Goal: Contribute content: Contribute content

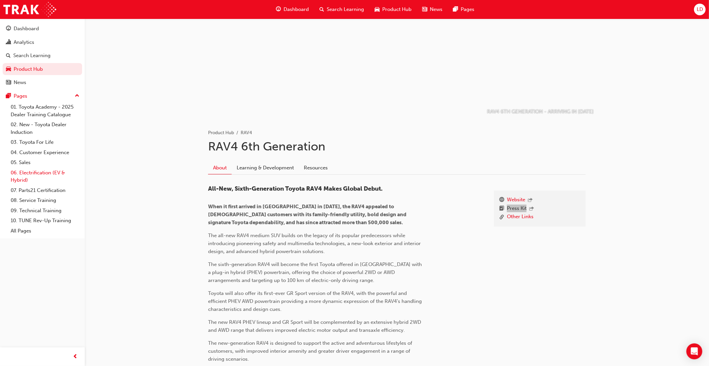
scroll to position [32, 0]
click at [312, 169] on link "Resources" at bounding box center [316, 169] width 34 height 13
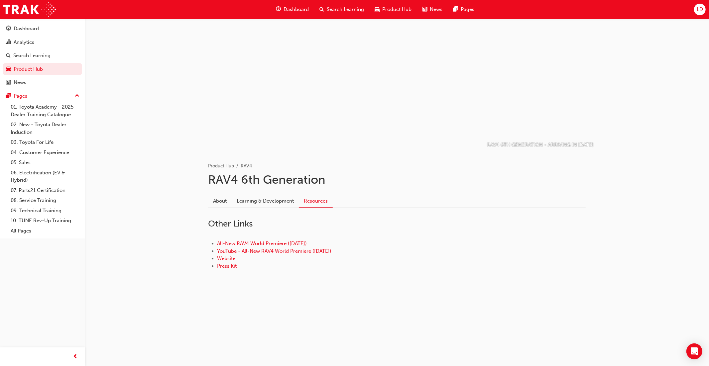
click at [699, 12] on span "LD" at bounding box center [700, 10] width 6 height 8
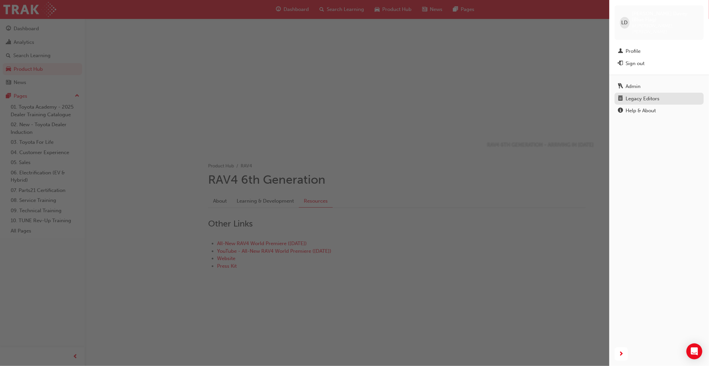
click at [647, 95] on div "Legacy Editors" at bounding box center [643, 99] width 34 height 8
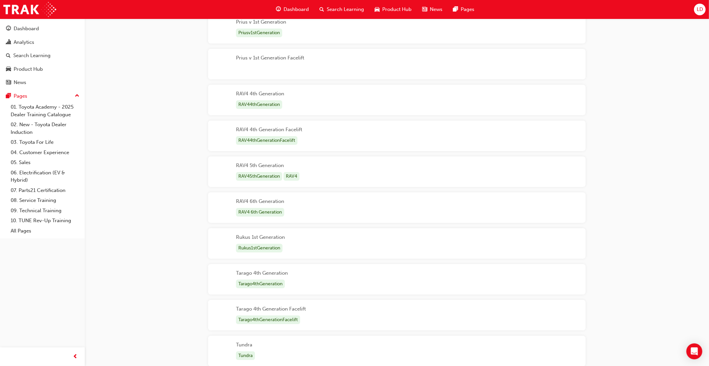
scroll to position [2121, 0]
click at [327, 212] on div "RAV4 6th Generation RAV4 6th Generation" at bounding box center [397, 207] width 378 height 31
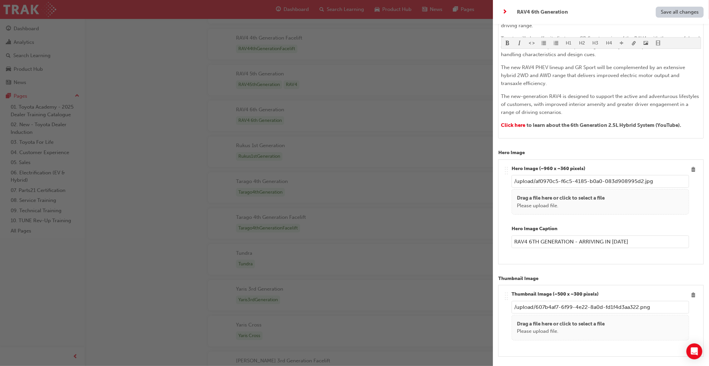
scroll to position [276, 0]
type input "/upload/45c86e5a-5784-4721-9cc2-7d6c250dcbae.png"
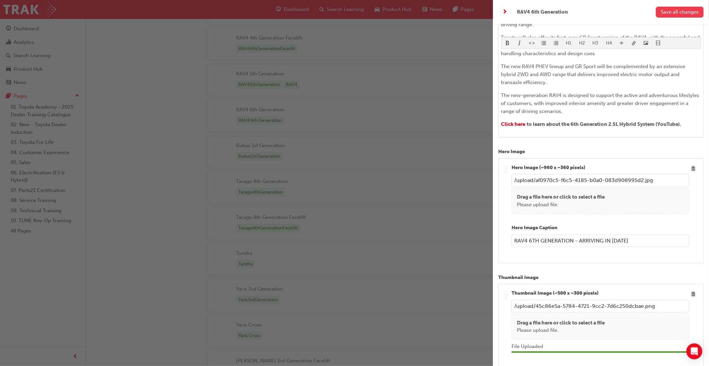
click at [673, 10] on span "Save all changes" at bounding box center [680, 12] width 38 height 6
click at [393, 11] on div "button" at bounding box center [246, 183] width 493 height 366
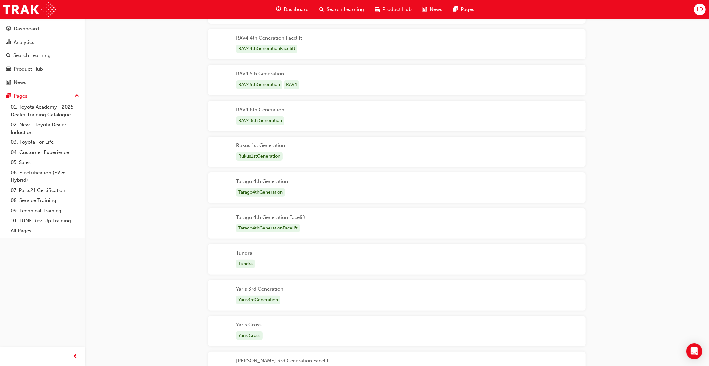
click at [393, 11] on span "Product Hub" at bounding box center [396, 10] width 29 height 8
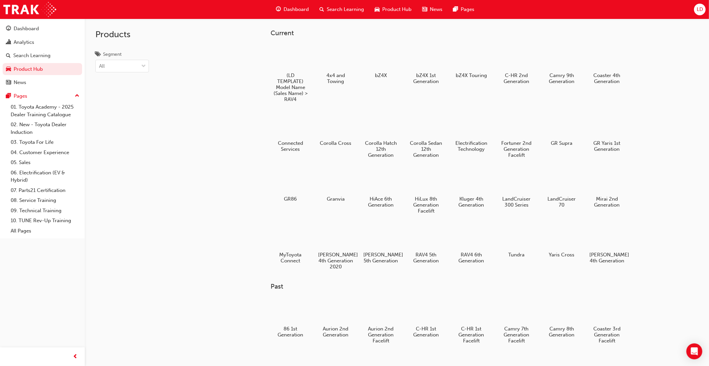
click at [698, 10] on span "LD" at bounding box center [700, 10] width 6 height 8
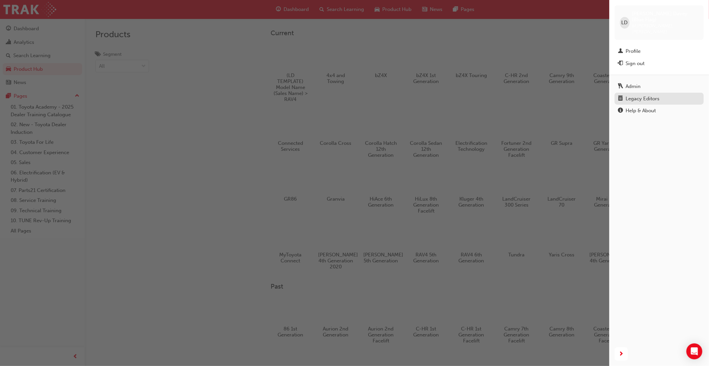
click at [624, 95] on div "Legacy Editors" at bounding box center [659, 99] width 82 height 8
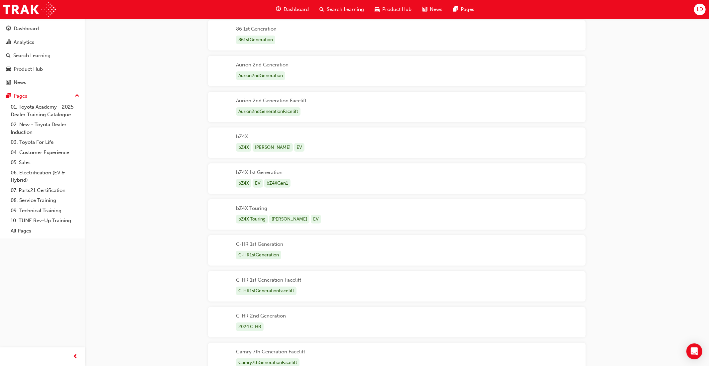
scroll to position [138, 0]
click at [321, 148] on div "bZ4X bZ4X BEV EV" at bounding box center [397, 143] width 378 height 31
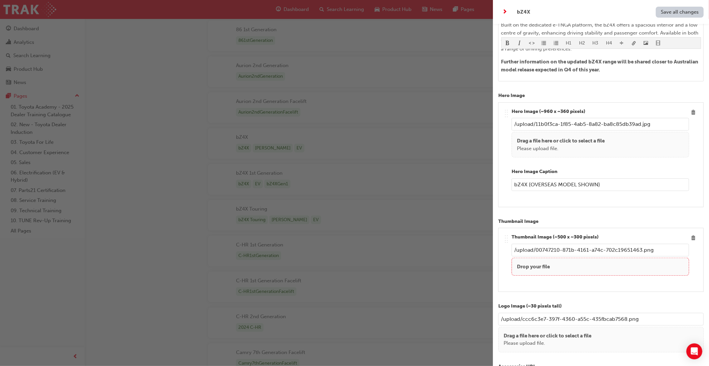
scroll to position [251, 0]
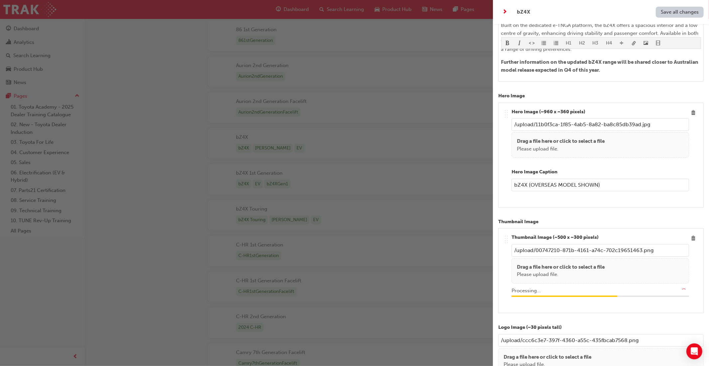
type input "/upload/d3ec98bc-ae1d-421e-a15b-7f4dcd4bbb43.png"
click at [673, 14] on span "Save all changes" at bounding box center [680, 12] width 38 height 6
click at [389, 9] on div "button" at bounding box center [246, 183] width 493 height 366
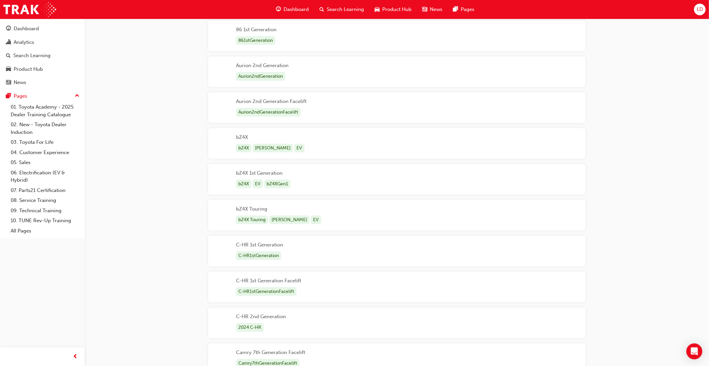
click at [388, 10] on span "Product Hub" at bounding box center [396, 10] width 29 height 8
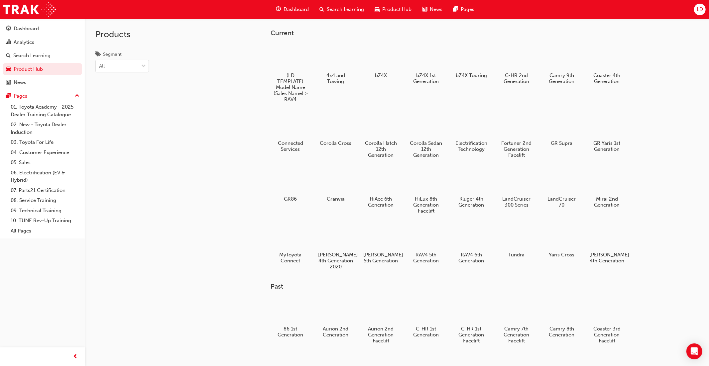
click at [697, 11] on span "LD" at bounding box center [700, 10] width 6 height 8
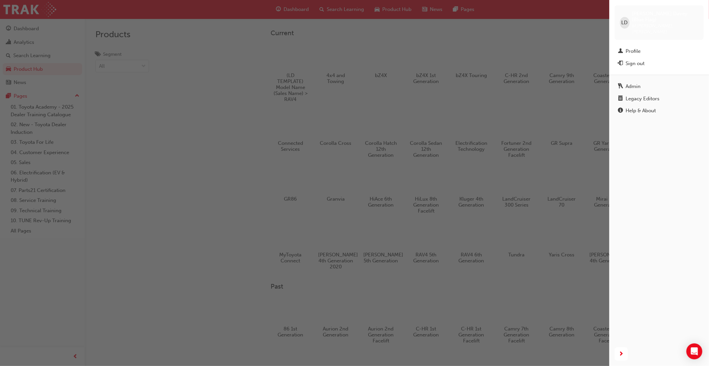
click at [653, 95] on div "Legacy Editors" at bounding box center [659, 99] width 82 height 8
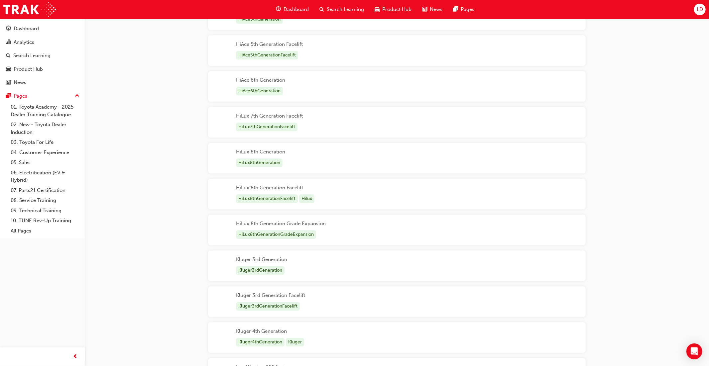
scroll to position [1308, 0]
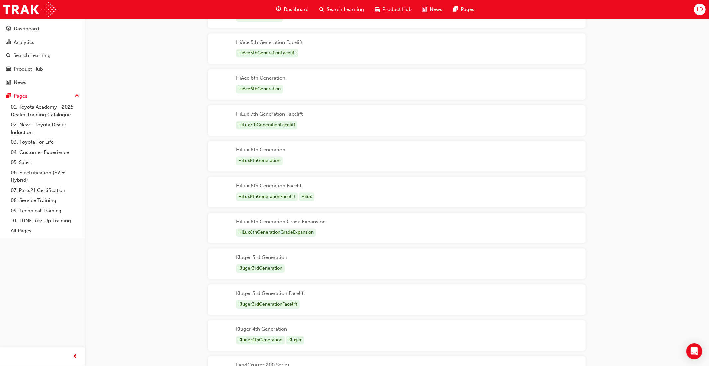
click at [353, 190] on div "HiLux 8th Generation Facelift HiLux8thGenerationFacelift Hilux" at bounding box center [397, 192] width 378 height 31
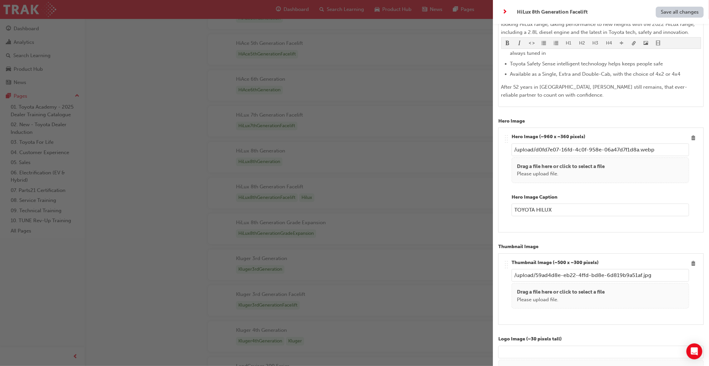
scroll to position [227, 0]
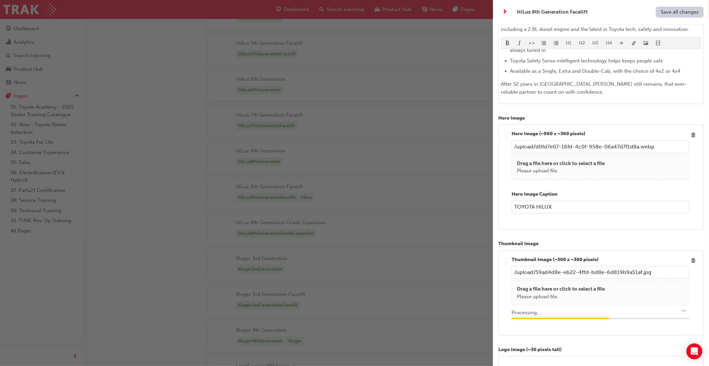
type input "/upload/7e8ebb56-d67a-42a5-becc-d47b9044c191.png"
click at [669, 15] on span "Save all changes" at bounding box center [680, 12] width 38 height 6
click at [396, 11] on div "button" at bounding box center [246, 183] width 493 height 366
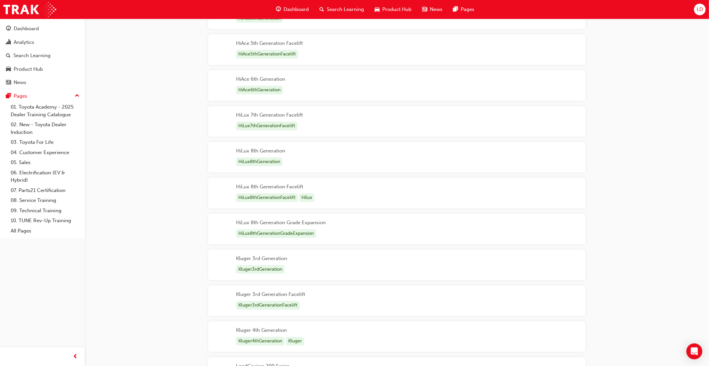
click at [396, 11] on span "Product Hub" at bounding box center [396, 10] width 29 height 8
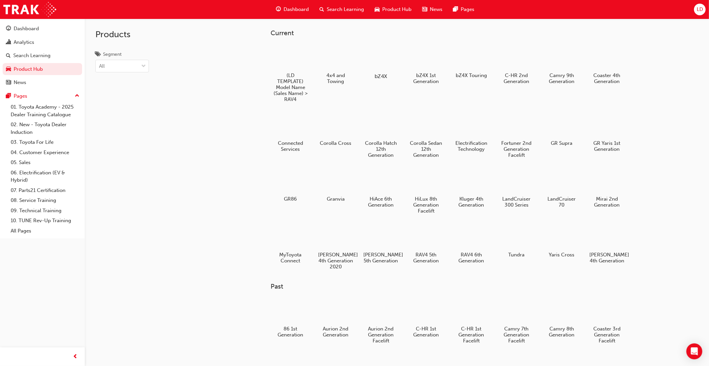
click at [375, 64] on div at bounding box center [380, 57] width 37 height 27
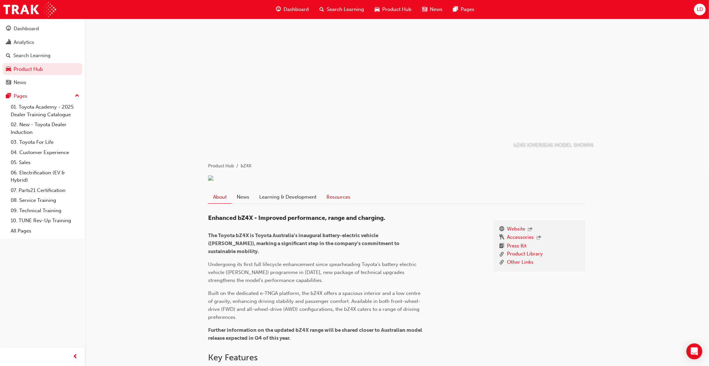
click at [331, 203] on link "Resources" at bounding box center [338, 197] width 34 height 13
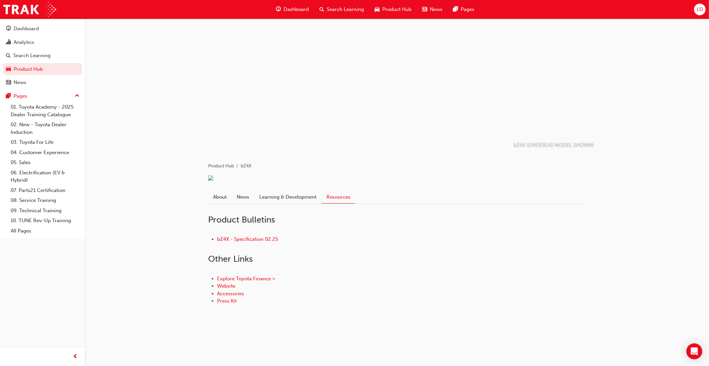
click at [699, 10] on span "LD" at bounding box center [700, 10] width 6 height 8
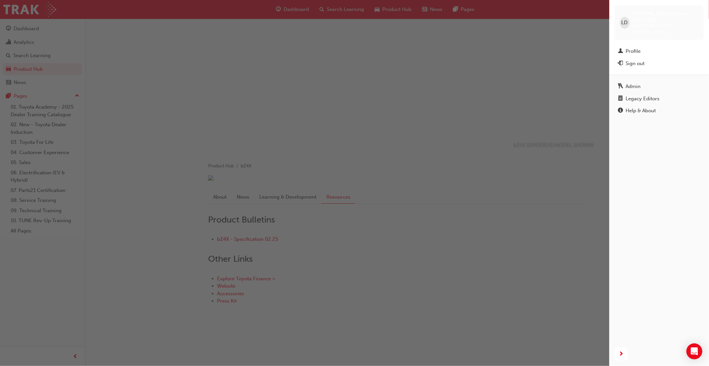
click at [642, 95] on div "Legacy Editors" at bounding box center [643, 99] width 34 height 8
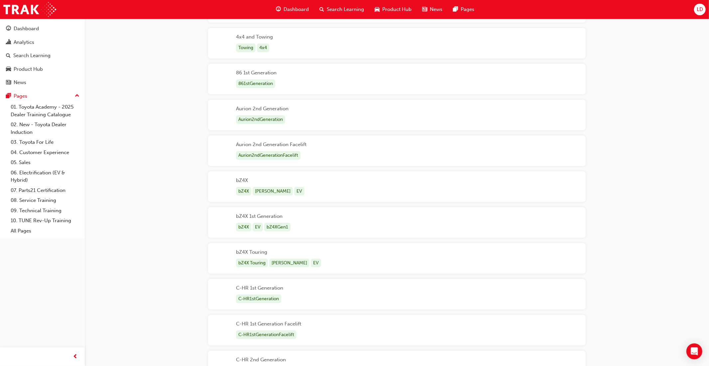
scroll to position [97, 0]
click at [303, 218] on div "bZ4X 1st Generation bZ4X EV bZ4XGen1" at bounding box center [397, 221] width 378 height 31
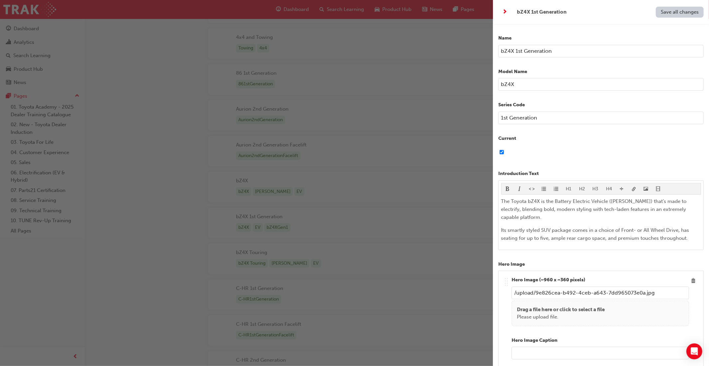
click at [291, 195] on div "button" at bounding box center [246, 183] width 493 height 366
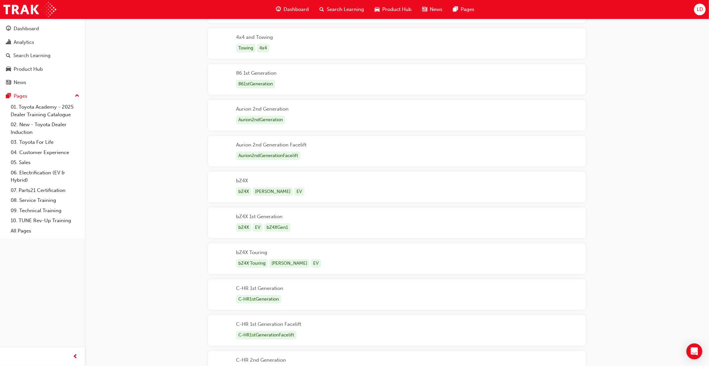
scroll to position [92, 0]
click at [291, 193] on div "bZ4X bZ4X BEV EV" at bounding box center [397, 189] width 378 height 31
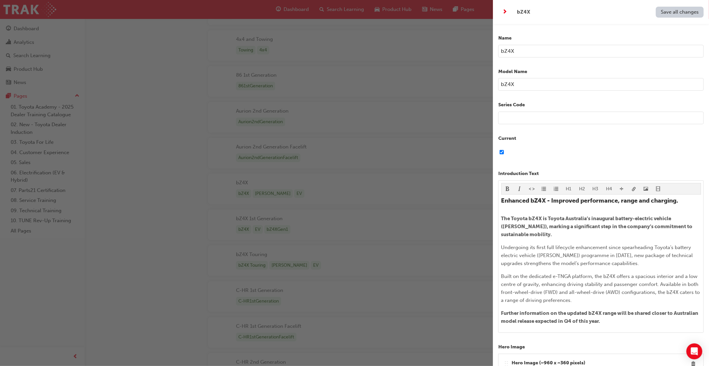
click at [291, 193] on div "button" at bounding box center [246, 183] width 493 height 366
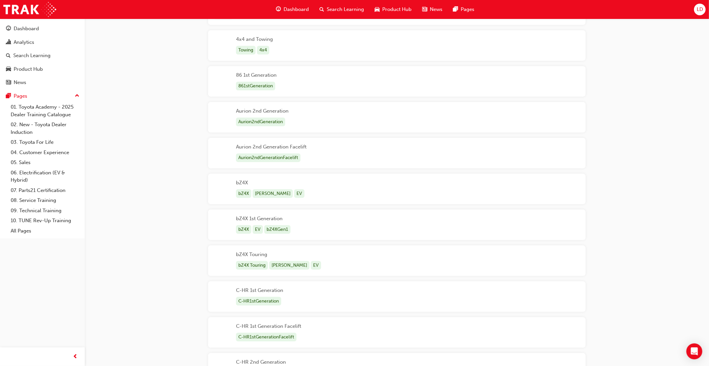
click at [399, 8] on span "Product Hub" at bounding box center [396, 10] width 29 height 8
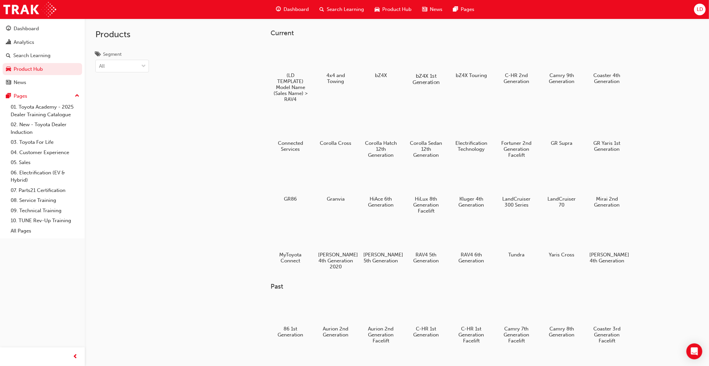
click at [425, 59] on div at bounding box center [426, 57] width 37 height 26
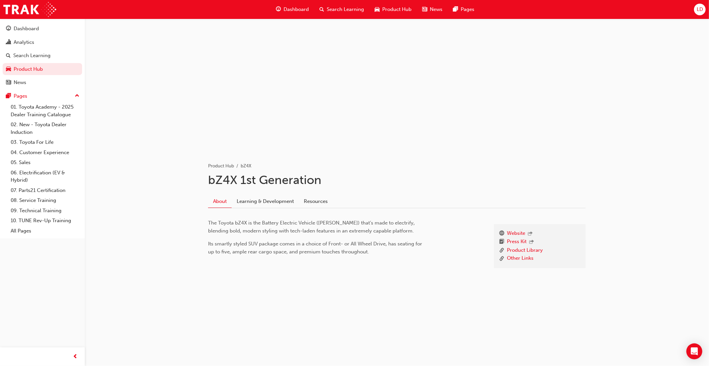
click at [393, 13] on span "Product Hub" at bounding box center [396, 10] width 29 height 8
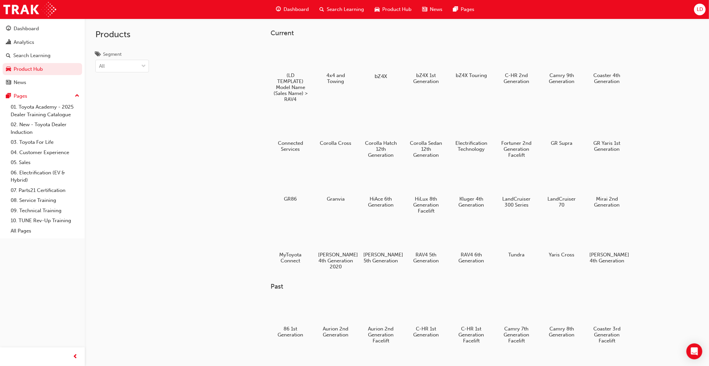
click at [376, 66] on div at bounding box center [380, 57] width 37 height 27
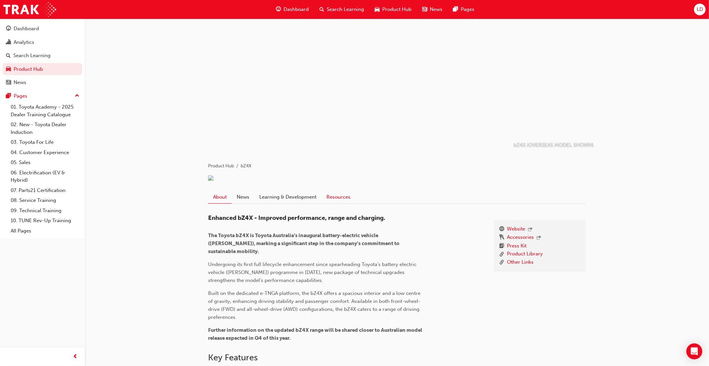
click at [344, 203] on link "Resources" at bounding box center [338, 197] width 34 height 13
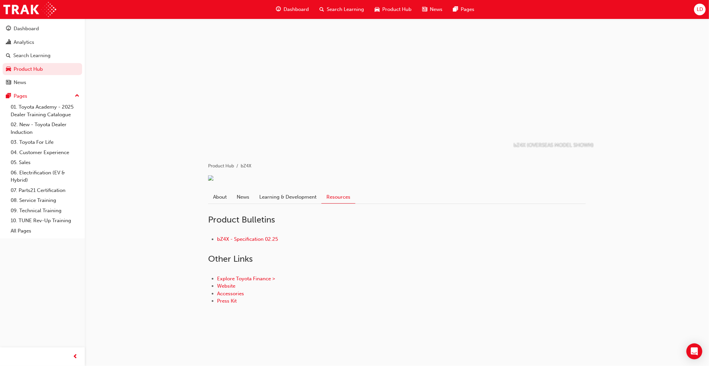
click at [391, 10] on span "Product Hub" at bounding box center [396, 10] width 29 height 8
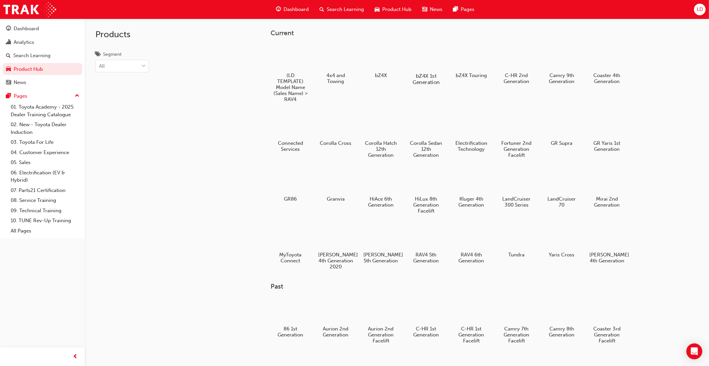
click at [424, 62] on div at bounding box center [426, 57] width 37 height 26
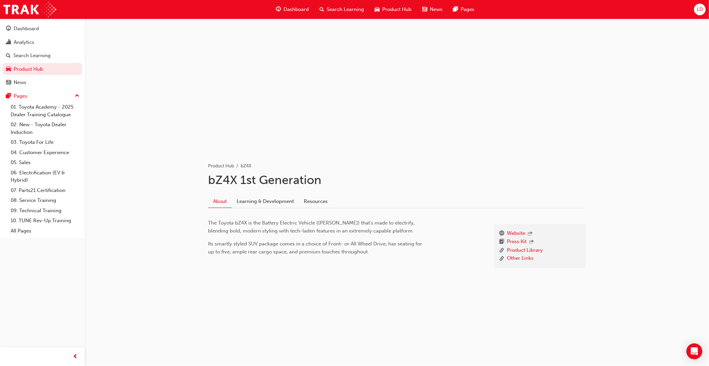
click at [385, 9] on span "Product Hub" at bounding box center [396, 10] width 29 height 8
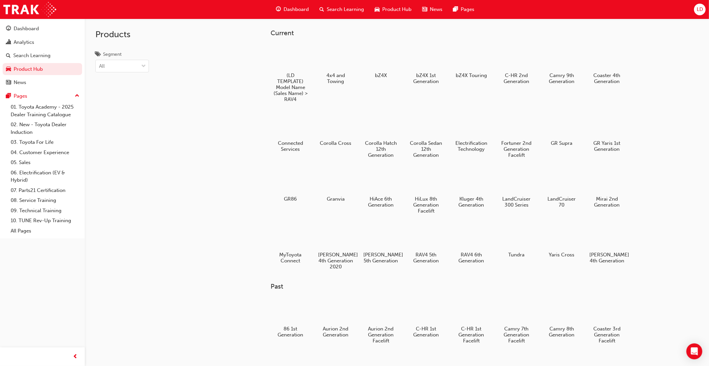
click at [699, 11] on span "LD" at bounding box center [700, 10] width 6 height 8
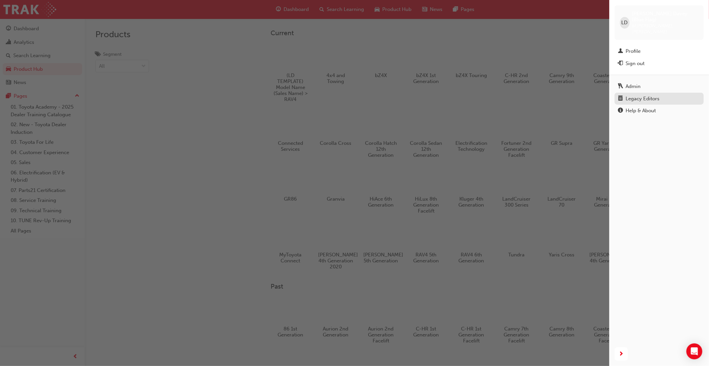
click at [626, 95] on div "Legacy Editors" at bounding box center [643, 99] width 34 height 8
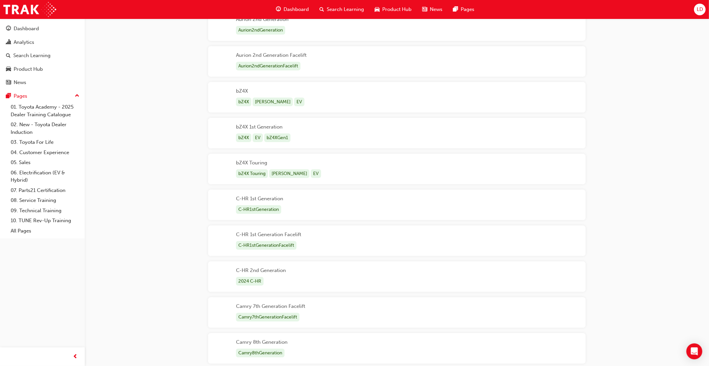
scroll to position [188, 0]
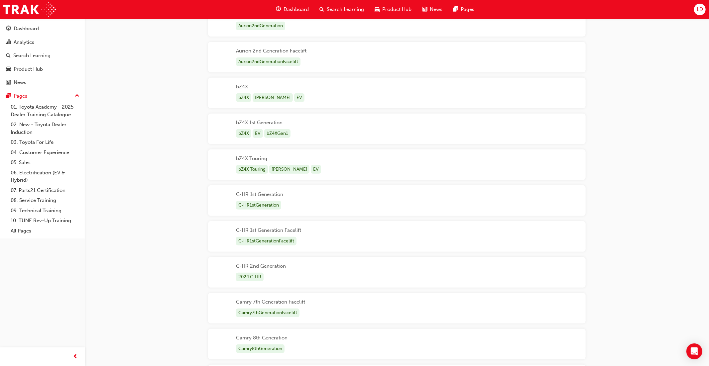
click at [336, 100] on div "bZ4X bZ4X BEV EV" at bounding box center [397, 93] width 378 height 31
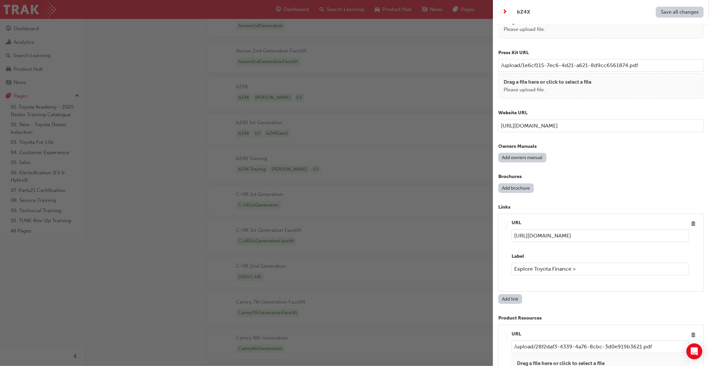
scroll to position [636, 0]
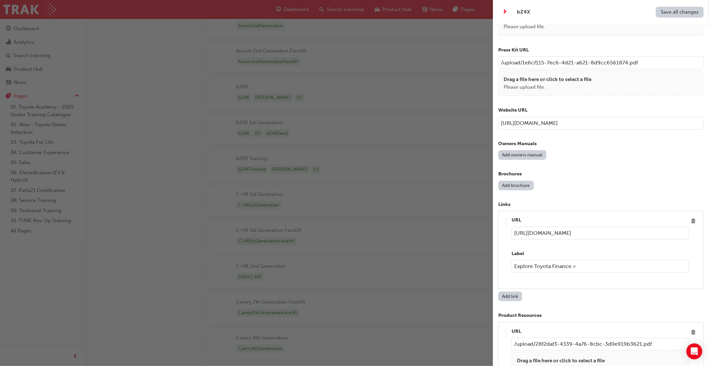
click at [517, 150] on button "Add owners manual" at bounding box center [522, 155] width 48 height 10
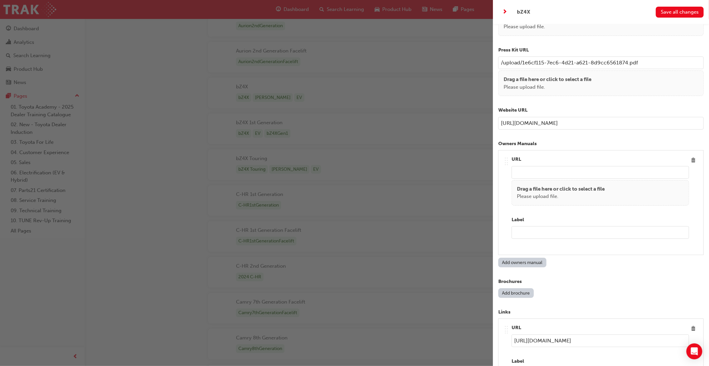
paste input "[URL][DOMAIN_NAME]"
type input "[URL][DOMAIN_NAME]"
click at [528, 228] on input "text" at bounding box center [601, 232] width 178 height 13
drag, startPoint x: 536, startPoint y: 225, endPoint x: 535, endPoint y: 229, distance: 4.2
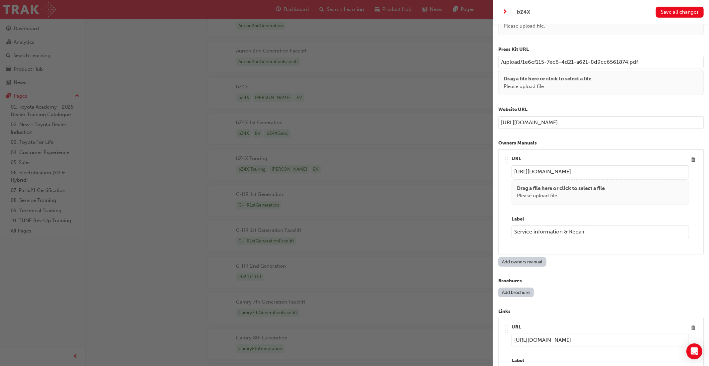
click at [536, 226] on input "Service information & Repair" at bounding box center [601, 232] width 178 height 13
click at [565, 226] on input "Service Information & Repair" at bounding box center [601, 232] width 178 height 13
click at [566, 226] on input "Service Information & Repair" at bounding box center [601, 232] width 178 height 13
drag, startPoint x: 596, startPoint y: 223, endPoint x: 566, endPoint y: 225, distance: 29.3
click at [566, 226] on input "Service Information and Repair" at bounding box center [601, 232] width 178 height 13
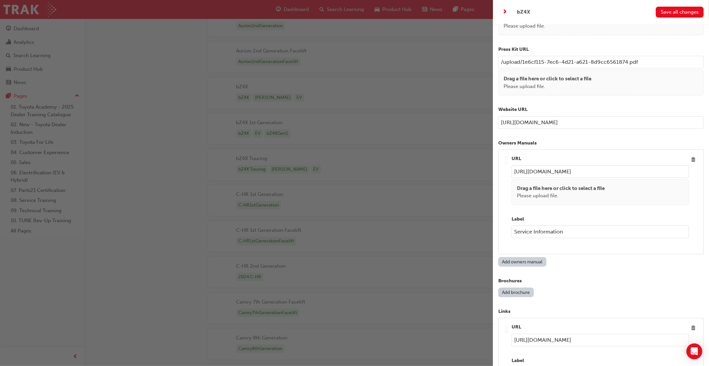
drag, startPoint x: 534, startPoint y: 225, endPoint x: 510, endPoint y: 224, distance: 23.3
click at [509, 224] on div ".. .. .. .. URL https://toyotamanuals.com.au/#/ Drag a file here or click to se…" at bounding box center [601, 202] width 194 height 94
type input "Service Information"
click at [675, 15] on button "Save all changes" at bounding box center [680, 12] width 48 height 11
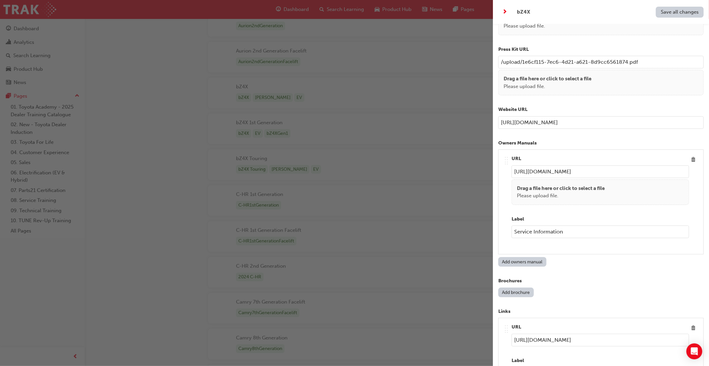
click at [143, 67] on div "button" at bounding box center [246, 183] width 493 height 366
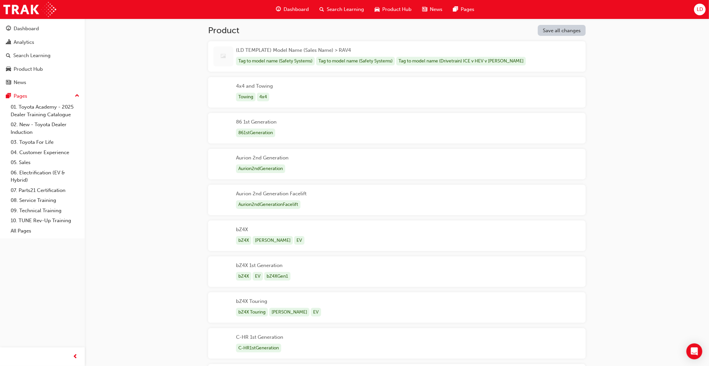
scroll to position [42, 0]
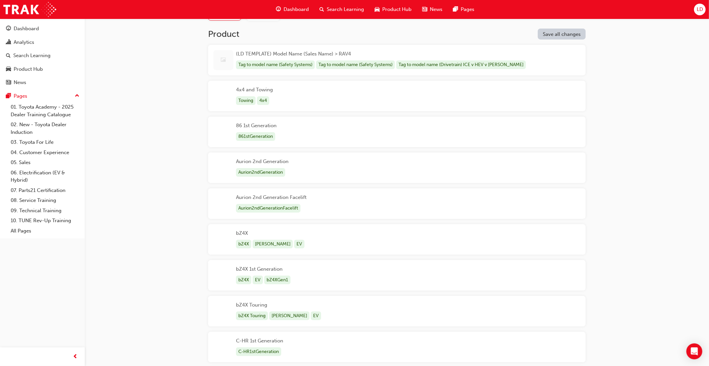
click at [395, 12] on span "Product Hub" at bounding box center [396, 10] width 29 height 8
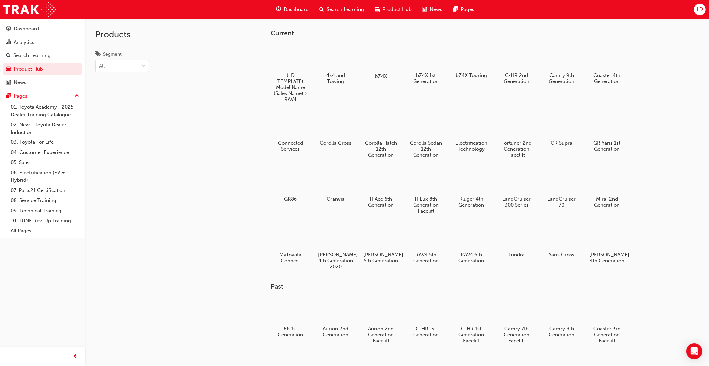
click at [389, 62] on div at bounding box center [380, 57] width 37 height 27
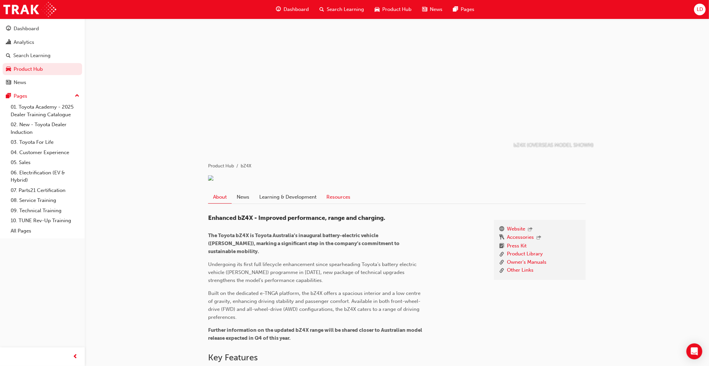
click at [346, 203] on link "Resources" at bounding box center [338, 197] width 34 height 13
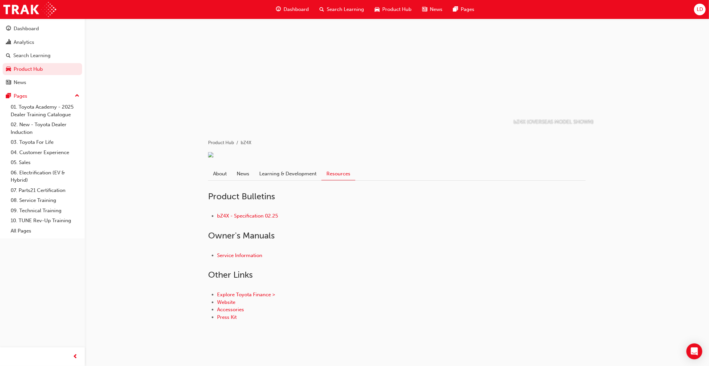
scroll to position [34, 0]
click at [701, 11] on span "LD" at bounding box center [700, 10] width 6 height 8
click at [695, 13] on div "LD" at bounding box center [700, 10] width 12 height 12
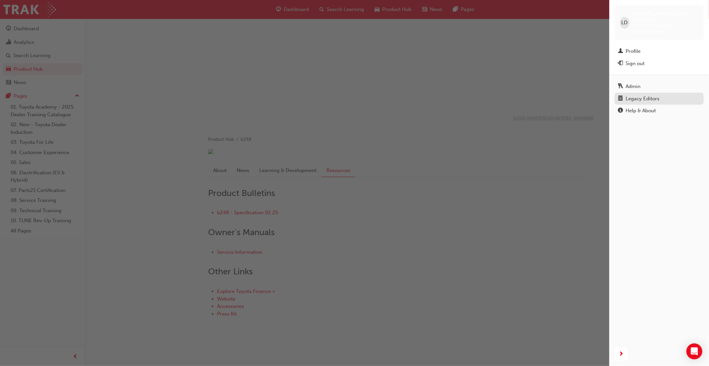
click at [657, 95] on div "Legacy Editors" at bounding box center [643, 99] width 34 height 8
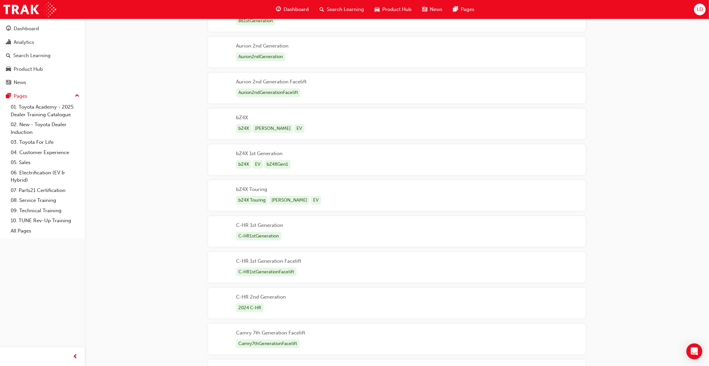
scroll to position [173, 0]
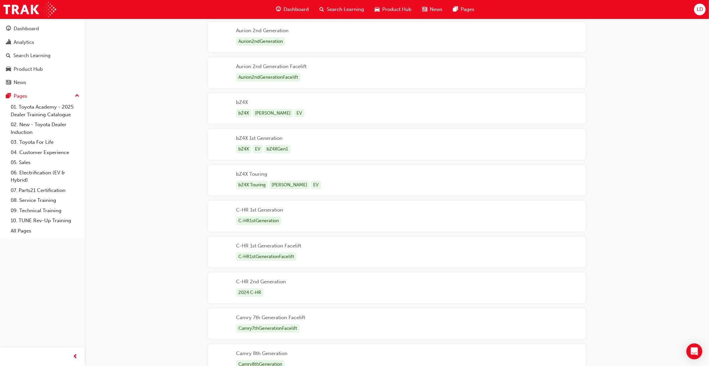
click at [364, 108] on div "bZ4X bZ4X BEV EV" at bounding box center [397, 108] width 378 height 31
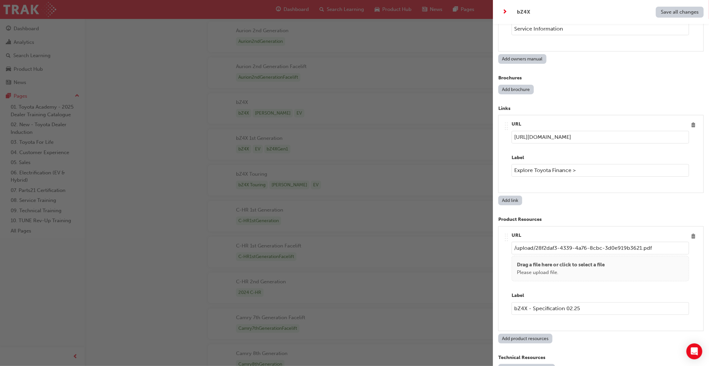
scroll to position [859, 0]
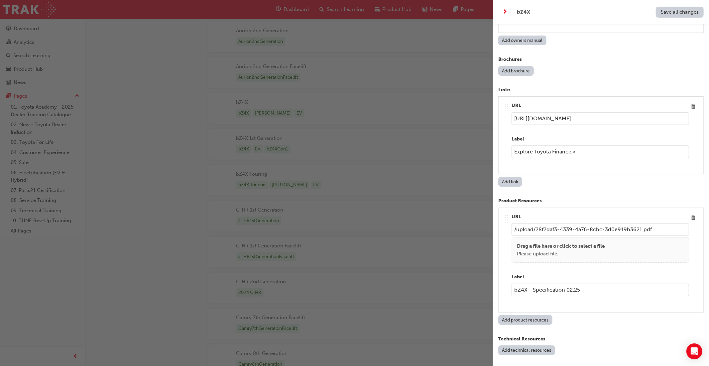
drag, startPoint x: 620, startPoint y: 110, endPoint x: 510, endPoint y: 109, distance: 110.0
click at [510, 109] on div ".. .. .. .. URL https://www.toyota.com.au/car-finance Label Explore Toyota Fina…" at bounding box center [601, 135] width 194 height 67
paste input "bz4x-ev/rang"
type input "[URL][DOMAIN_NAME]"
drag, startPoint x: 581, startPoint y: 143, endPoint x: 509, endPoint y: 153, distance: 72.1
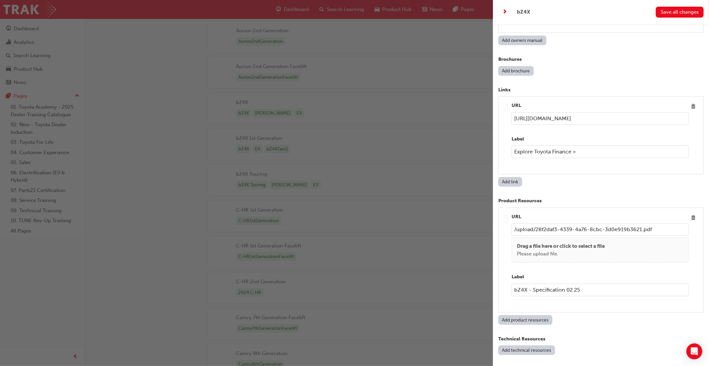
click at [507, 143] on div ".. .. .. .. URL https://www.toyota.com.au/bz4x-ev/range Label Explore Toyota Fi…" at bounding box center [601, 135] width 194 height 67
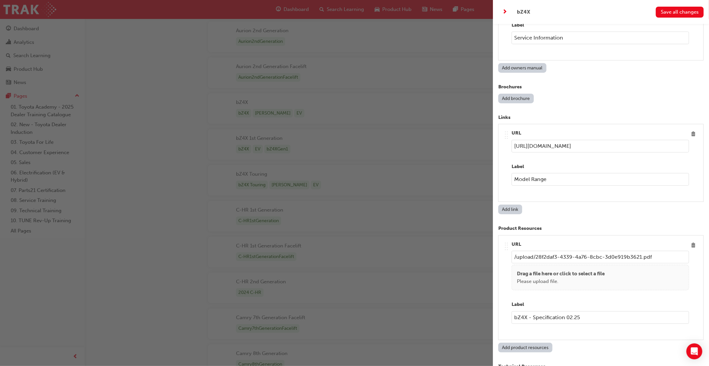
scroll to position [829, 0]
type input "Model Range"
click at [510, 206] on button "Add link" at bounding box center [510, 211] width 24 height 10
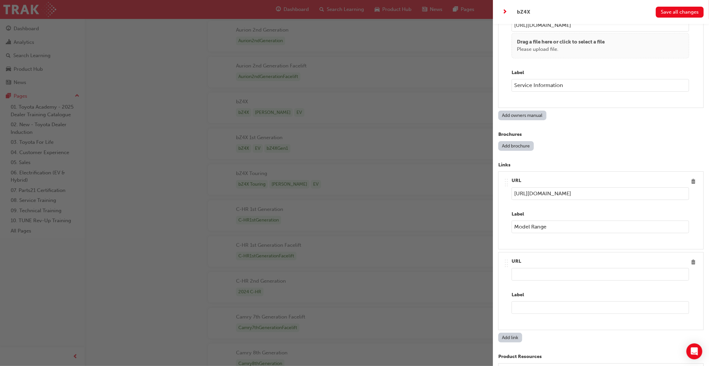
scroll to position [767, 0]
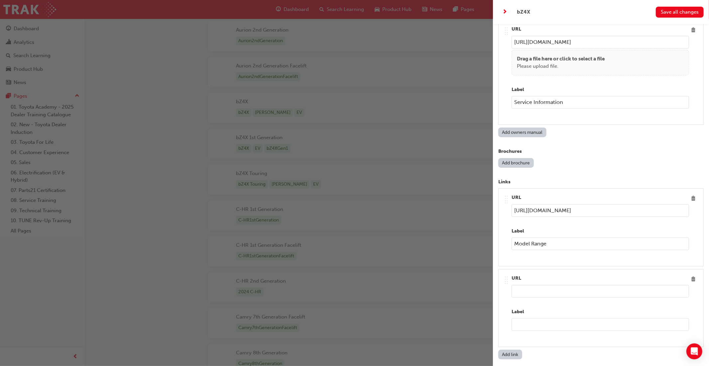
paste input "[URL][DOMAIN_NAME]"
type input "[URL][DOMAIN_NAME]"
click at [525, 319] on input "text" at bounding box center [601, 324] width 178 height 13
type input "Personalise"
click at [675, 15] on span "Save all changes" at bounding box center [680, 12] width 38 height 6
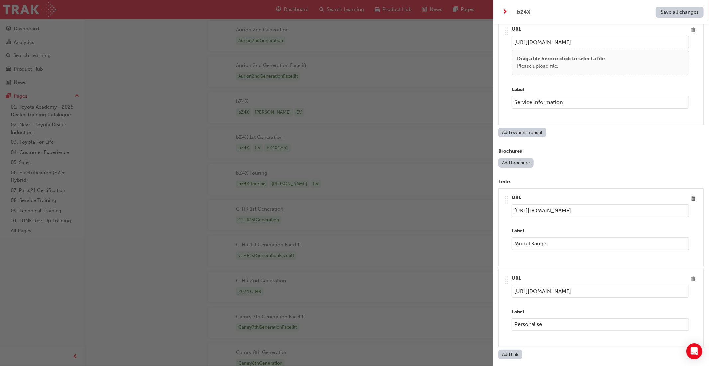
scroll to position [174, 0]
click at [512, 350] on button "Add link" at bounding box center [510, 355] width 24 height 10
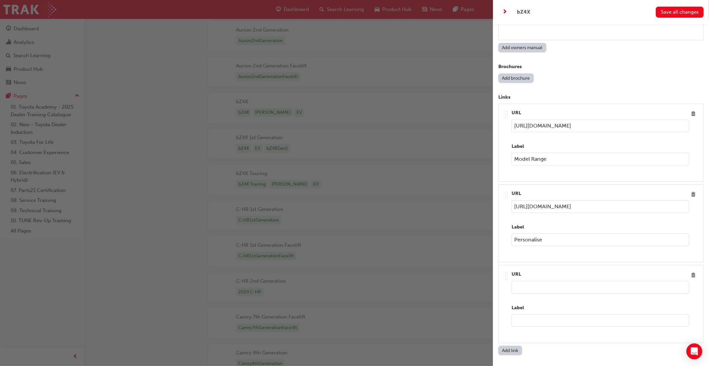
scroll to position [852, 0]
drag, startPoint x: 506, startPoint y: 267, endPoint x: 504, endPoint y: 191, distance: 76.2
click at [504, 191] on div ".. .. .. .. URL https://www.toyota.com.au/bz4x-ev/range Label Model Range .. ..…" at bounding box center [600, 223] width 205 height 240
click at [521, 200] on input "url" at bounding box center [601, 206] width 178 height 13
paste input "[URL][DOMAIN_NAME]"
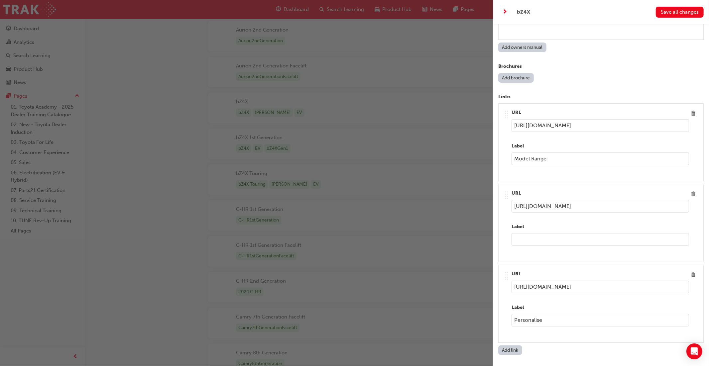
type input "[URL][DOMAIN_NAME]"
click at [528, 233] on input "text" at bounding box center [601, 239] width 178 height 13
type input "Prices"
drag, startPoint x: 532, startPoint y: 150, endPoint x: 512, endPoint y: 152, distance: 20.3
click at [512, 153] on input "Model Range" at bounding box center [601, 159] width 178 height 13
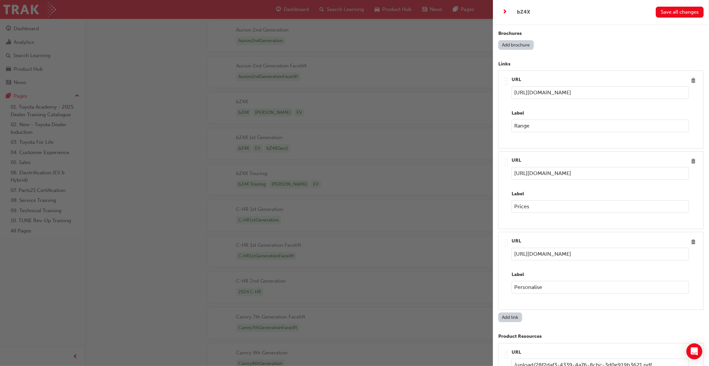
scroll to position [885, 0]
type input "Range"
click at [676, 13] on span "Save all changes" at bounding box center [680, 12] width 38 height 6
click at [390, 8] on div "button" at bounding box center [246, 183] width 493 height 366
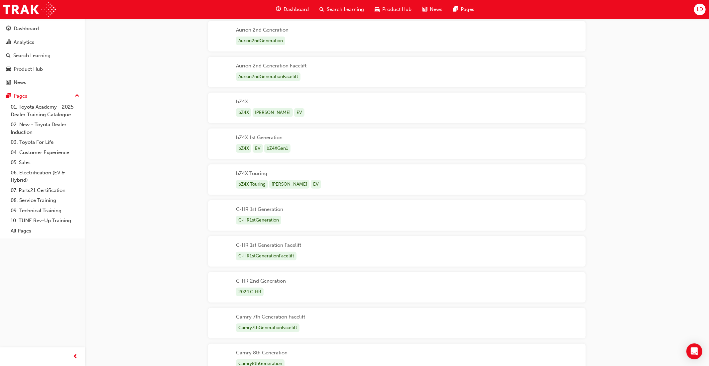
click at [392, 9] on span "Product Hub" at bounding box center [396, 10] width 29 height 8
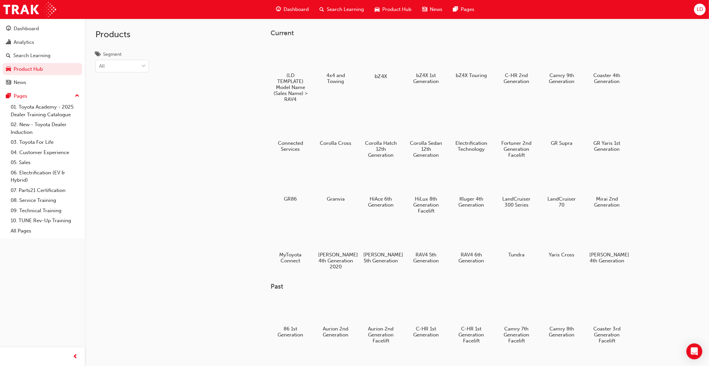
click at [385, 59] on div at bounding box center [380, 57] width 37 height 27
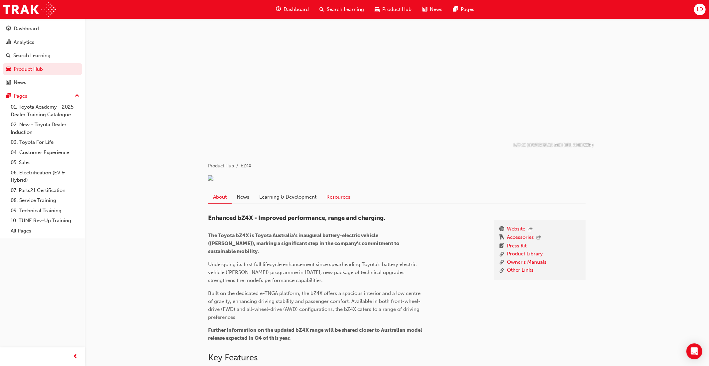
drag, startPoint x: 336, startPoint y: 204, endPoint x: 341, endPoint y: 208, distance: 6.6
click at [336, 203] on link "Resources" at bounding box center [338, 197] width 34 height 13
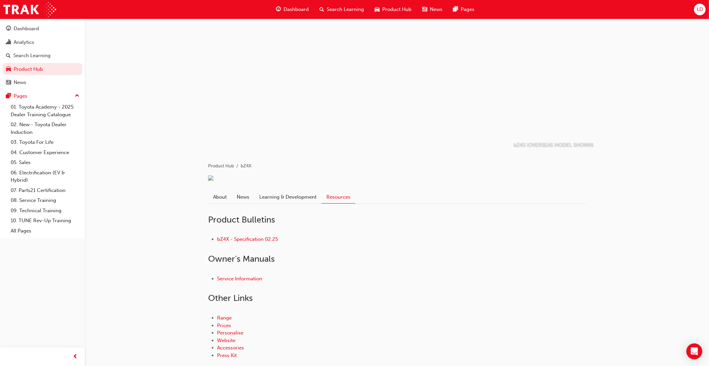
scroll to position [49, 0]
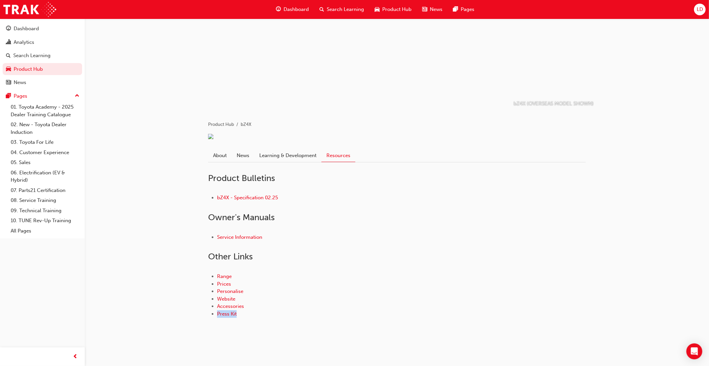
click at [700, 11] on span "LD" at bounding box center [700, 10] width 6 height 8
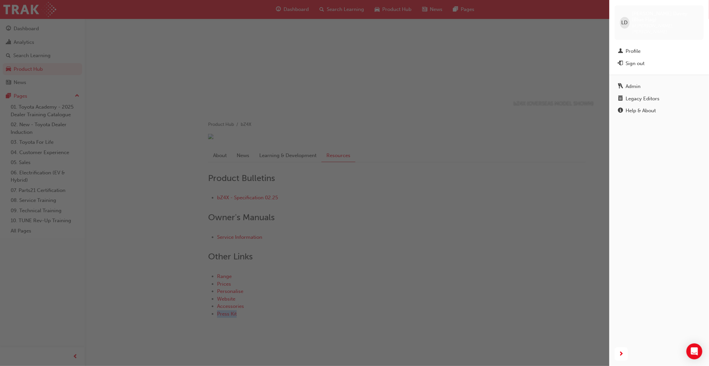
click at [662, 95] on div "Legacy Editors" at bounding box center [659, 99] width 82 height 8
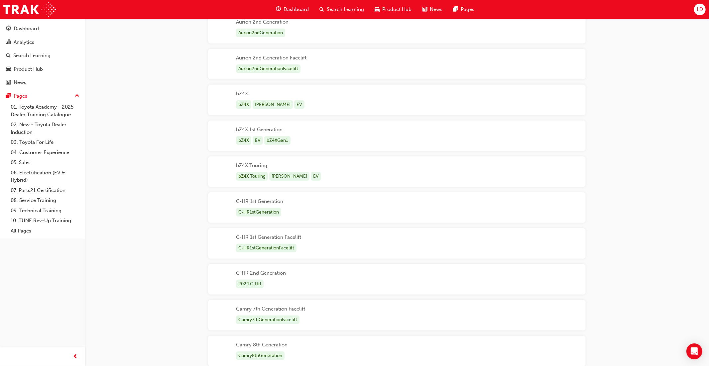
scroll to position [187, 0]
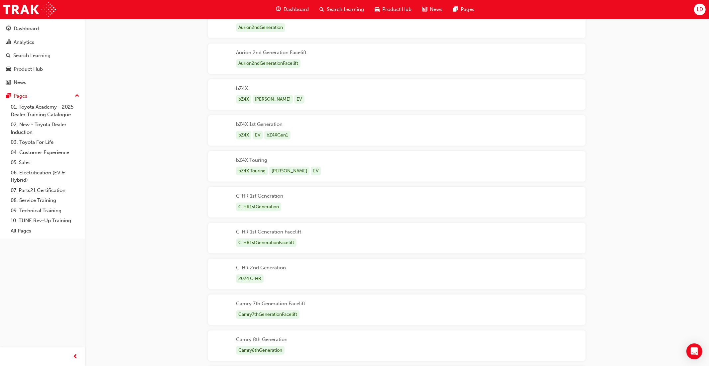
click at [300, 100] on div "bZ4X bZ4X BEV EV" at bounding box center [397, 94] width 378 height 31
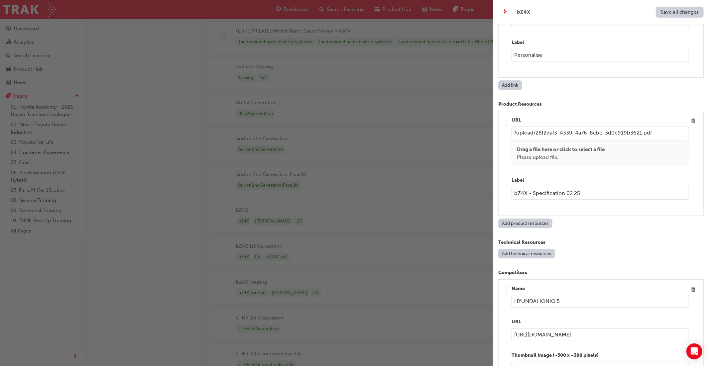
scroll to position [1118, 0]
drag, startPoint x: 534, startPoint y: 183, endPoint x: 509, endPoint y: 182, distance: 24.3
click at [509, 182] on div ".. .. .. .. URL /upload/28f2daf3-4339-4a76-8cbc-3d0e919b3621.pdf Drag a file he…" at bounding box center [601, 163] width 194 height 94
click at [515, 186] on input "Specification Table 02.25" at bounding box center [601, 192] width 178 height 13
click at [562, 186] on input "Specification Table 02.25" at bounding box center [601, 192] width 178 height 13
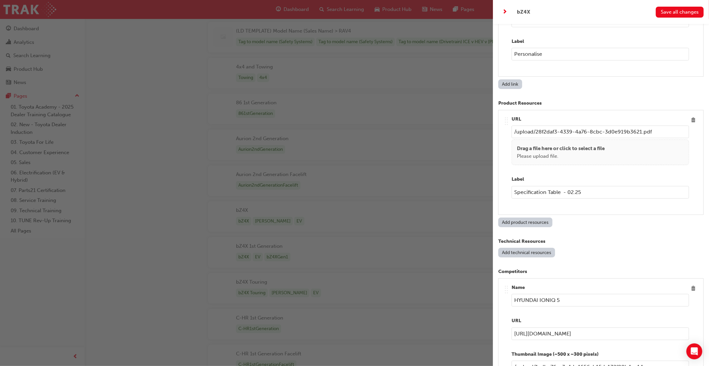
click at [564, 186] on input "Specification Table - 02.25" at bounding box center [601, 192] width 178 height 13
type input "Specification Table - 02.25"
click at [673, 14] on span "Save all changes" at bounding box center [680, 12] width 38 height 6
click at [393, 10] on div "button" at bounding box center [246, 183] width 493 height 366
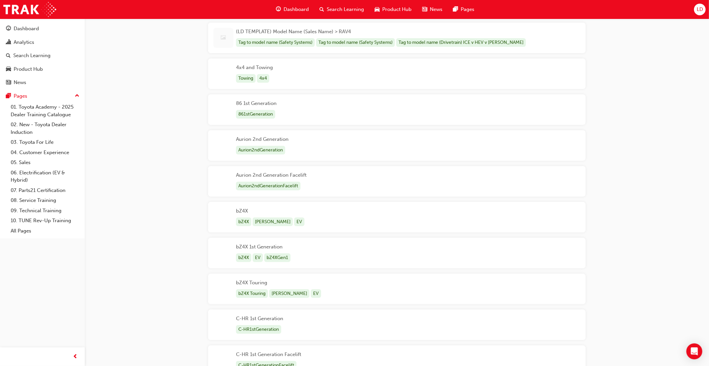
click at [393, 10] on span "Product Hub" at bounding box center [396, 10] width 29 height 8
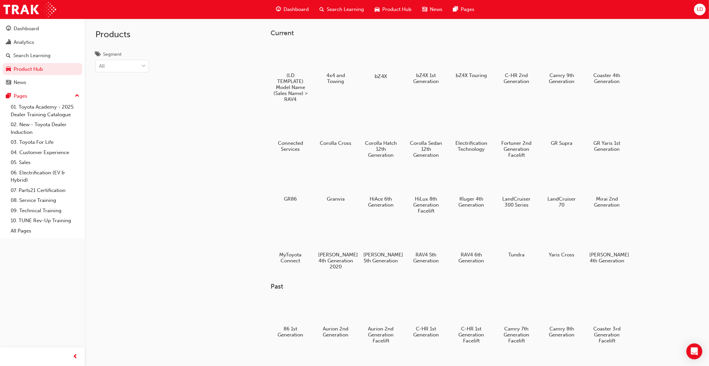
click at [385, 61] on div at bounding box center [380, 57] width 37 height 27
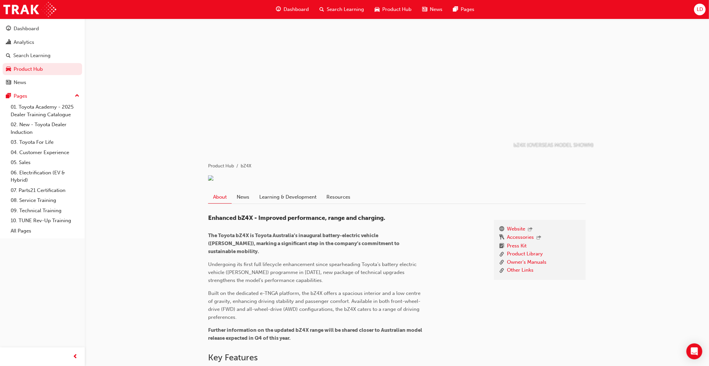
click at [662, 203] on div "bZ4X (OVERSEAS MODEL SHOWN) Product Hub bZ4X About News Learning & Development …" at bounding box center [397, 333] width 624 height 628
click at [654, 204] on div "bZ4X (OVERSEAS MODEL SHOWN) Product Hub bZ4X About News Learning & Development …" at bounding box center [397, 333] width 624 height 628
click at [695, 13] on div "LD" at bounding box center [700, 10] width 12 height 12
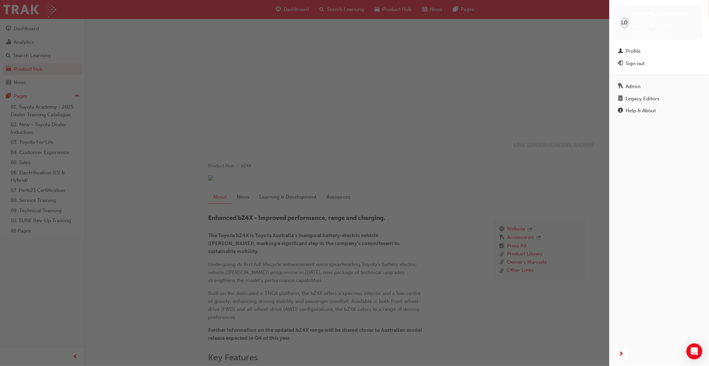
click at [523, 1] on div "button" at bounding box center [304, 183] width 609 height 366
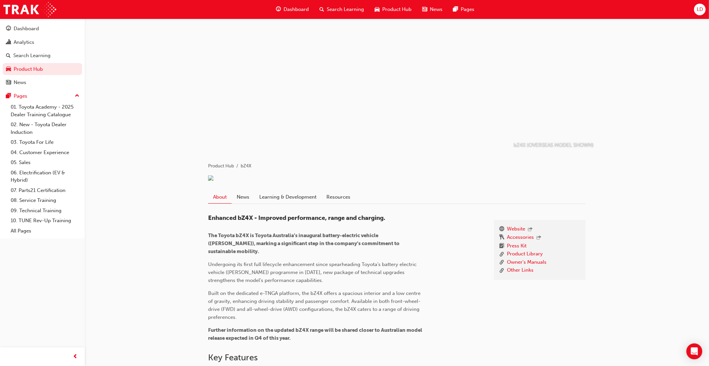
click at [536, 8] on div "Dashboard Search Learning Product Hub News Pages LD" at bounding box center [354, 9] width 709 height 19
click at [694, 9] on div "LD" at bounding box center [700, 10] width 12 height 12
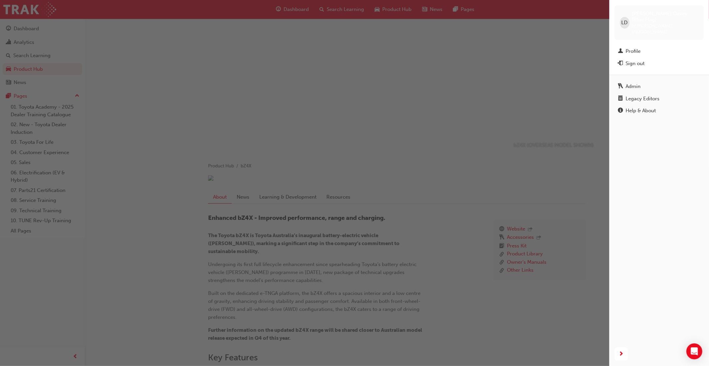
click at [522, 145] on div "button" at bounding box center [304, 183] width 609 height 366
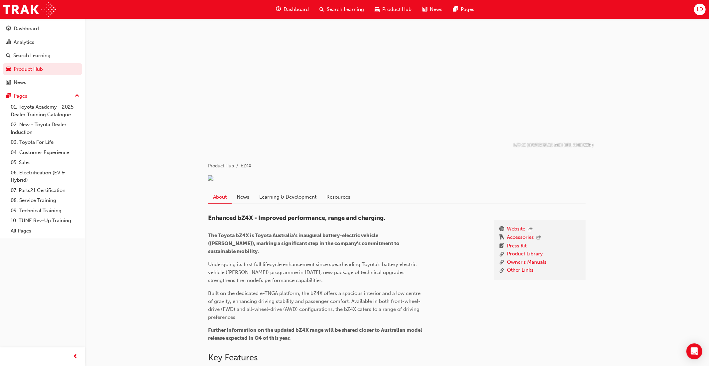
click at [697, 10] on span "LD" at bounding box center [700, 10] width 6 height 8
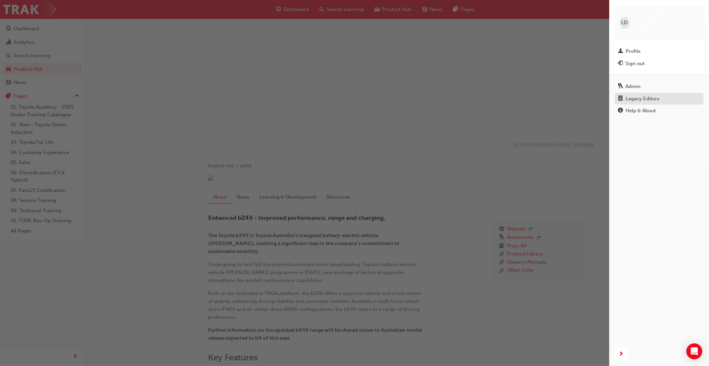
click at [656, 95] on div "Legacy Editors" at bounding box center [643, 99] width 34 height 8
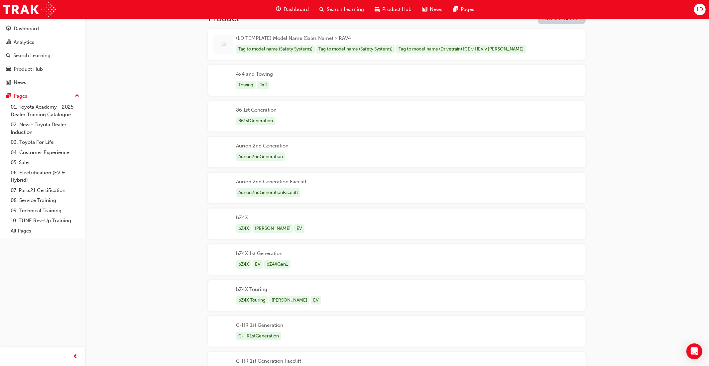
scroll to position [68, 0]
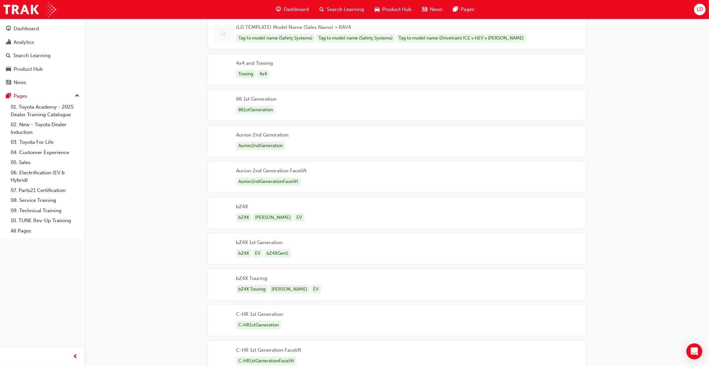
click at [348, 213] on div "bZ4X bZ4X BEV EV" at bounding box center [397, 213] width 378 height 31
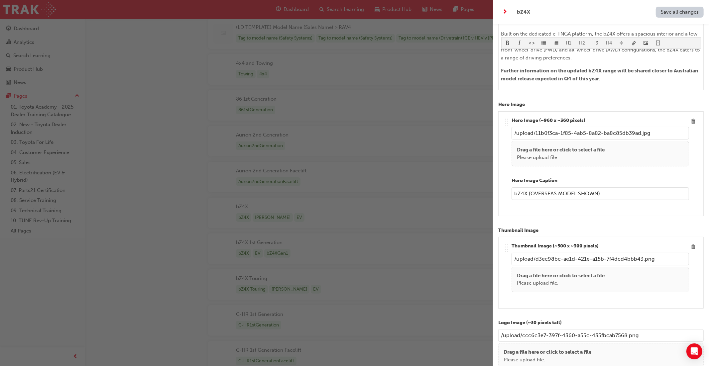
scroll to position [243, 0]
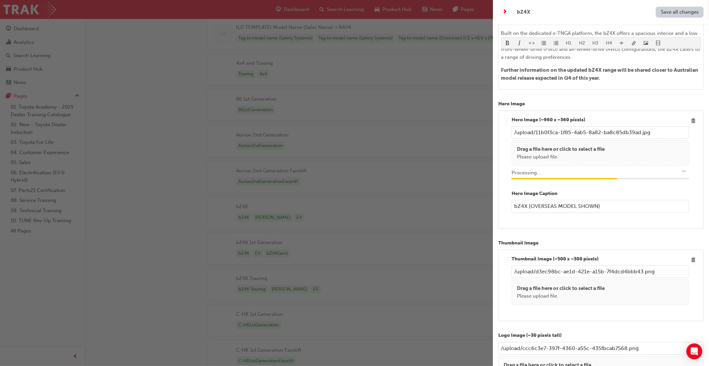
type input "/upload/d5ec9999-bce9-4f60-bc14-ea2dbe450060.jpg"
drag, startPoint x: 602, startPoint y: 197, endPoint x: 529, endPoint y: 199, distance: 73.2
click at [530, 200] on input "bZ4X (OVERSEAS MODEL SHOWN)" at bounding box center [601, 206] width 178 height 13
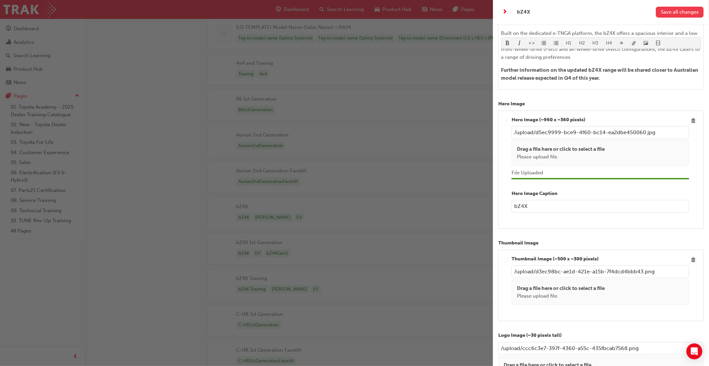
type input "bZ4X"
click at [672, 11] on span "Save all changes" at bounding box center [680, 12] width 38 height 6
click at [399, 9] on div "button" at bounding box center [246, 183] width 493 height 366
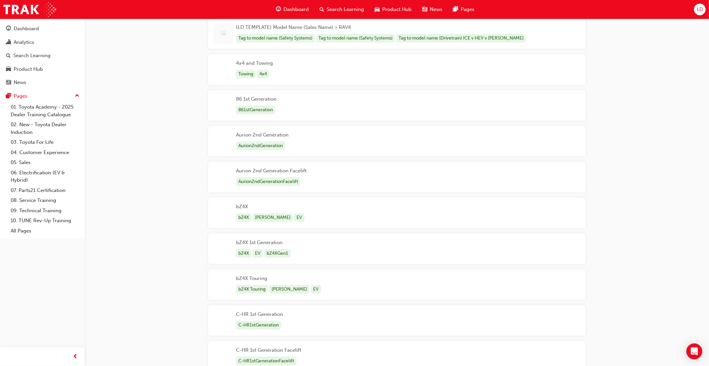
click at [399, 9] on span "Product Hub" at bounding box center [396, 10] width 29 height 8
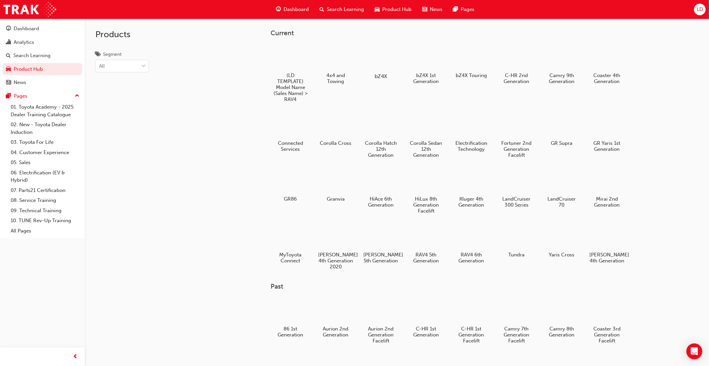
click at [386, 58] on div at bounding box center [380, 57] width 37 height 27
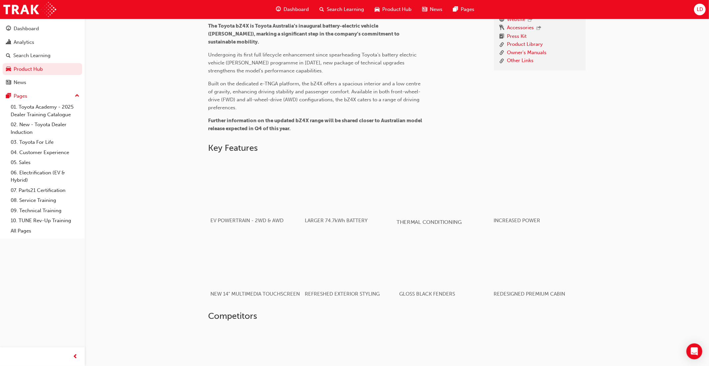
scroll to position [211, 0]
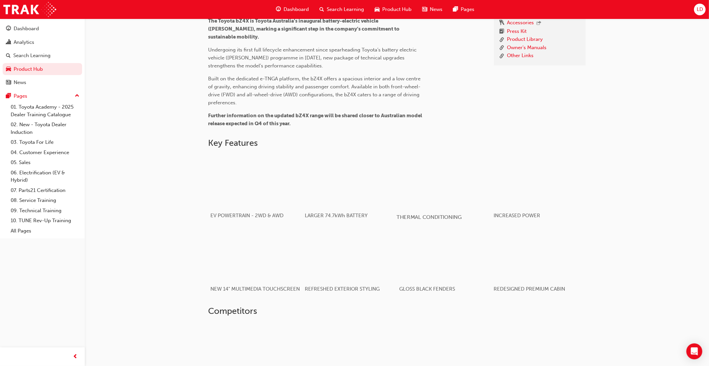
click at [457, 201] on div "button" at bounding box center [444, 180] width 95 height 53
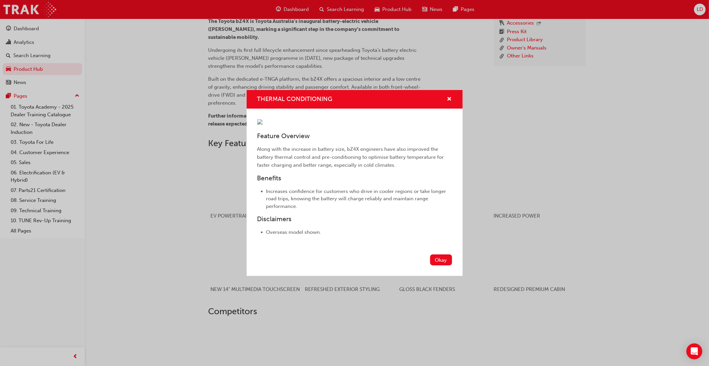
click at [606, 237] on div "THERMAL CONDITIONING Feature Overview Along with the increase in battery size, …" at bounding box center [354, 183] width 709 height 366
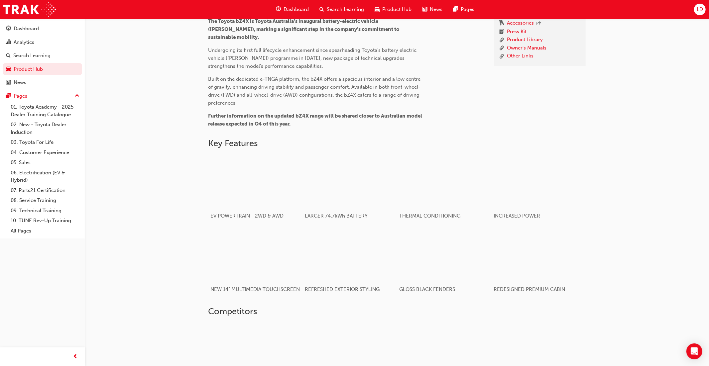
scroll to position [215, 0]
click at [262, 249] on div "button" at bounding box center [255, 253] width 95 height 53
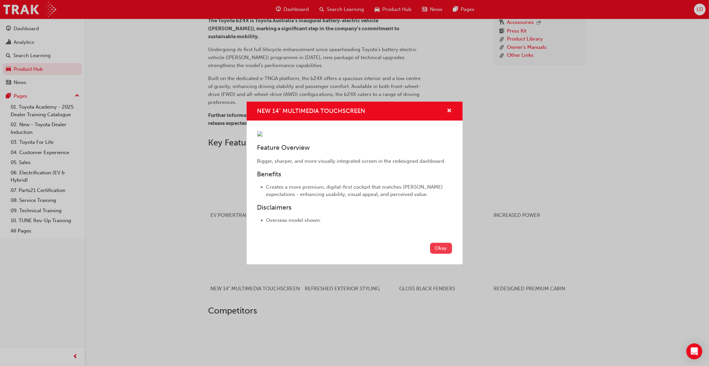
click at [439, 254] on button "Okay" at bounding box center [441, 248] width 22 height 11
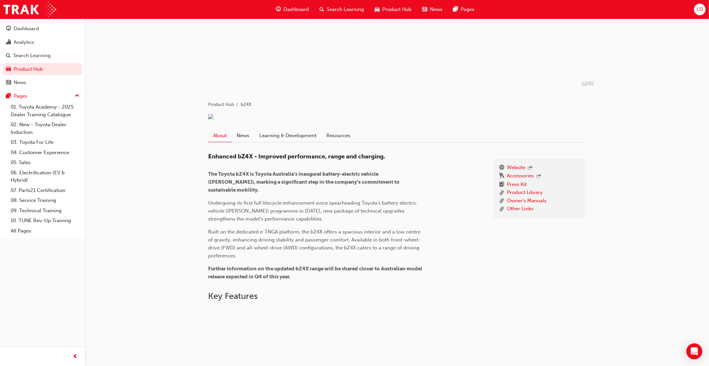
scroll to position [61, 0]
click at [701, 9] on span "LD" at bounding box center [700, 10] width 6 height 8
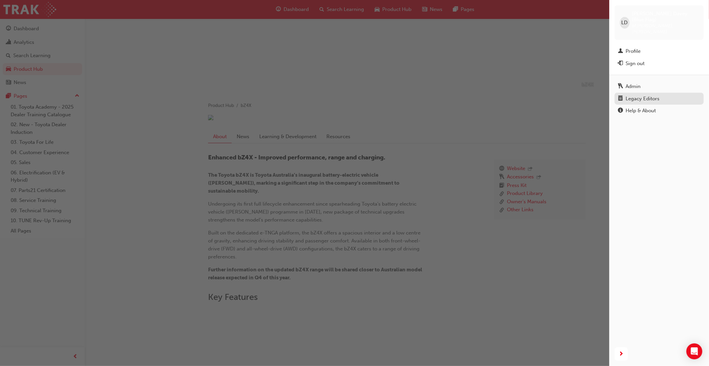
click at [635, 95] on div "Legacy Editors" at bounding box center [643, 99] width 34 height 8
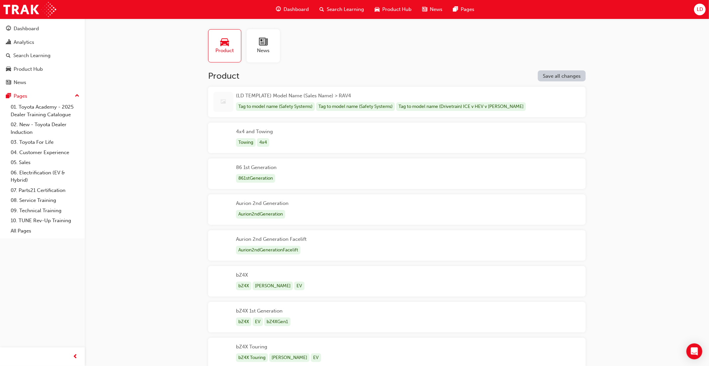
click at [313, 293] on div "bZ4X bZ4X BEV EV" at bounding box center [397, 281] width 378 height 31
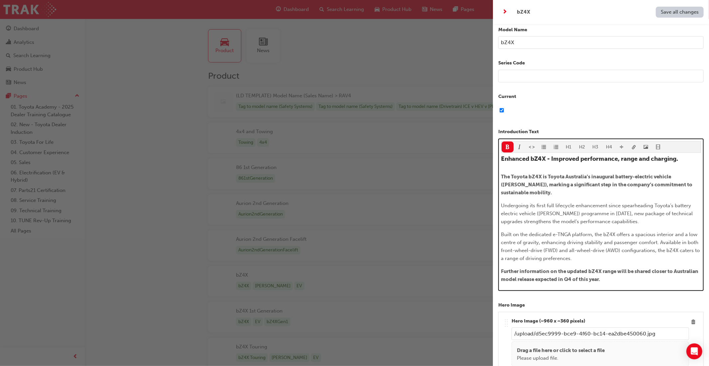
scroll to position [42, 0]
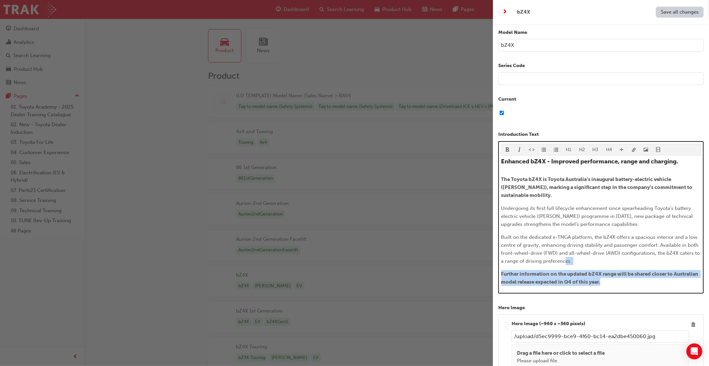
drag, startPoint x: 604, startPoint y: 272, endPoint x: 566, endPoint y: 249, distance: 44.1
click at [566, 249] on div "Enhanced bZ4X - Improved performance, range and charging. The Toyota bZ4X is To…" at bounding box center [601, 222] width 200 height 128
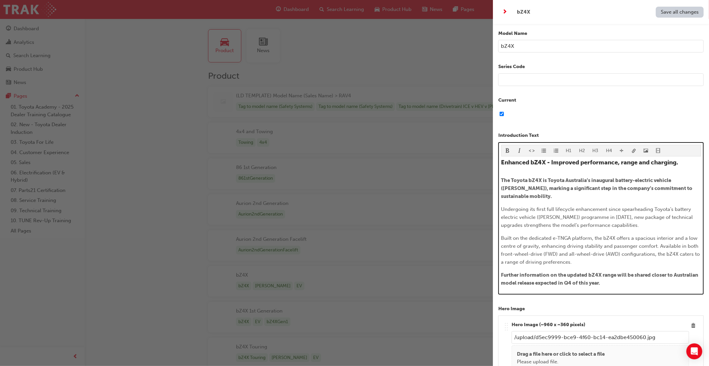
click at [590, 255] on p "Built on the dedicated e-TNGA platform, the bZ4X offers a spacious interior and…" at bounding box center [601, 250] width 200 height 32
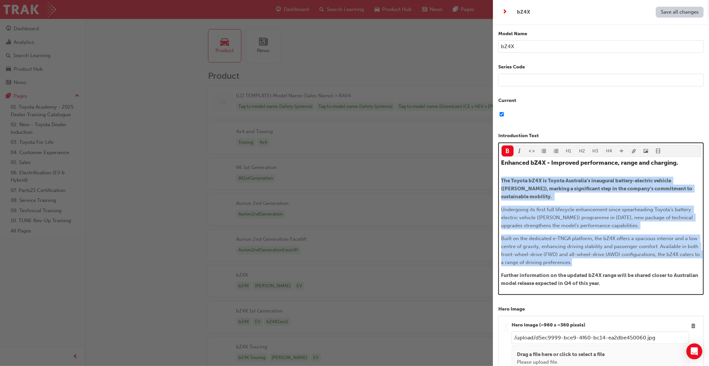
drag, startPoint x: 577, startPoint y: 254, endPoint x: 509, endPoint y: 185, distance: 96.6
click at [498, 181] on div "Name bZ4X Model Name bZ4X Series Code Current Introduction Text H1 H2 H3 H4 Enh…" at bounding box center [601, 207] width 216 height 366
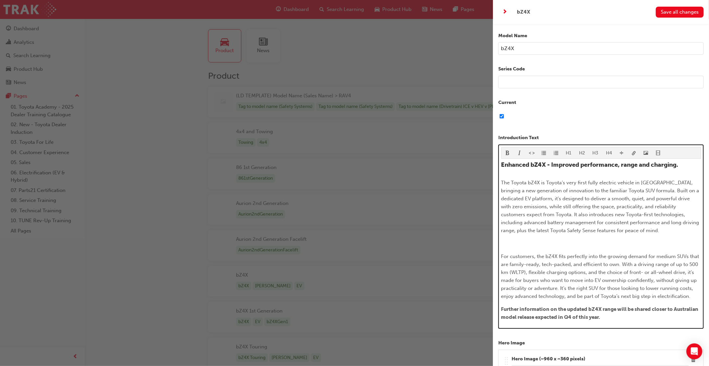
click at [533, 215] on span "The Toyota bZ4X is Toyota’s very first fully electric vehicle in Australia, bri…" at bounding box center [600, 207] width 199 height 54
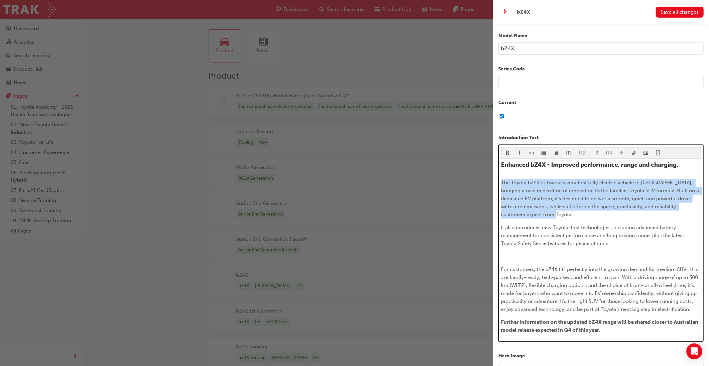
drag, startPoint x: 535, startPoint y: 213, endPoint x: 502, endPoint y: 180, distance: 46.8
click at [500, 182] on div "H1 H2 H3 H4 Enhanced bZ4X - Improved performance, range and charging. The Toyot…" at bounding box center [600, 244] width 205 height 198
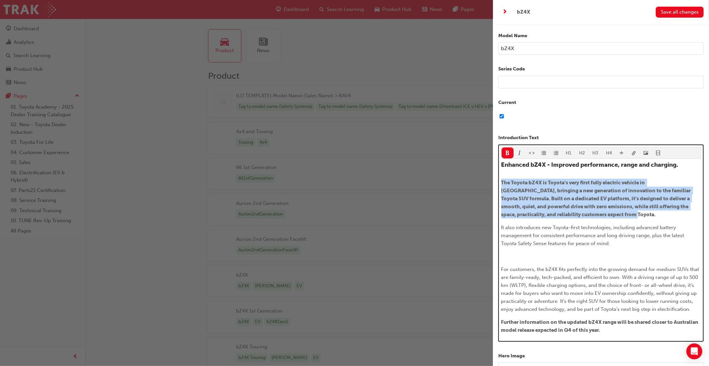
drag, startPoint x: 505, startPoint y: 152, endPoint x: 507, endPoint y: 160, distance: 8.3
click at [505, 152] on span "format_bold-icon" at bounding box center [507, 154] width 5 height 6
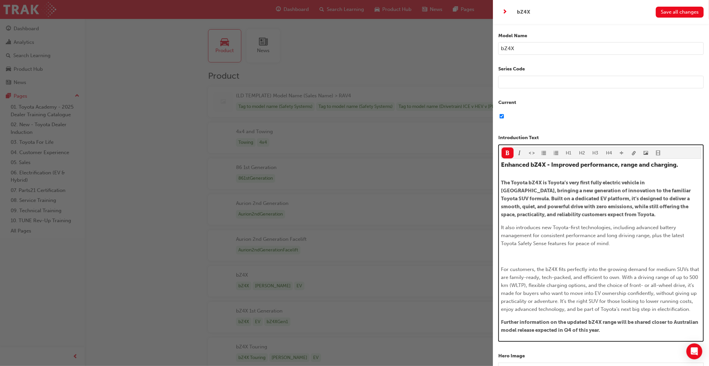
click at [568, 245] on span "It also introduces new Toyota-first technologies, including advanced battery ma…" at bounding box center [593, 236] width 185 height 22
click at [550, 257] on p "﻿" at bounding box center [601, 257] width 200 height 8
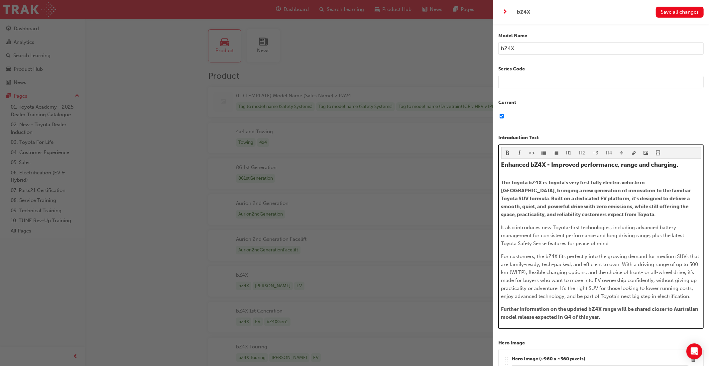
click at [560, 289] on span "For customers, the bZ4X fits perfectly into the growing demand for medium SUVs …" at bounding box center [600, 277] width 199 height 46
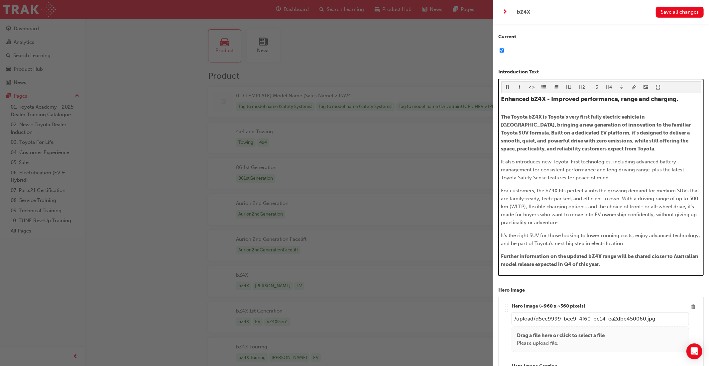
scroll to position [102, 0]
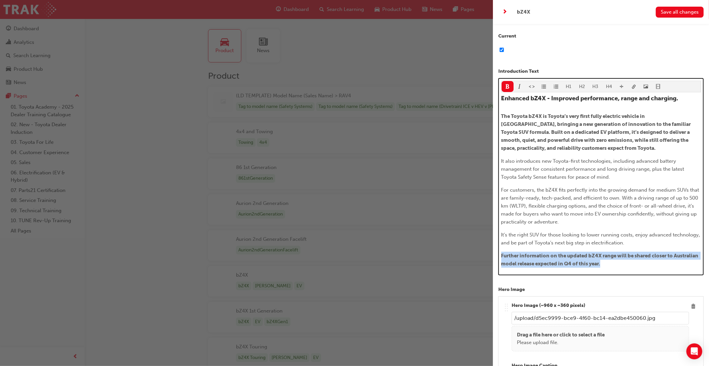
drag, startPoint x: 608, startPoint y: 262, endPoint x: 506, endPoint y: 240, distance: 104.3
click at [500, 256] on div "H1 H2 H3 H4 Enhanced bZ4X - Improved performance, range and charging. The Toyot…" at bounding box center [600, 177] width 205 height 198
click at [544, 89] on button "button" at bounding box center [544, 86] width 12 height 11
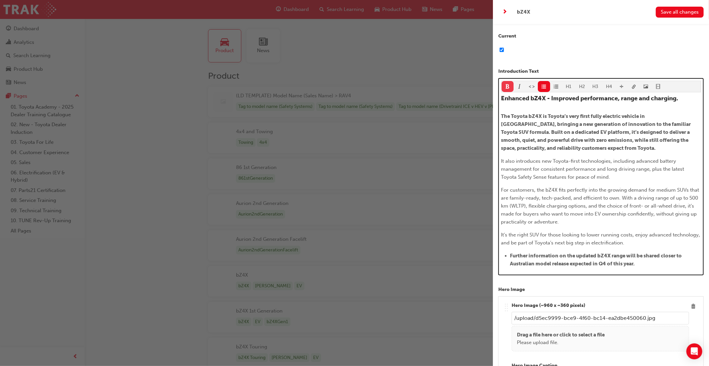
click at [508, 86] on span "format_bold-icon" at bounding box center [507, 87] width 5 height 6
click at [594, 177] on span "It also introduces new Toyota-first technologies, including advanced battery ma…" at bounding box center [593, 169] width 185 height 22
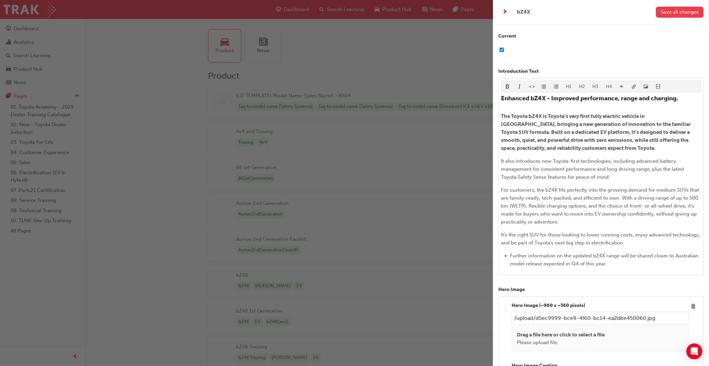
click at [671, 14] on span "Save all changes" at bounding box center [680, 12] width 38 height 6
click at [389, 11] on div "button" at bounding box center [246, 183] width 493 height 366
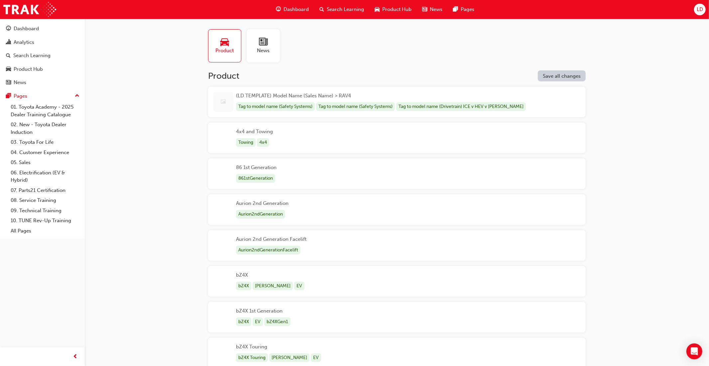
click at [391, 10] on span "Product Hub" at bounding box center [396, 10] width 29 height 8
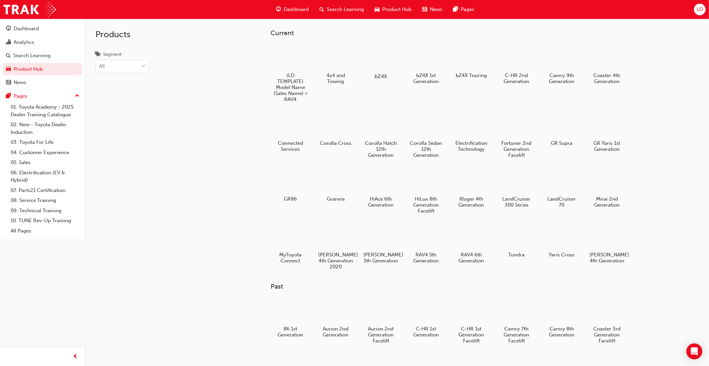
click at [389, 58] on div at bounding box center [380, 57] width 37 height 27
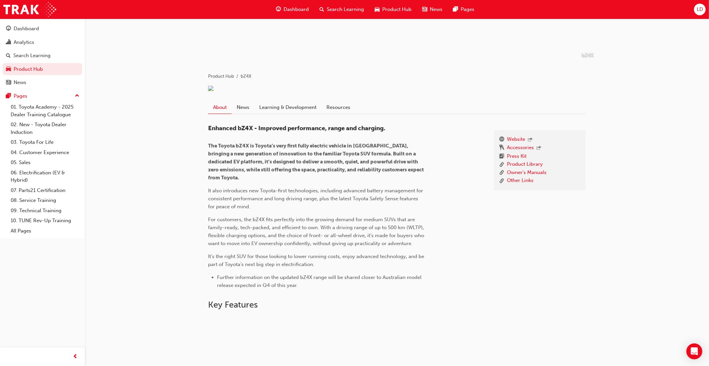
scroll to position [88, 0]
click at [249, 115] on link "News" at bounding box center [243, 109] width 23 height 13
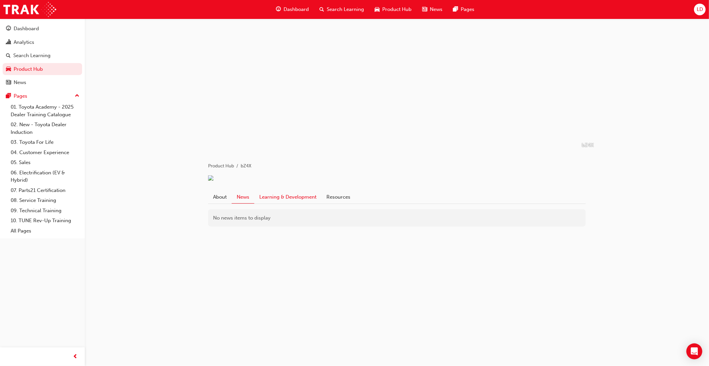
click at [299, 202] on link "Learning & Development" at bounding box center [287, 197] width 67 height 13
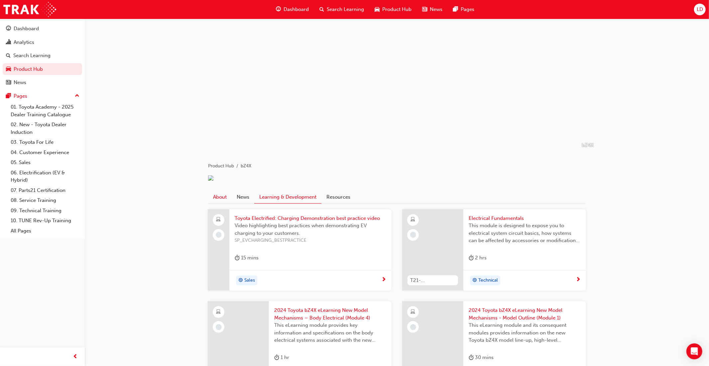
click at [219, 203] on link "About" at bounding box center [220, 197] width 24 height 13
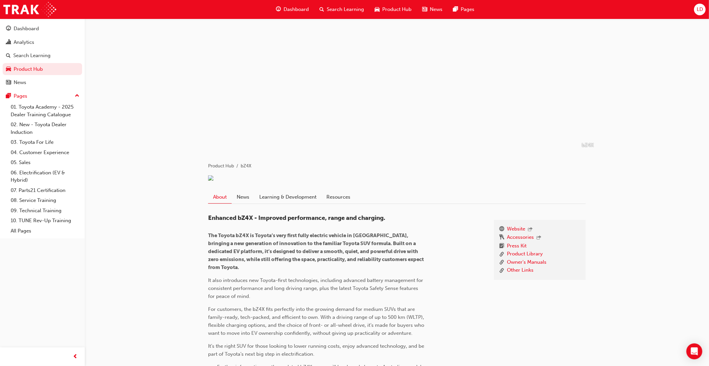
click at [698, 14] on div "LD" at bounding box center [700, 10] width 12 height 12
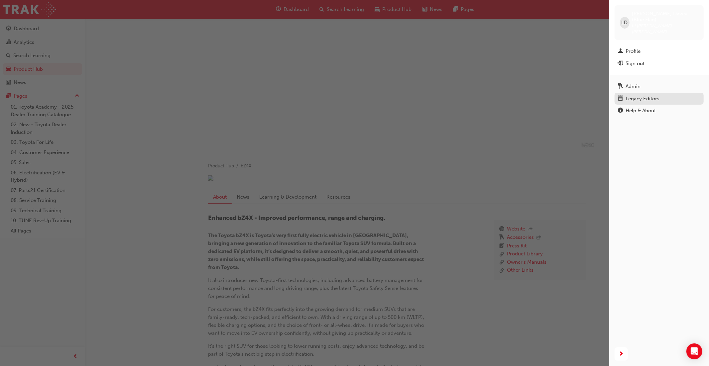
scroll to position [6, 0]
click at [637, 95] on div "Legacy Editors" at bounding box center [643, 99] width 34 height 8
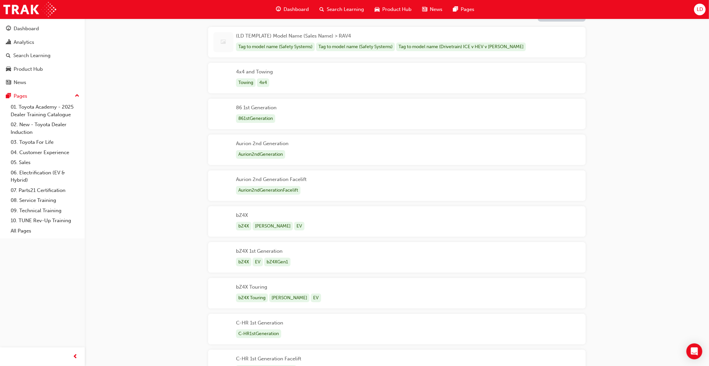
scroll to position [63, 0]
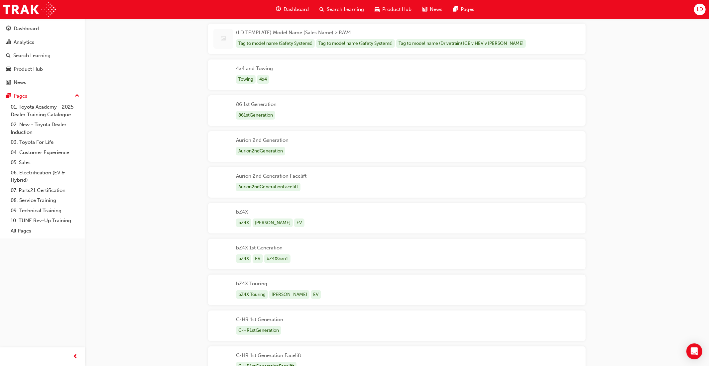
click at [288, 215] on div "bZ4X bZ4X BEV EV" at bounding box center [397, 218] width 378 height 31
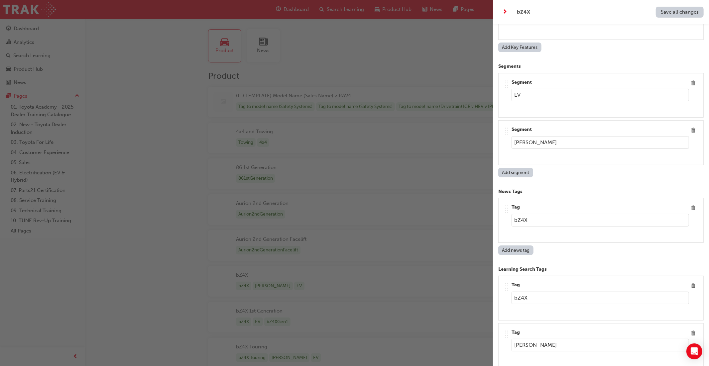
scroll to position [4690, 0]
click at [693, 203] on span "Delete" at bounding box center [693, 207] width 9 height 9
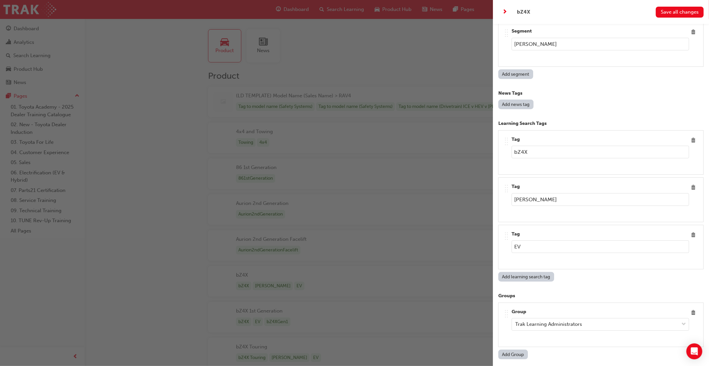
scroll to position [4788, 0]
click at [693, 183] on span "Delete" at bounding box center [693, 187] width 9 height 9
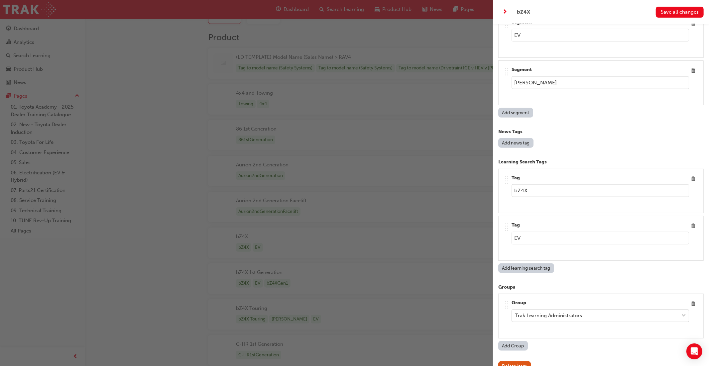
scroll to position [88, 0]
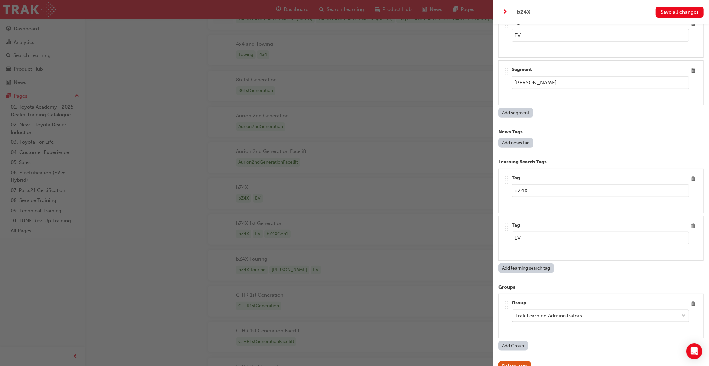
click at [682, 312] on span "down-icon" at bounding box center [683, 316] width 5 height 9
click at [693, 300] on span "Delete" at bounding box center [693, 304] width 9 height 9
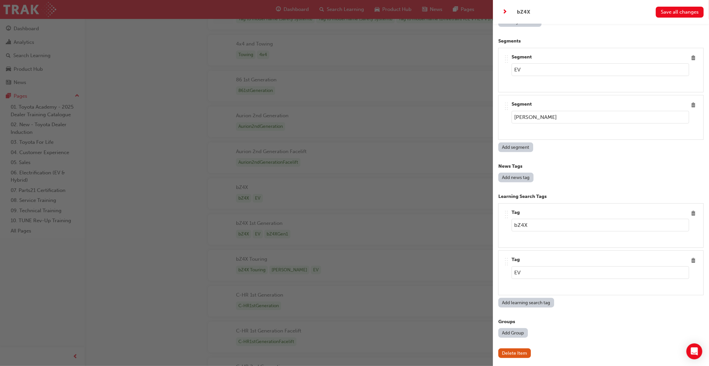
scroll to position [4702, 0]
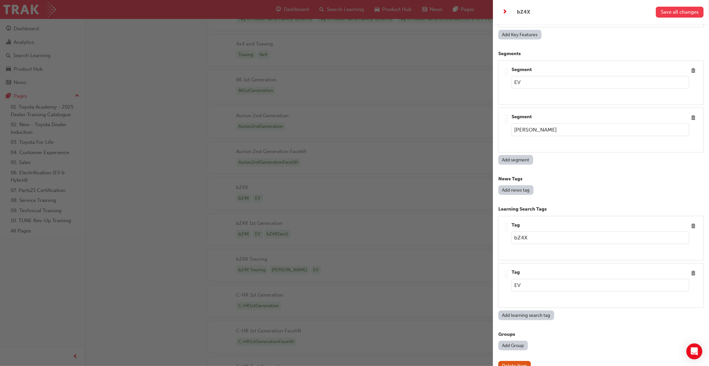
click at [681, 15] on span "Save all changes" at bounding box center [680, 12] width 38 height 6
click at [403, 92] on div "button" at bounding box center [246, 183] width 493 height 366
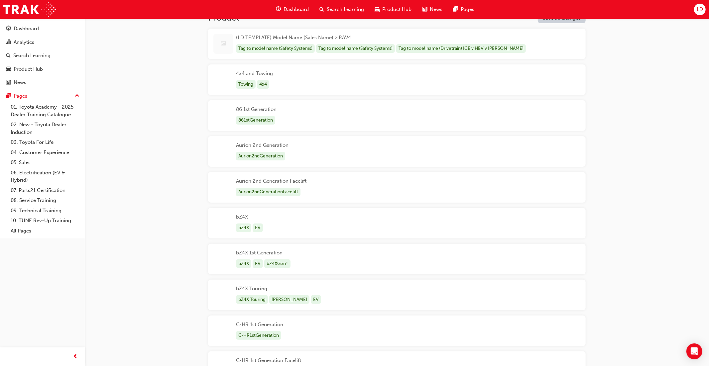
scroll to position [0, 0]
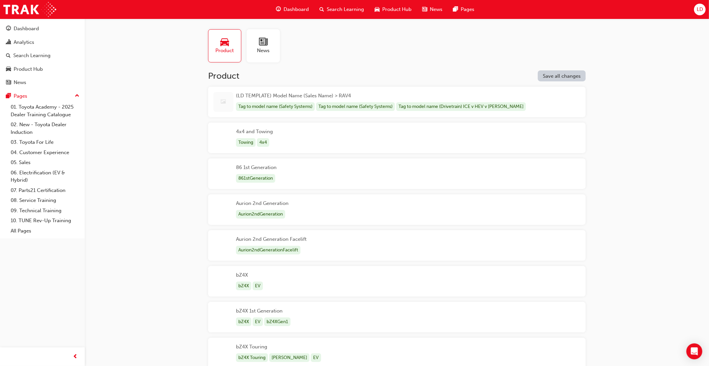
click at [396, 12] on span "Product Hub" at bounding box center [396, 10] width 29 height 8
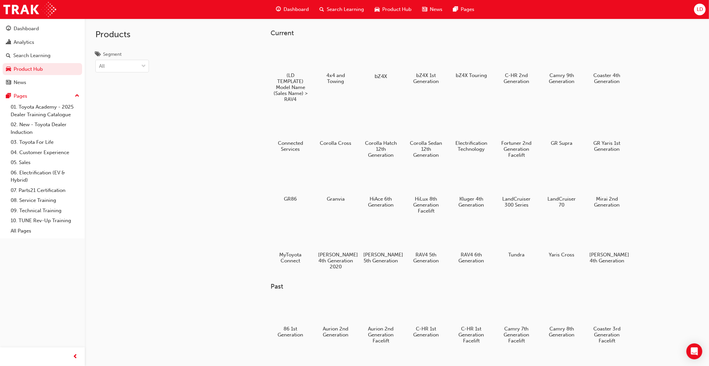
click at [376, 62] on div at bounding box center [380, 57] width 37 height 27
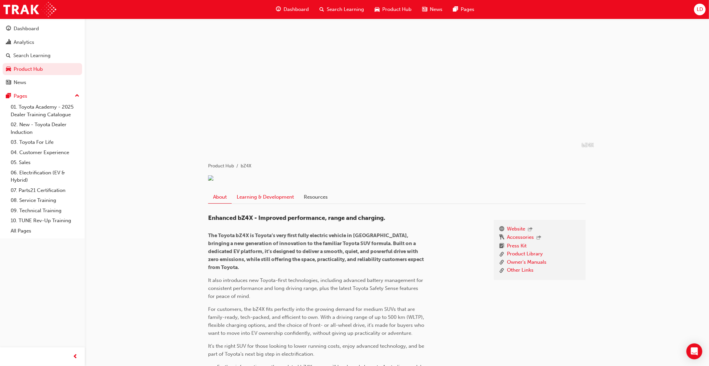
click at [257, 203] on link "Learning & Development" at bounding box center [265, 197] width 67 height 13
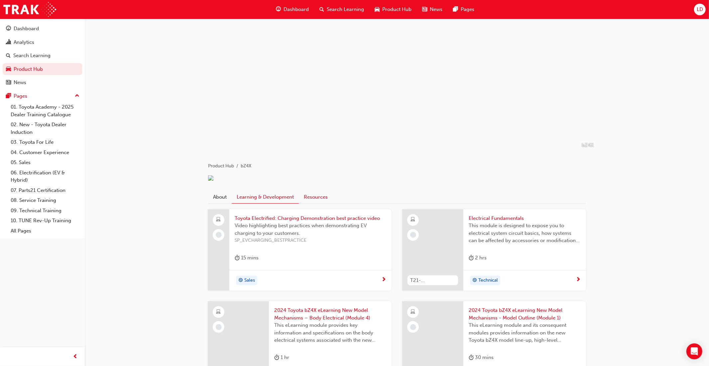
click at [310, 203] on link "Resources" at bounding box center [316, 197] width 34 height 13
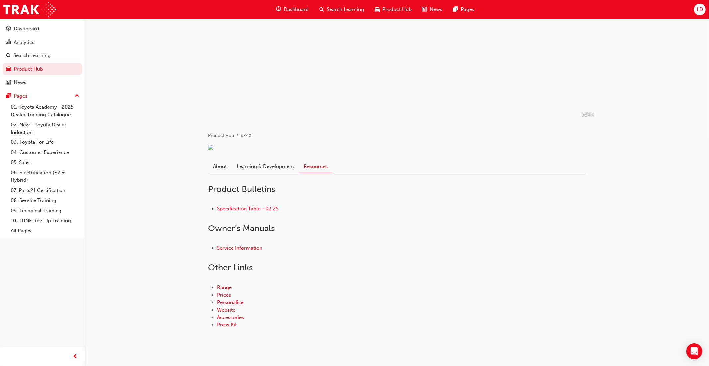
scroll to position [49, 0]
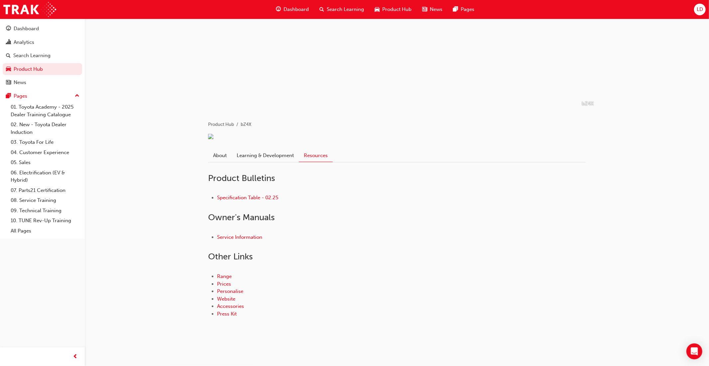
click at [698, 9] on span "LD" at bounding box center [700, 10] width 6 height 8
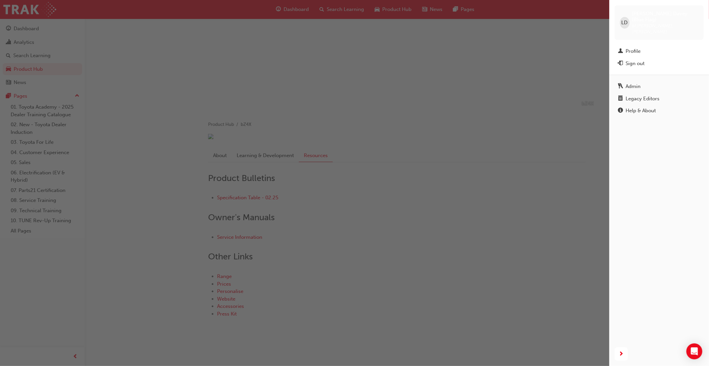
drag, startPoint x: 637, startPoint y: 91, endPoint x: 634, endPoint y: 94, distance: 4.5
click at [637, 95] on div "Legacy Editors" at bounding box center [643, 99] width 34 height 8
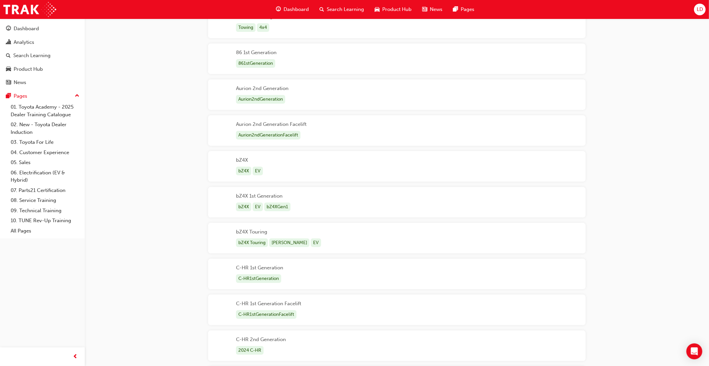
scroll to position [125, 0]
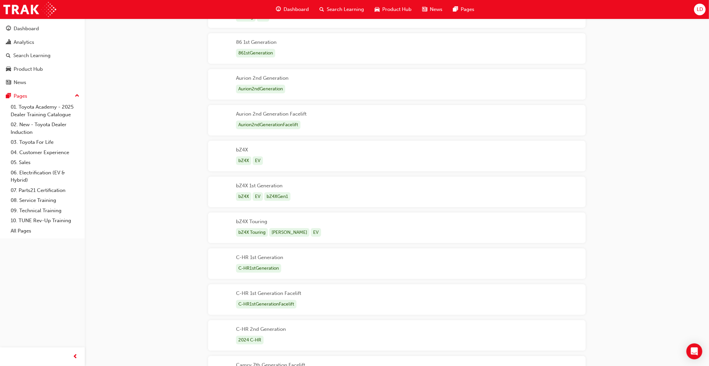
click at [422, 161] on div "bZ4X bZ4X EV" at bounding box center [397, 156] width 378 height 31
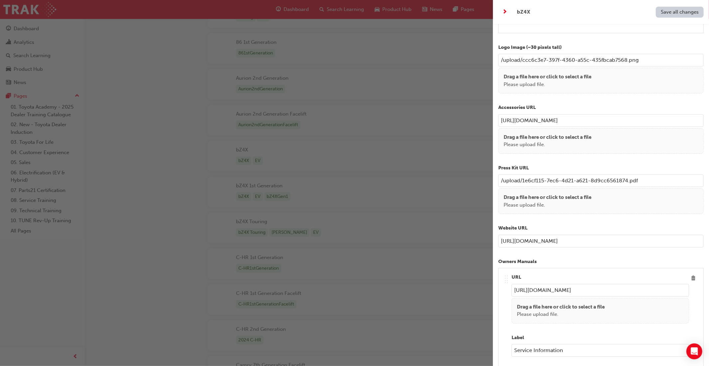
scroll to position [562, 0]
drag, startPoint x: 622, startPoint y: 121, endPoint x: 494, endPoint y: 119, distance: 127.3
click at [494, 119] on div "Name bZ4X Model Name bZ4X Series Code Current Introduction Text H1 H2 H3 H4 Enh…" at bounding box center [601, 207] width 216 height 366
drag, startPoint x: 696, startPoint y: 13, endPoint x: 694, endPoint y: 19, distance: 6.1
click at [696, 13] on span "Save all changes" at bounding box center [680, 12] width 38 height 6
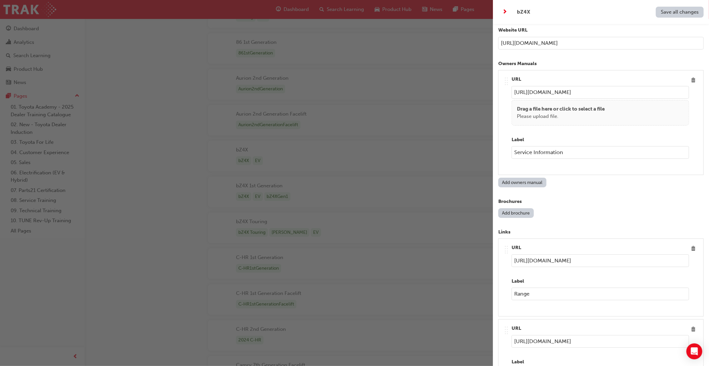
scroll to position [762, 0]
click at [391, 10] on div "button" at bounding box center [246, 183] width 493 height 366
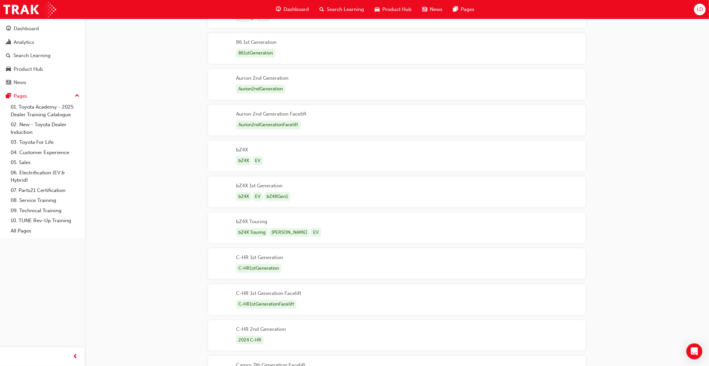
click at [391, 10] on span "Product Hub" at bounding box center [396, 10] width 29 height 8
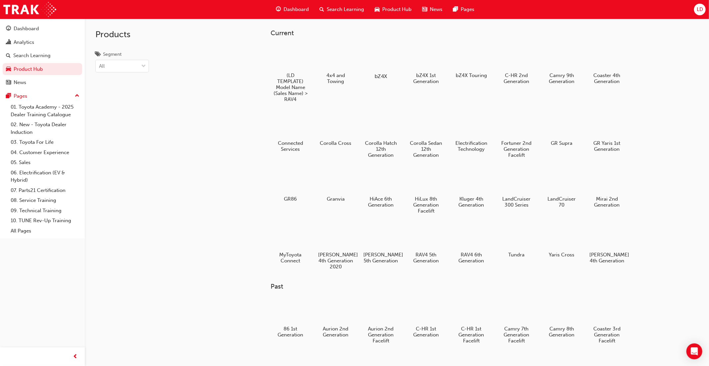
click at [386, 60] on div at bounding box center [380, 57] width 37 height 27
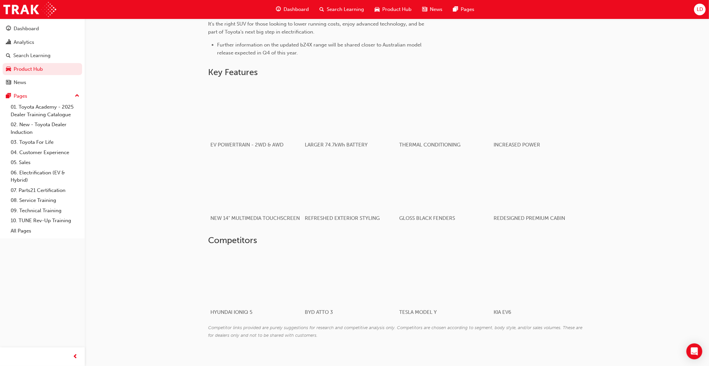
scroll to position [324, 0]
click at [269, 129] on div "button" at bounding box center [255, 108] width 95 height 53
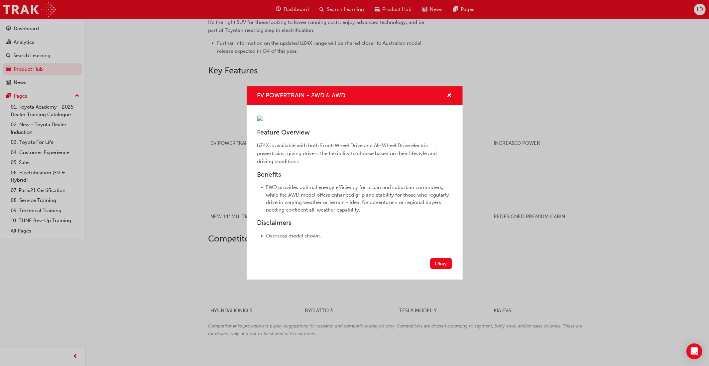
click at [474, 241] on div "EV POWERTRAIN - 2WD & AWD Feature Overview bZ4X is available with both Front-Wh…" at bounding box center [354, 183] width 709 height 366
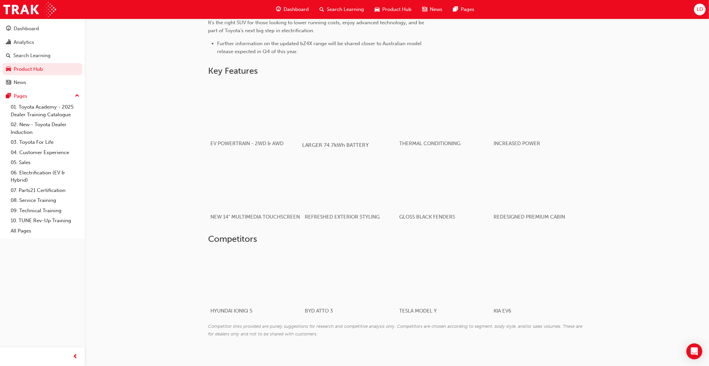
click at [353, 135] on div "button" at bounding box center [349, 108] width 95 height 53
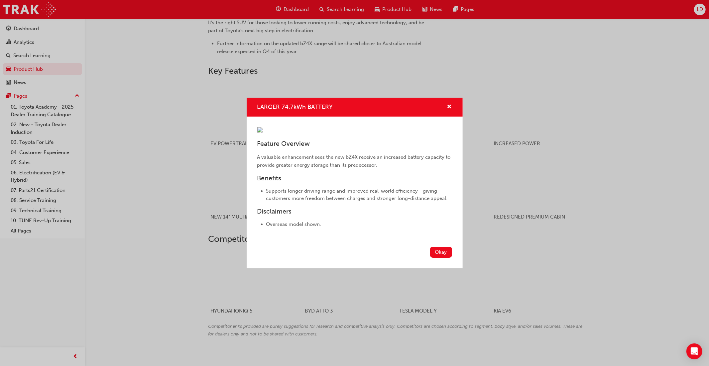
click at [473, 226] on div "LARGER 74.7kWh BATTERY Feature Overview A valuable enhancement sees the new bZ4…" at bounding box center [354, 183] width 709 height 366
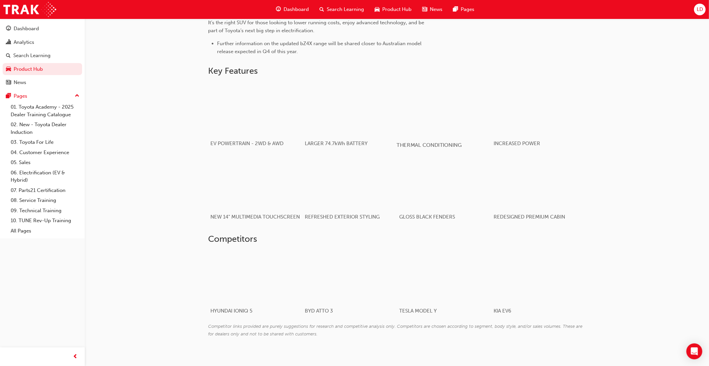
click at [417, 125] on div "button" at bounding box center [444, 108] width 95 height 53
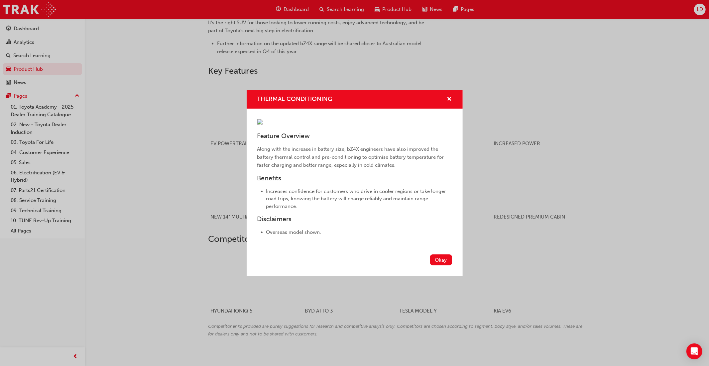
click at [499, 135] on div "THERMAL CONDITIONING Feature Overview Along with the increase in battery size, …" at bounding box center [354, 183] width 709 height 366
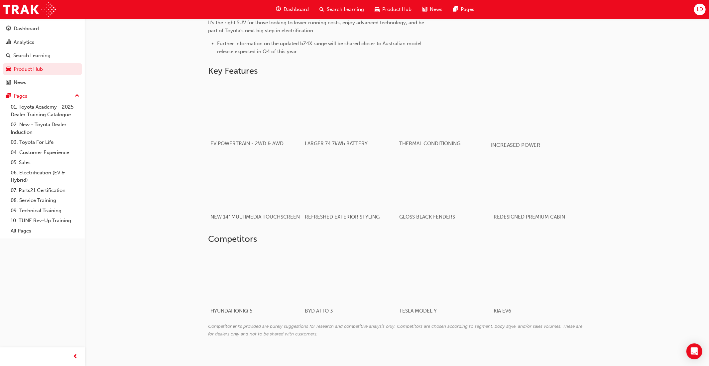
click at [499, 135] on div "button" at bounding box center [538, 108] width 95 height 53
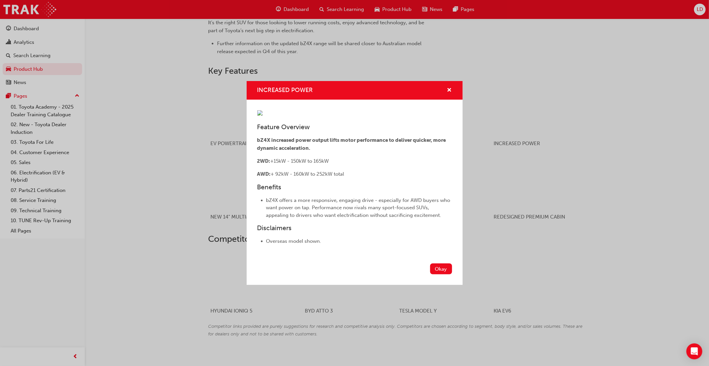
click at [487, 150] on div "INCREASED POWER Feature Overview bZ4X increased power output lifts motor perfor…" at bounding box center [354, 183] width 709 height 366
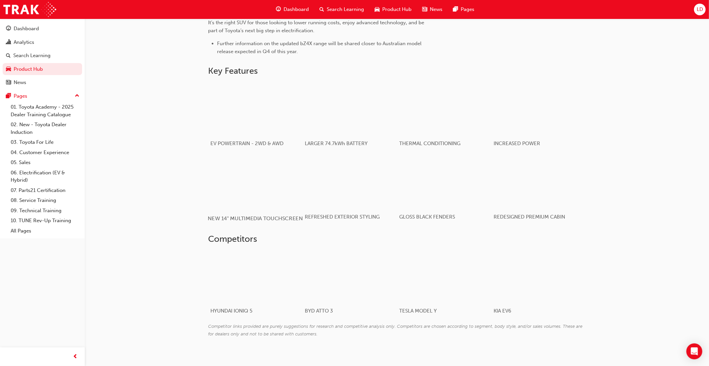
click at [299, 183] on div "button" at bounding box center [255, 182] width 95 height 53
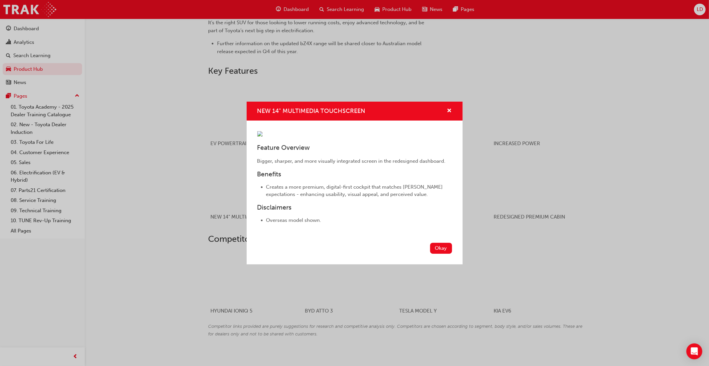
click at [503, 171] on div "NEW 14" MULTIMEDIA TOUCHSCREEN Feature Overview Bigger, sharper, and more visua…" at bounding box center [354, 183] width 709 height 366
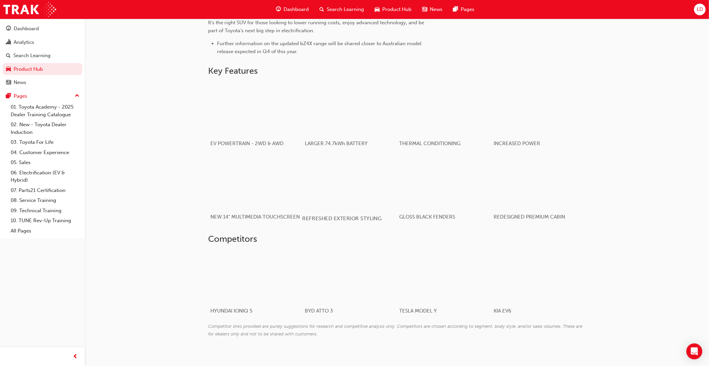
click at [373, 201] on div "button" at bounding box center [349, 182] width 95 height 53
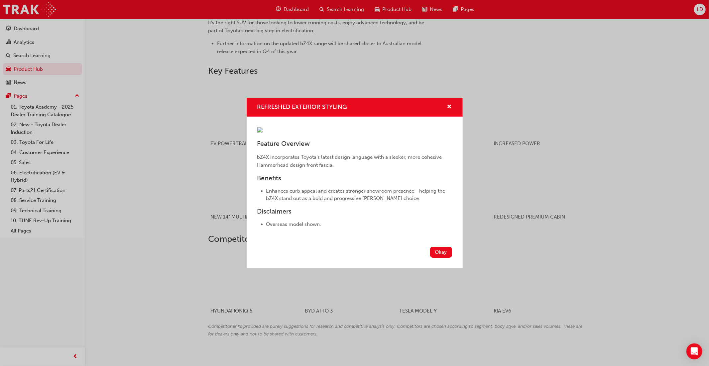
click at [469, 171] on div "REFRESHED EXTERIOR STYLING Feature Overview bZ4X incorporates Toyota’s latest d…" at bounding box center [354, 183] width 709 height 366
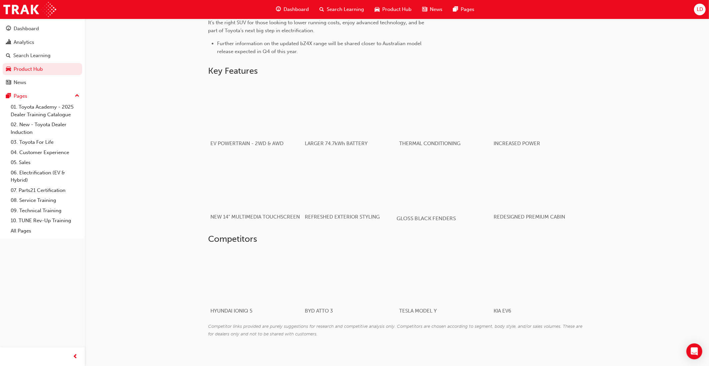
click at [420, 198] on div "button" at bounding box center [444, 182] width 95 height 53
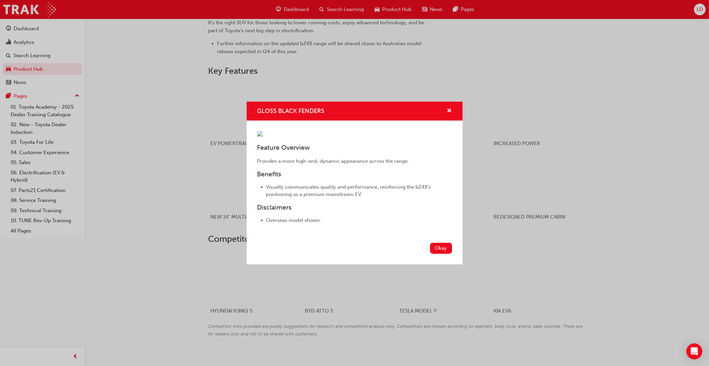
click at [520, 184] on div "GLOSS BLACK FENDERS Feature Overview Provides a more high-end, dynamic appearan…" at bounding box center [354, 183] width 709 height 366
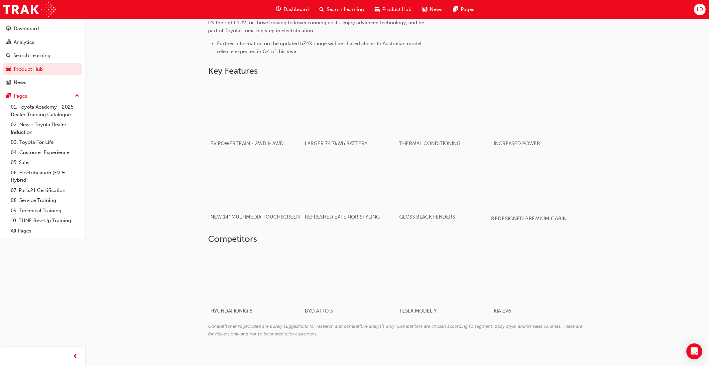
click at [519, 184] on div "button" at bounding box center [538, 182] width 95 height 53
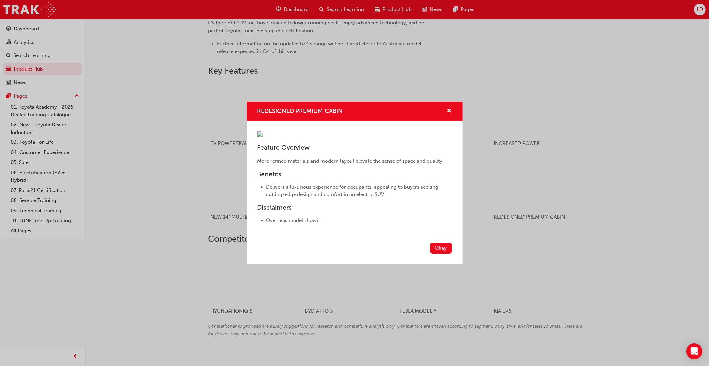
click at [495, 214] on div "REDESIGNED PREMIUM CABIN Feature Overview More refined materials and modern lay…" at bounding box center [354, 183] width 709 height 366
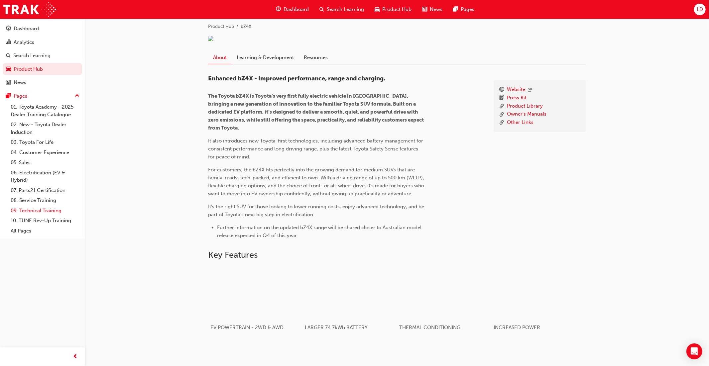
scroll to position [140, 0]
click at [697, 12] on span "LD" at bounding box center [700, 10] width 6 height 8
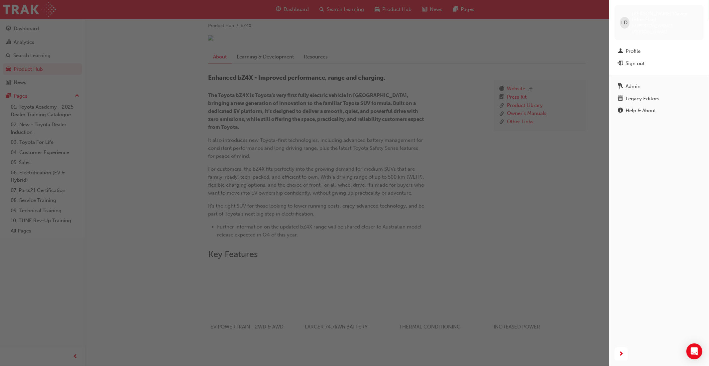
click at [651, 95] on div "Legacy Editors" at bounding box center [643, 99] width 34 height 8
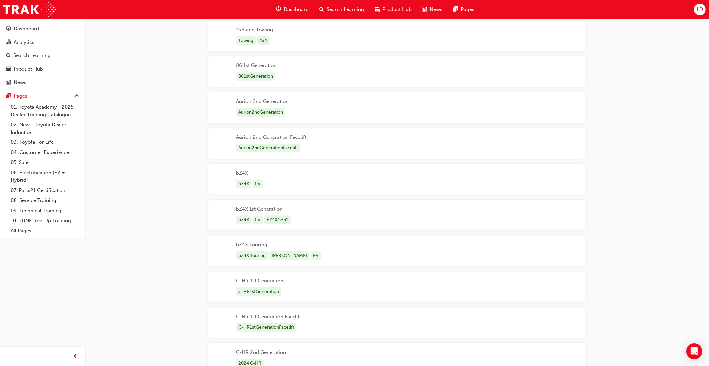
scroll to position [102, 0]
click at [296, 187] on div "bZ4X bZ4X EV" at bounding box center [397, 179] width 378 height 31
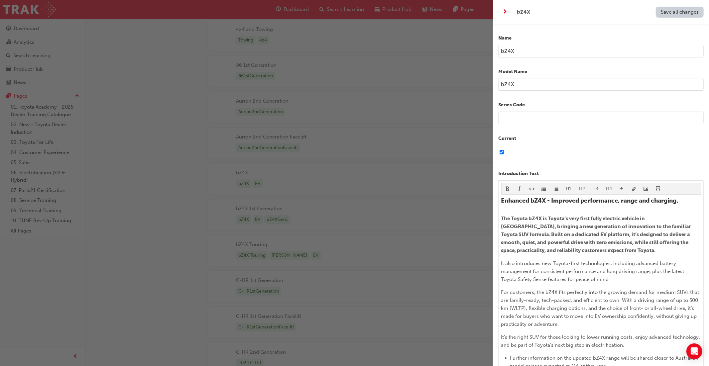
click at [522, 51] on input "bZ4X" at bounding box center [600, 51] width 205 height 13
type input "bZ4X Facelift"
drag, startPoint x: 671, startPoint y: 13, endPoint x: 667, endPoint y: 20, distance: 8.3
click at [671, 13] on span "Save all changes" at bounding box center [680, 12] width 38 height 6
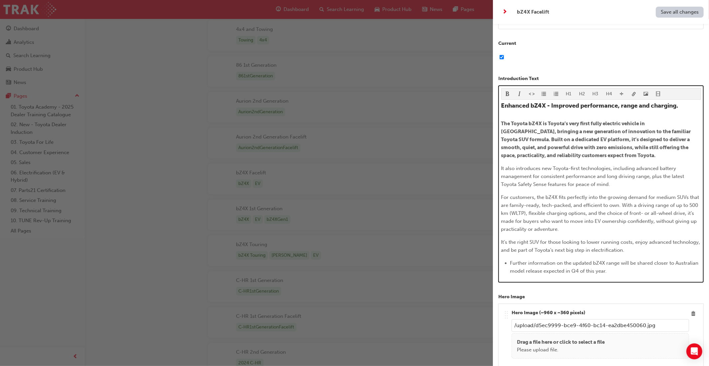
scroll to position [96, 0]
drag, startPoint x: 528, startPoint y: 213, endPoint x: 623, endPoint y: 203, distance: 95.7
click at [623, 203] on span "For customers, the bZ4X fits perfectly into the growing demand for medium SUVs …" at bounding box center [600, 213] width 199 height 38
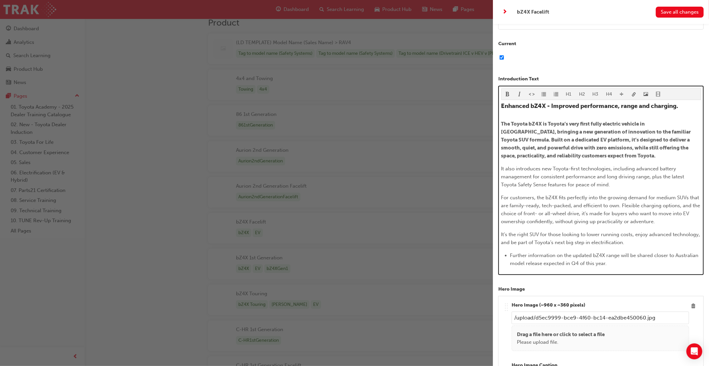
scroll to position [52, 0]
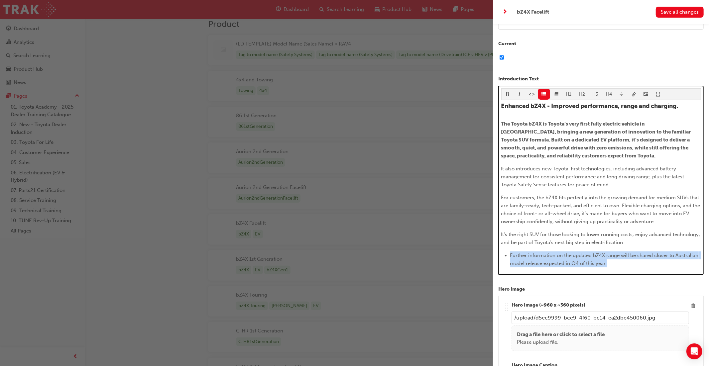
drag, startPoint x: 618, startPoint y: 261, endPoint x: 504, endPoint y: 255, distance: 113.5
click at [510, 255] on li "Further information on the updated bZ4X range will be shared closer to Australi…" at bounding box center [605, 260] width 191 height 16
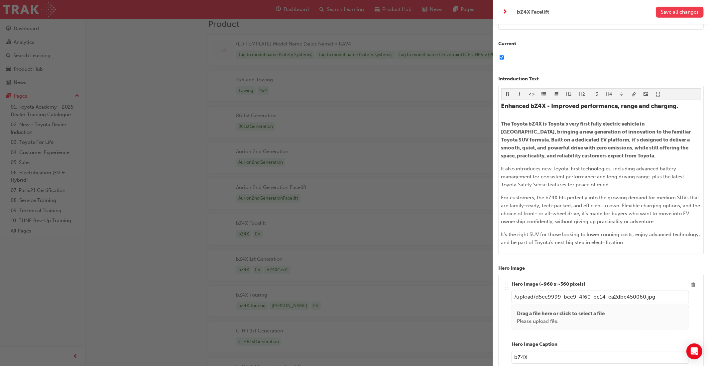
drag, startPoint x: 669, startPoint y: 11, endPoint x: 669, endPoint y: 15, distance: 3.7
click at [669, 11] on span "Save all changes" at bounding box center [680, 12] width 38 height 6
click at [390, 10] on div "button" at bounding box center [246, 183] width 493 height 366
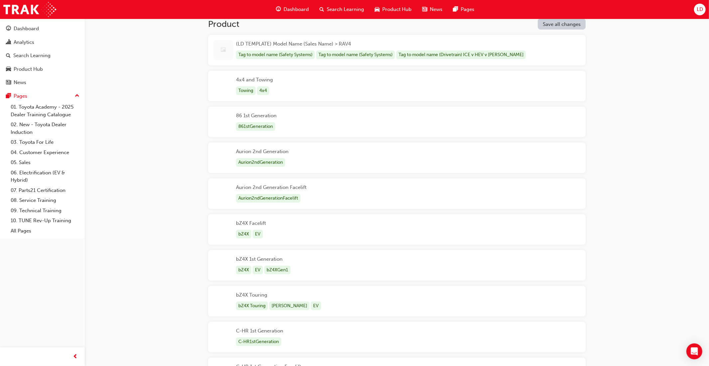
scroll to position [0, 0]
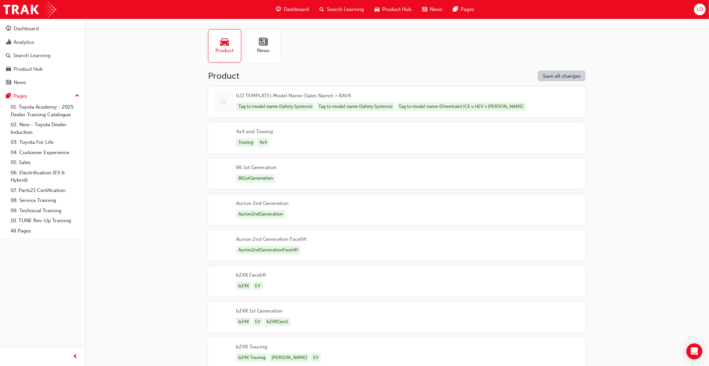
click at [388, 12] on span "Product Hub" at bounding box center [396, 10] width 29 height 8
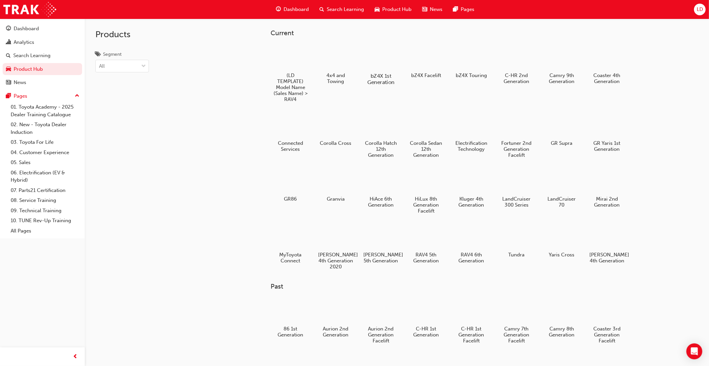
click at [383, 61] on div at bounding box center [380, 57] width 37 height 26
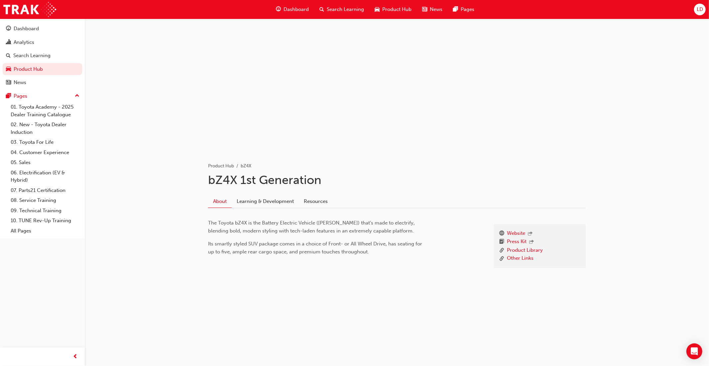
click at [385, 11] on span "Product Hub" at bounding box center [396, 10] width 29 height 8
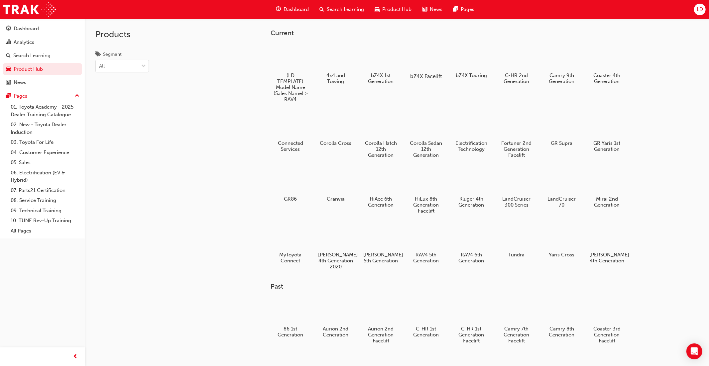
click at [421, 63] on div at bounding box center [426, 57] width 37 height 27
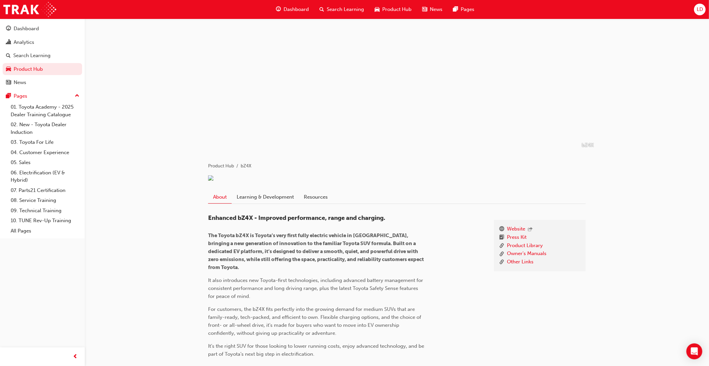
click at [697, 10] on span "LD" at bounding box center [700, 10] width 6 height 8
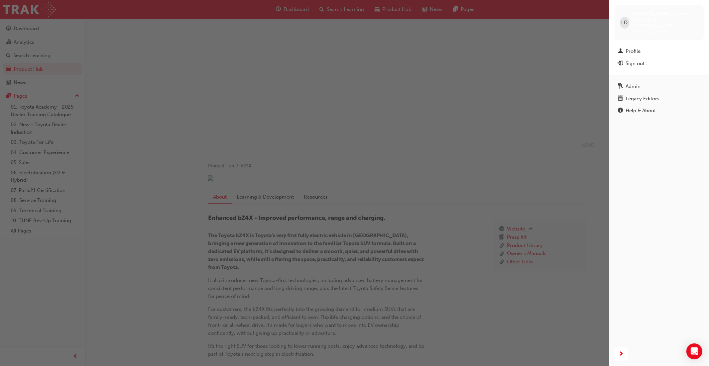
drag, startPoint x: 641, startPoint y: 83, endPoint x: 639, endPoint y: 93, distance: 9.5
click at [641, 93] on link "Legacy Editors" at bounding box center [659, 99] width 89 height 12
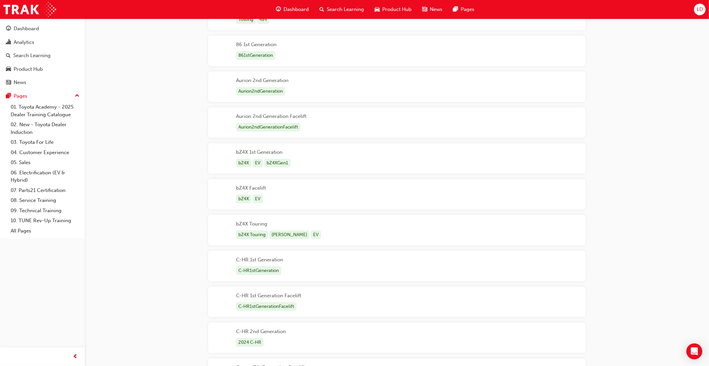
scroll to position [137, 0]
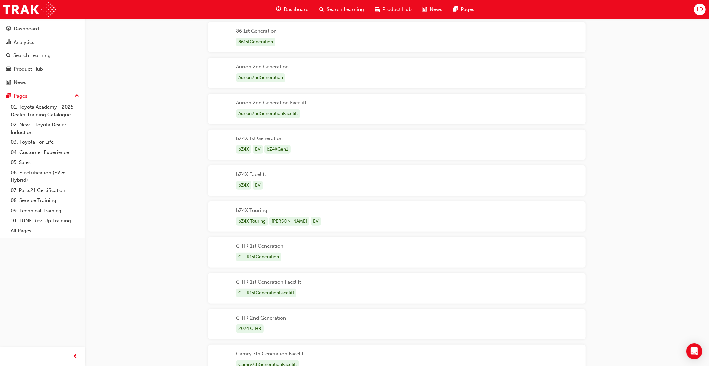
click at [328, 184] on div "bZ4X Facelift bZ4X EV" at bounding box center [397, 181] width 378 height 31
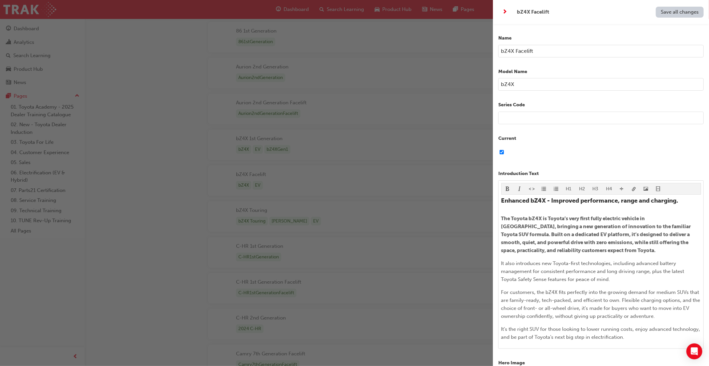
scroll to position [4, 0]
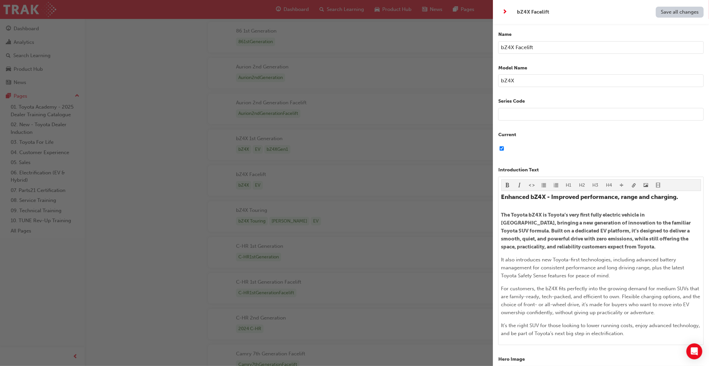
click at [524, 81] on input "bZ4X" at bounding box center [600, 80] width 205 height 13
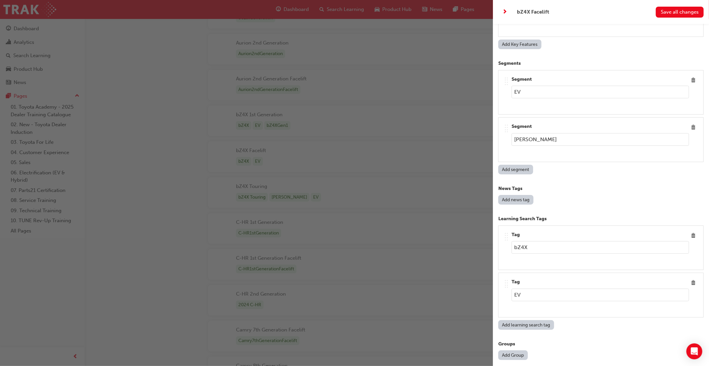
scroll to position [4672, 0]
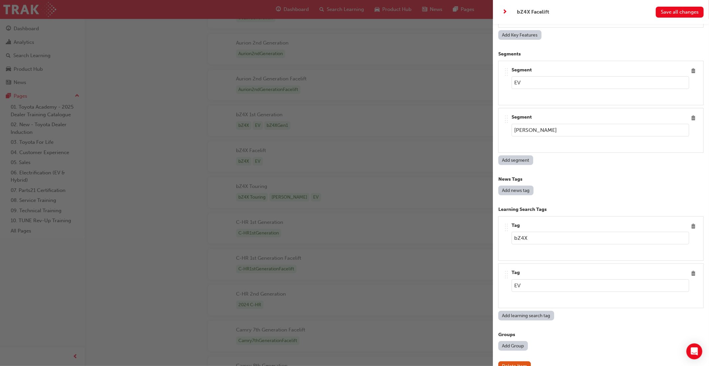
type input "bZ4X Facelift"
click at [514, 341] on button "Add Group" at bounding box center [513, 346] width 30 height 10
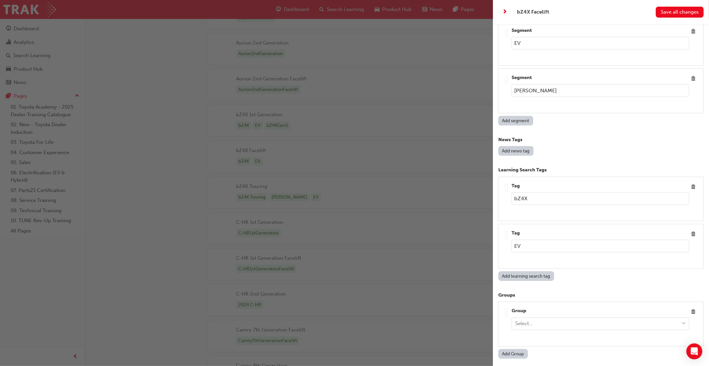
scroll to position [4720, 0]
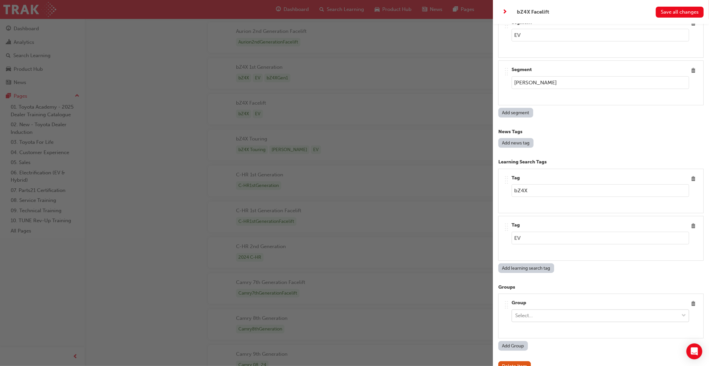
click at [680, 310] on div at bounding box center [684, 316] width 10 height 12
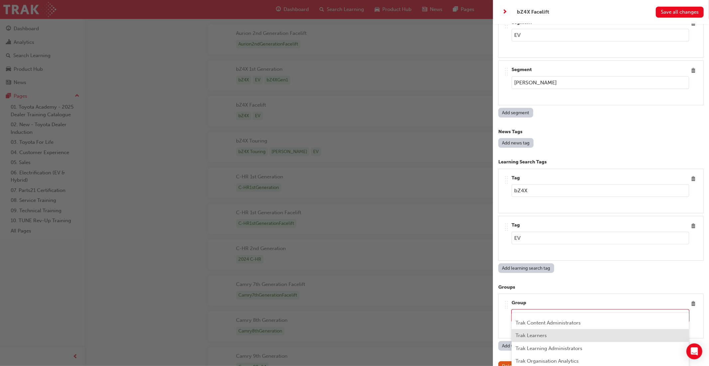
scroll to position [135, 0]
click at [634, 340] on div "Trak Learning Administrators" at bounding box center [601, 339] width 178 height 13
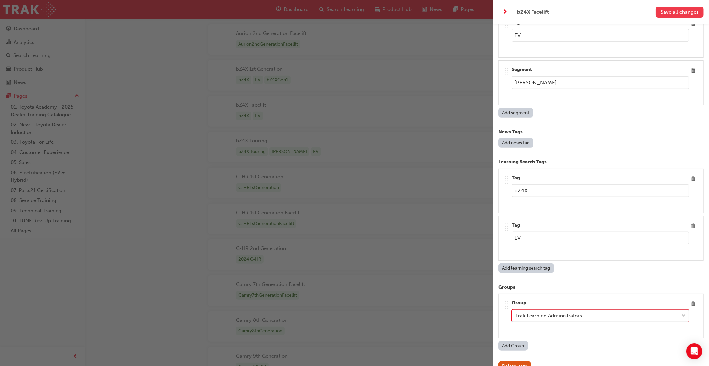
click at [678, 16] on button "Save all changes" at bounding box center [680, 12] width 48 height 11
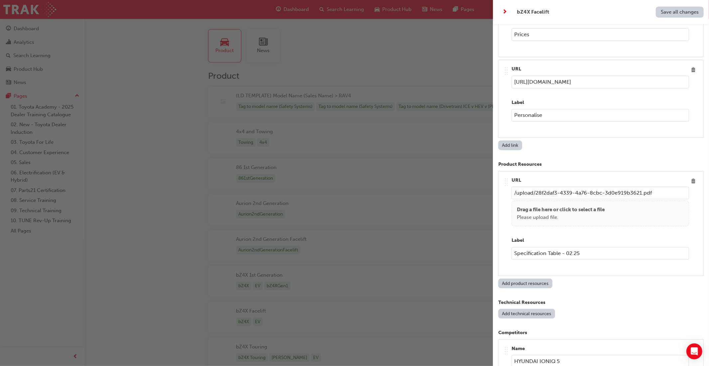
scroll to position [1072, 0]
click at [612, 255] on input "Specification Table - 02.25" at bounding box center [601, 254] width 178 height 13
drag, startPoint x: 611, startPoint y: 256, endPoint x: 491, endPoint y: 254, distance: 120.4
click at [491, 254] on div "bZ4X Facelift Save all changes Name bZ4X Facelift Model Name bZ4X Facelift Seri…" at bounding box center [354, 183] width 709 height 366
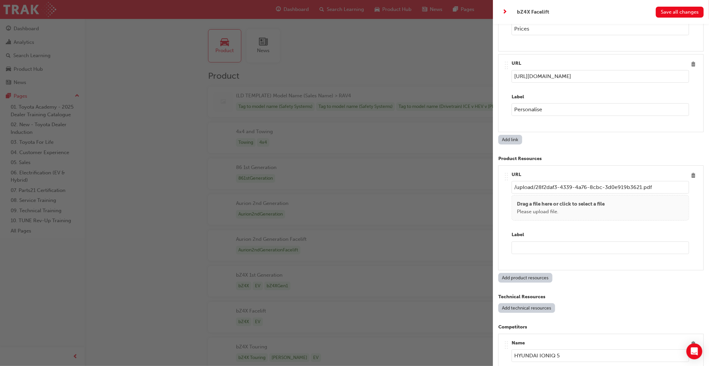
scroll to position [1078, 0]
click at [695, 177] on span "Delete" at bounding box center [693, 176] width 9 height 9
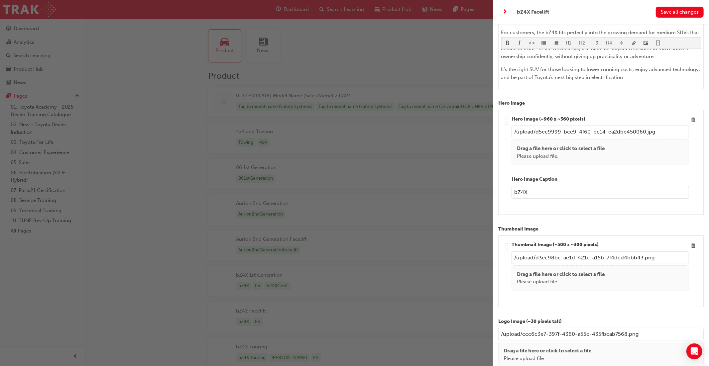
scroll to position [260, 0]
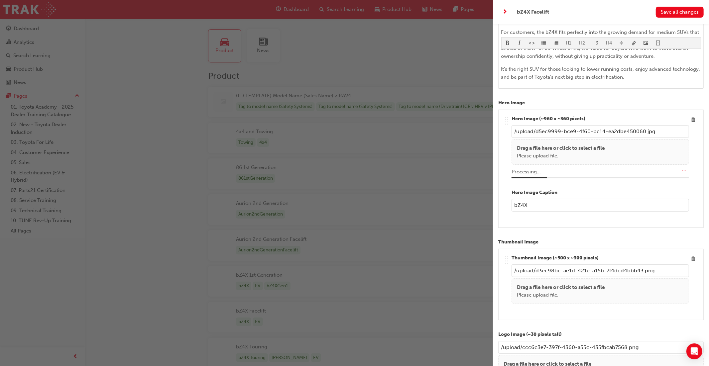
click at [535, 206] on input "bZ4X" at bounding box center [601, 205] width 178 height 13
type input "bZ4X F"
type input "/upload/ed4f3643-b59c-4000-bd1c-c553442cd29f.jpg"
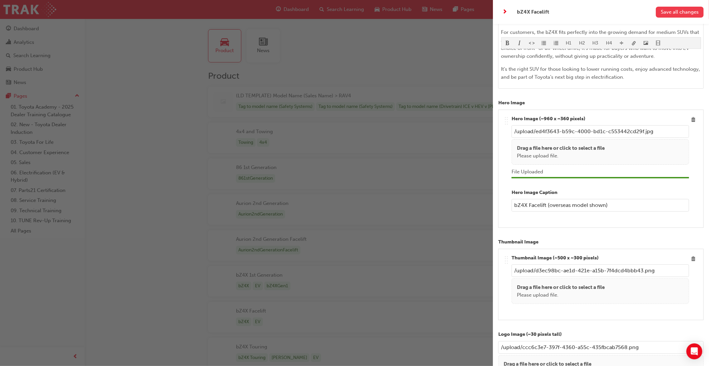
type input "bZ4X Facelift (overseas model shown)"
click at [672, 16] on button "Save all changes" at bounding box center [680, 12] width 48 height 11
click at [446, 152] on div "button" at bounding box center [246, 183] width 493 height 366
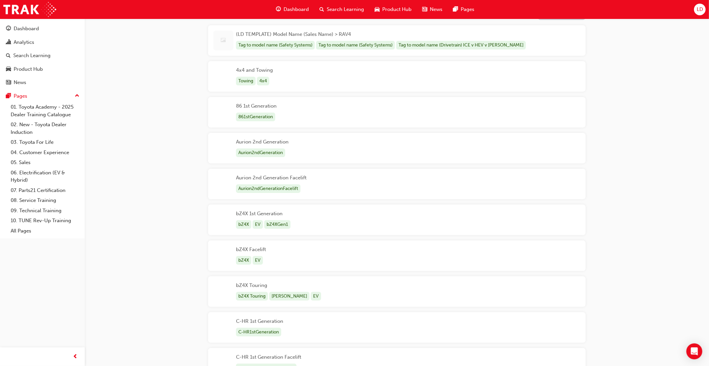
scroll to position [0, 0]
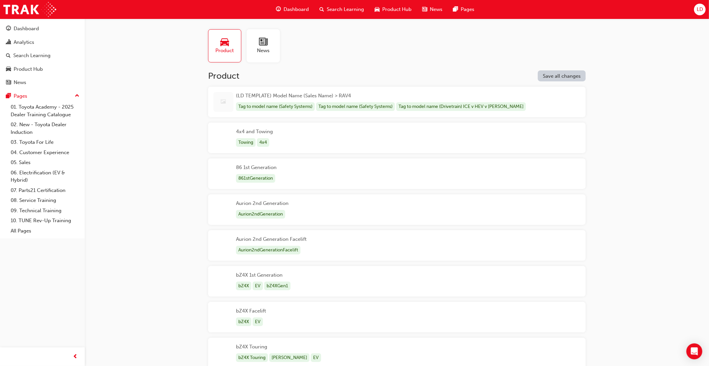
click at [392, 9] on span "Product Hub" at bounding box center [396, 10] width 29 height 8
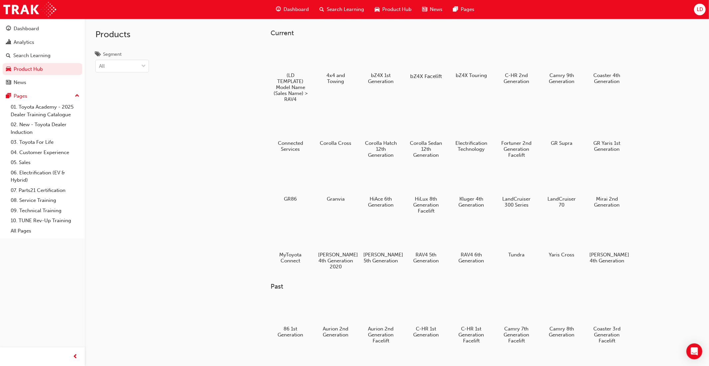
click at [425, 61] on div at bounding box center [426, 57] width 37 height 27
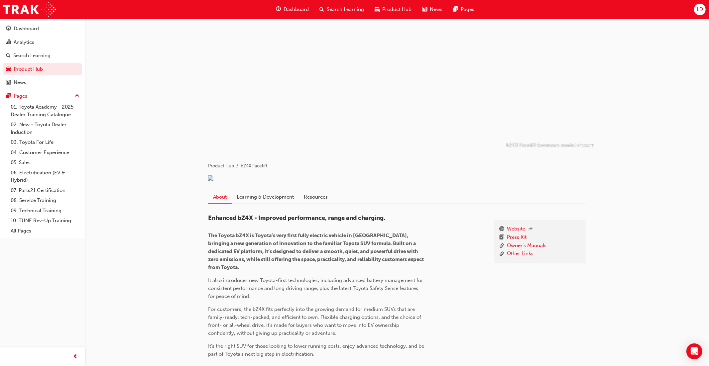
click at [398, 10] on span "Product Hub" at bounding box center [396, 10] width 29 height 8
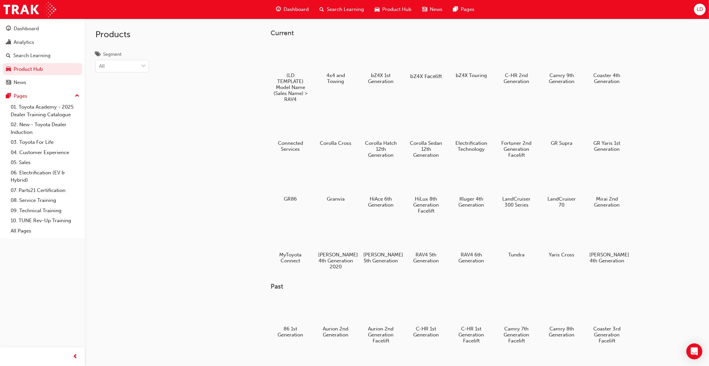
click at [418, 59] on div at bounding box center [426, 57] width 37 height 27
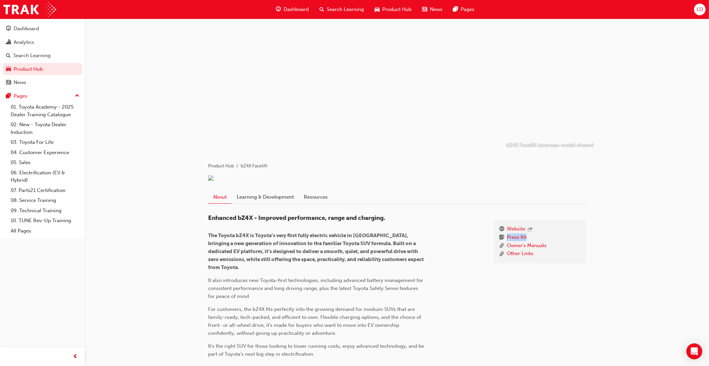
click at [696, 11] on div "LD" at bounding box center [700, 10] width 12 height 12
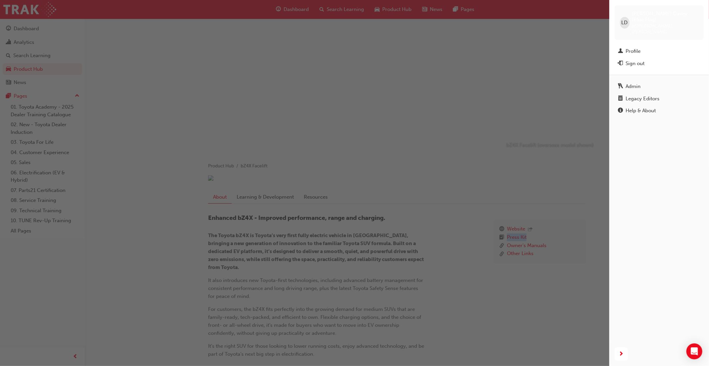
click at [653, 95] on div "Legacy Editors" at bounding box center [643, 99] width 34 height 8
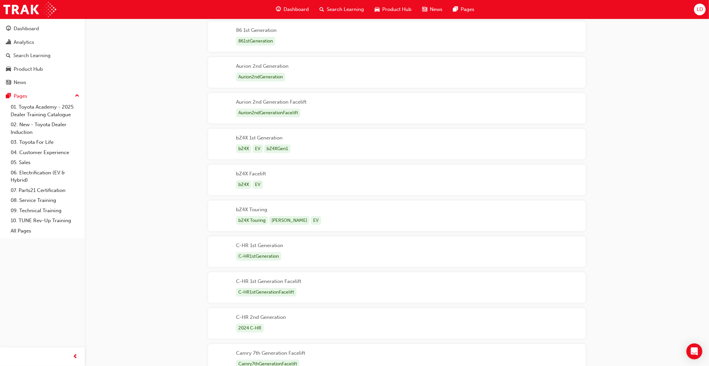
click at [332, 190] on div "bZ4X Facelift bZ4X EV" at bounding box center [397, 180] width 378 height 31
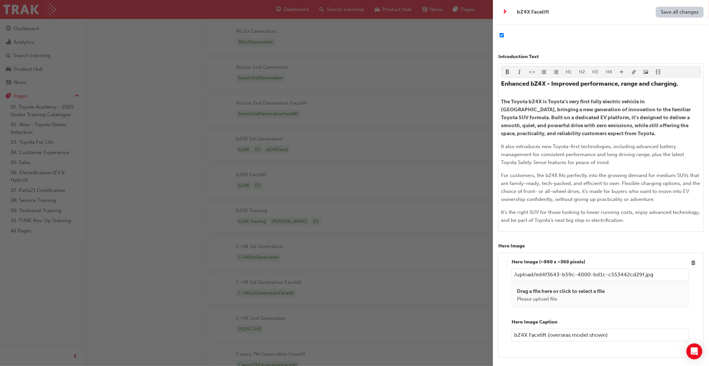
scroll to position [117, 0]
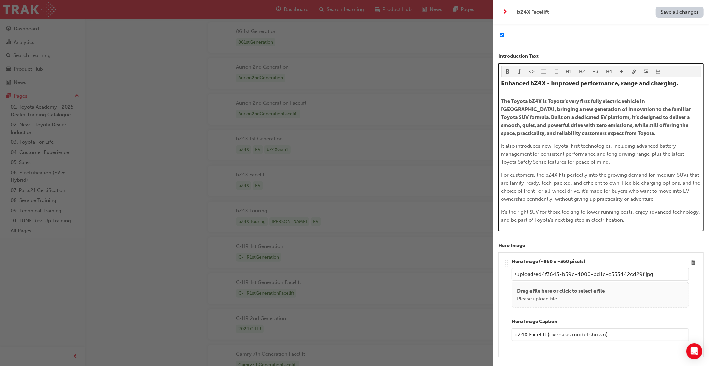
click at [548, 101] on span "The Toyota bZ4X is Toyota’s very first fully electric vehicle in Australia, bri…" at bounding box center [596, 117] width 191 height 38
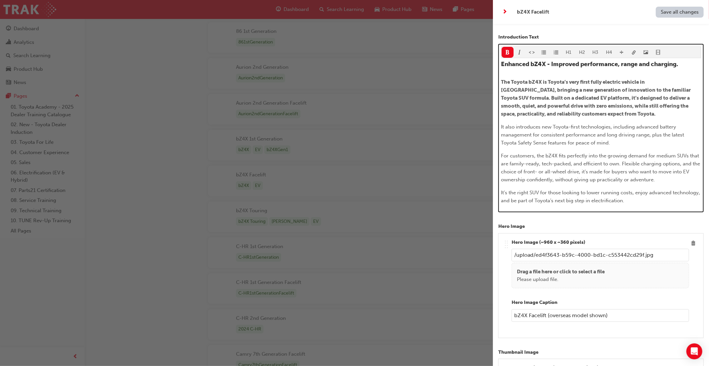
scroll to position [137, 0]
click at [652, 198] on span "It’s the right SUV for those looking to lower running costs, enjoy advanced tec…" at bounding box center [601, 196] width 200 height 14
click at [656, 199] on p "It’s the right SUV for those looking to lower running costs, enjoy advanced tec…" at bounding box center [601, 196] width 200 height 16
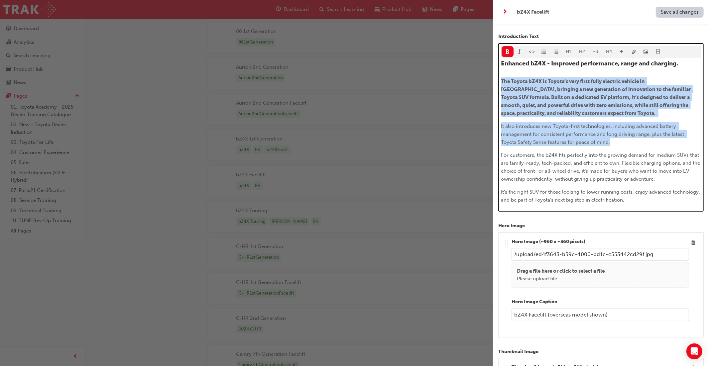
drag, startPoint x: 615, startPoint y: 142, endPoint x: 513, endPoint y: 88, distance: 115.4
click at [498, 82] on div "H1 H2 H3 H4 Enhanced bZ4X - Improved performance, range and charging. The Toyot…" at bounding box center [600, 127] width 205 height 169
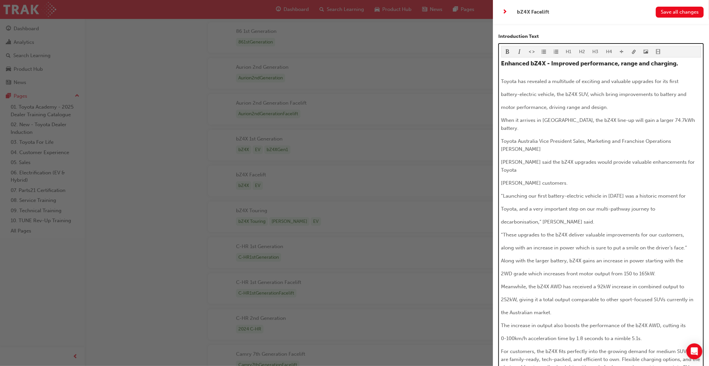
click at [501, 95] on span "battery-electric vehicle, the bZ4X SUV, which bring improvements to battery and" at bounding box center [593, 94] width 185 height 6
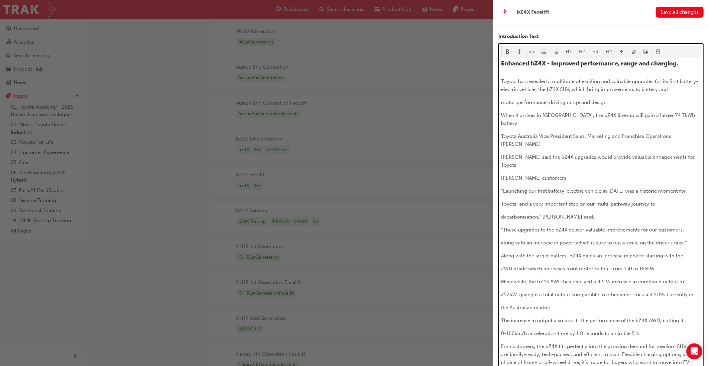
click at [502, 103] on span "motor performance, driving range and design." at bounding box center [554, 102] width 107 height 6
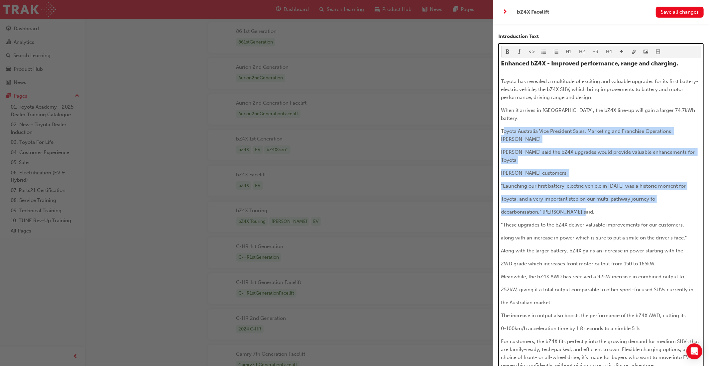
drag, startPoint x: 503, startPoint y: 123, endPoint x: 586, endPoint y: 188, distance: 105.4
click at [586, 188] on div "Enhanced bZ4X - Improved performance, range and charging. Toyota has revealed a…" at bounding box center [601, 225] width 200 height 330
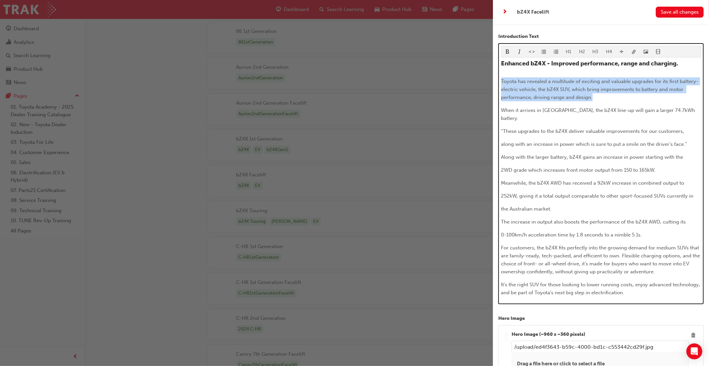
drag, startPoint x: 597, startPoint y: 100, endPoint x: 499, endPoint y: 78, distance: 100.5
click at [499, 79] on div "H1 H2 H3 H4 Enhanced bZ4X - Improved performance, range and charging. Toyota ha…" at bounding box center [600, 174] width 205 height 262
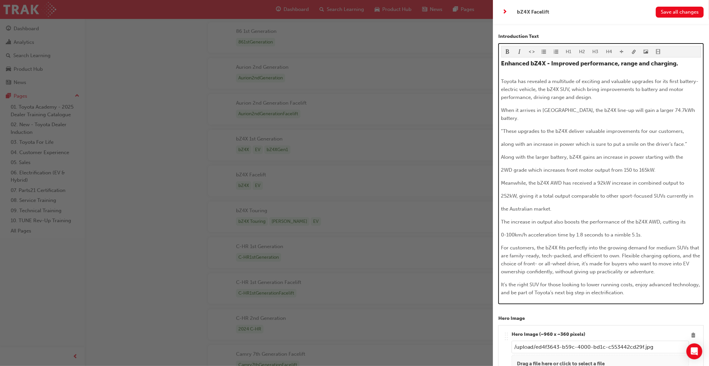
click at [508, 51] on span "format_bold-icon" at bounding box center [507, 53] width 5 height 6
click at [549, 141] on span "along with an increase in power which is sure to put a smile on the driver’s fa…" at bounding box center [594, 144] width 186 height 6
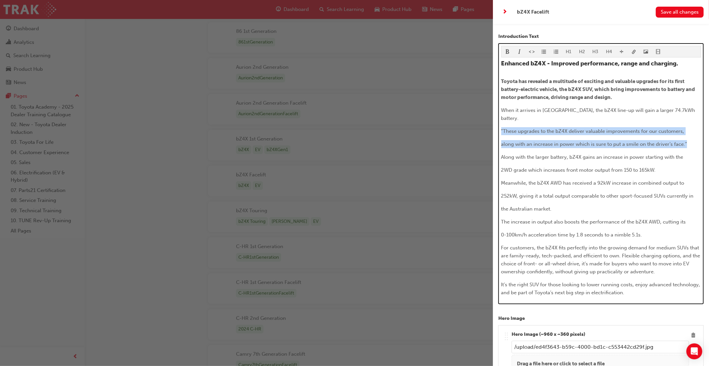
drag, startPoint x: 649, startPoint y: 136, endPoint x: 506, endPoint y: 130, distance: 143.1
click at [501, 122] on div "H1 H2 H3 H4 Enhanced bZ4X - Improved performance, range and charging. Toyota ha…" at bounding box center [600, 174] width 205 height 262
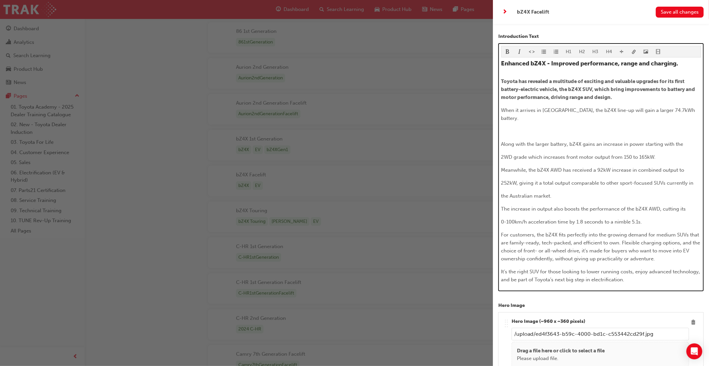
click at [501, 141] on span "Along with the larger battery, bZ4X gains an increase in power starting with the" at bounding box center [592, 144] width 182 height 6
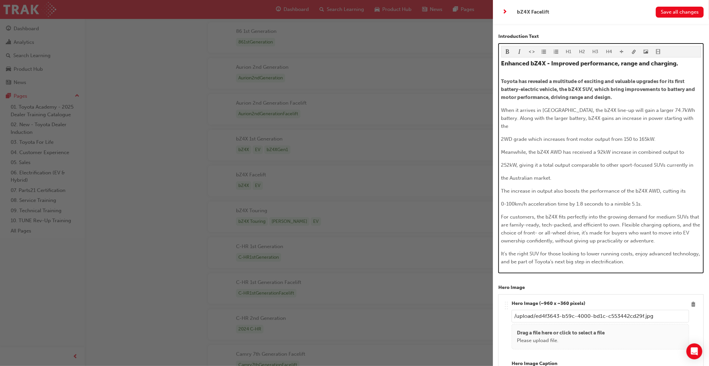
click at [502, 136] on span "2WD grade which increases front motor output from 150 to 165kW." at bounding box center [578, 139] width 155 height 6
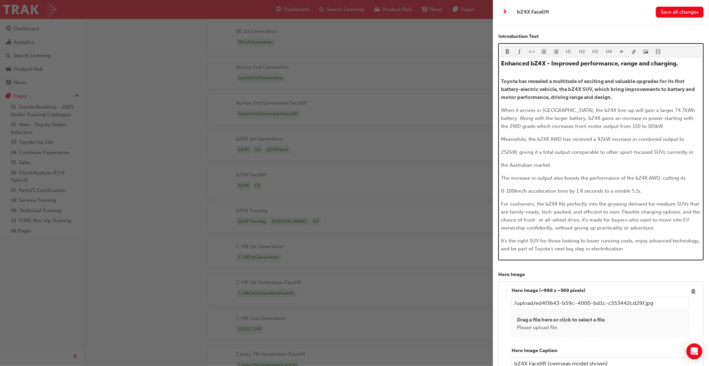
drag, startPoint x: 502, startPoint y: 152, endPoint x: 506, endPoint y: 155, distance: 4.3
click at [502, 153] on span "252kW, giving it a total output comparable to other sport-focused SUVs currentl…" at bounding box center [597, 152] width 192 height 6
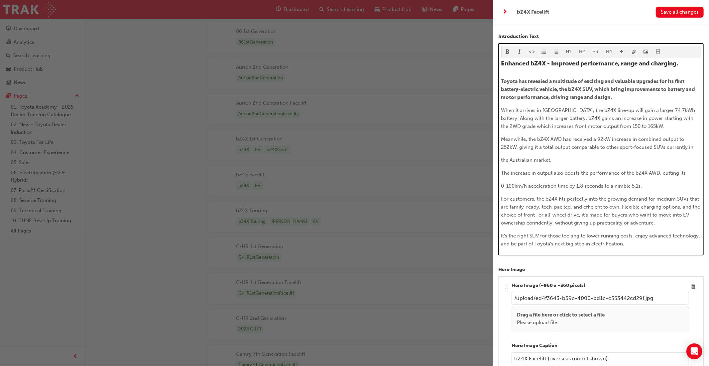
click at [502, 161] on span "the Australian market." at bounding box center [526, 160] width 51 height 6
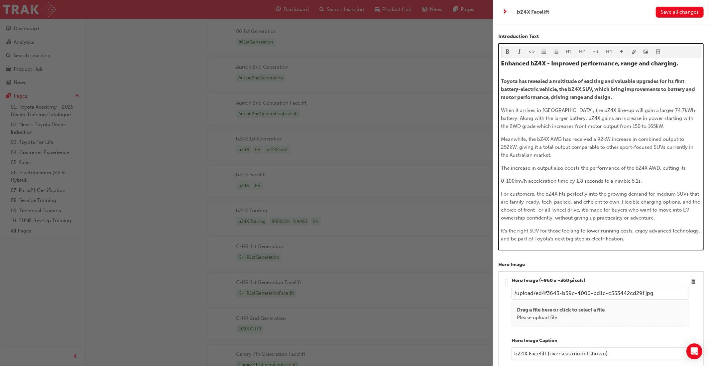
click at [503, 181] on span "0-100km/h acceleration time by 1.8 seconds to a nimble 5.1s." at bounding box center [571, 181] width 141 height 6
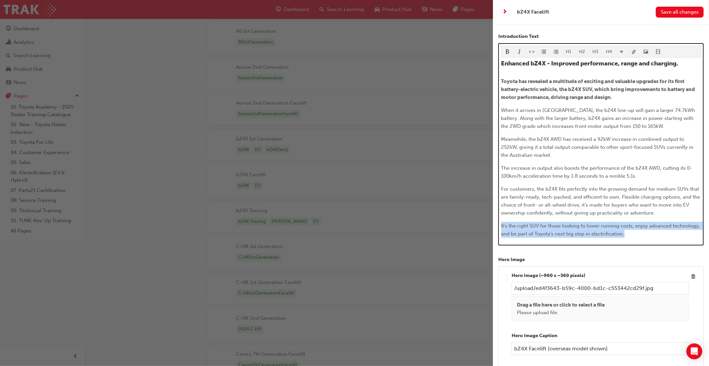
drag, startPoint x: 649, startPoint y: 235, endPoint x: 493, endPoint y: 226, distance: 156.8
click at [490, 224] on div "bZ4X Facelift Save all changes Name bZ4X Facelift Model Name bZ4X Facelift Seri…" at bounding box center [354, 183] width 709 height 366
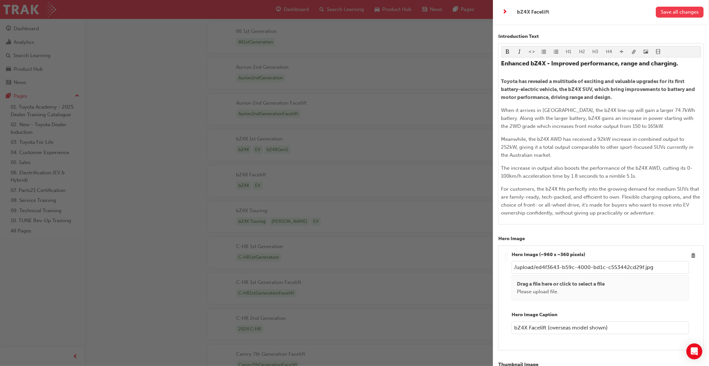
click at [680, 15] on button "Save all changes" at bounding box center [680, 12] width 48 height 11
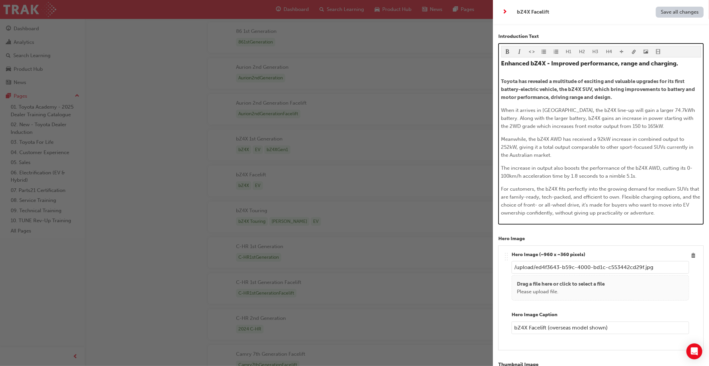
click at [653, 176] on p "The increase in output also boosts the performance of the bZ4X AWD, cutting its…" at bounding box center [601, 172] width 200 height 16
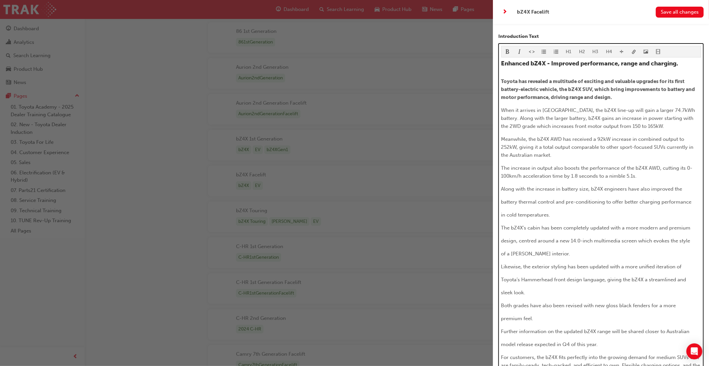
click at [502, 202] on span "battery thermal control and pre-conditioning to offer better charging performan…" at bounding box center [596, 202] width 190 height 6
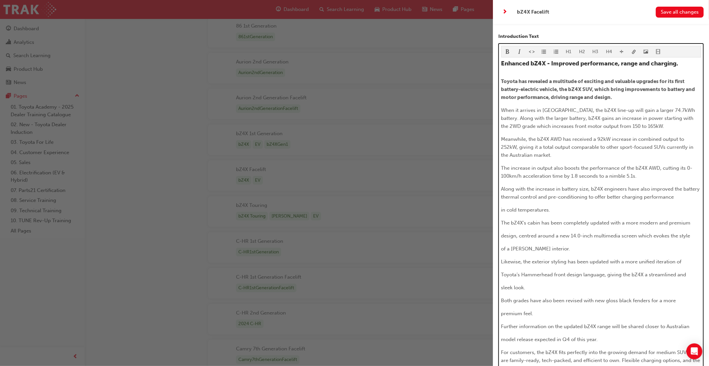
scroll to position [140, 0]
click at [502, 210] on span "in cold temperatures." at bounding box center [525, 210] width 49 height 6
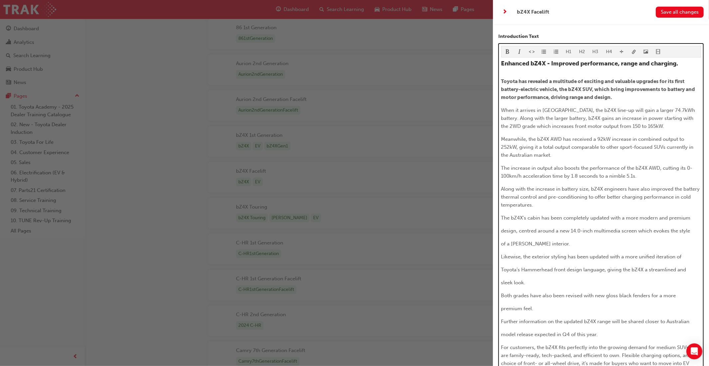
click at [503, 231] on span "design, centred around a new 14.0-inch multimedia screen which evokes the style" at bounding box center [595, 231] width 189 height 6
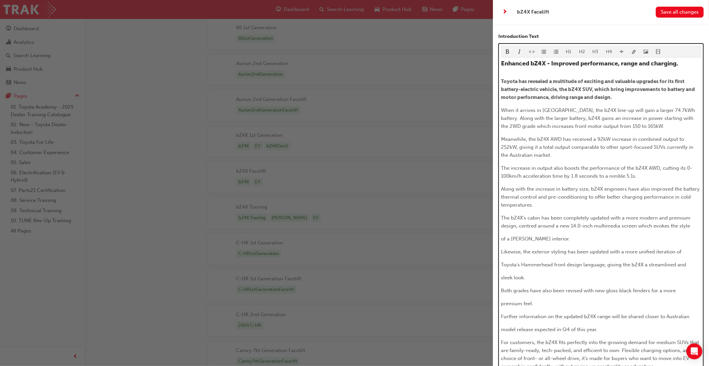
click at [502, 238] on span "of a BEV interior." at bounding box center [535, 239] width 69 height 6
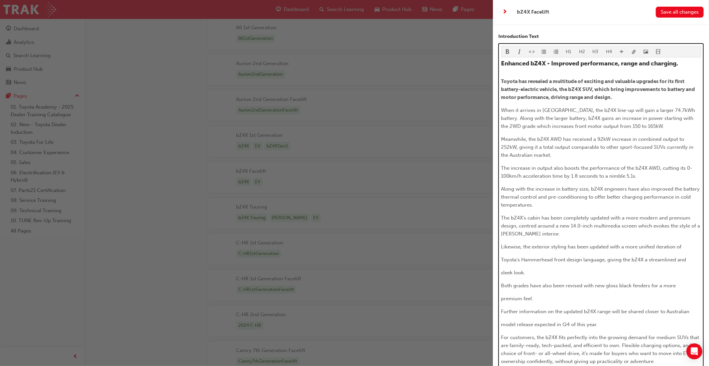
drag, startPoint x: 503, startPoint y: 258, endPoint x: 506, endPoint y: 260, distance: 3.7
click at [503, 258] on span "Toyota’s Hammerhead front design language, giving the bZ4X a streamlined and" at bounding box center [593, 260] width 185 height 6
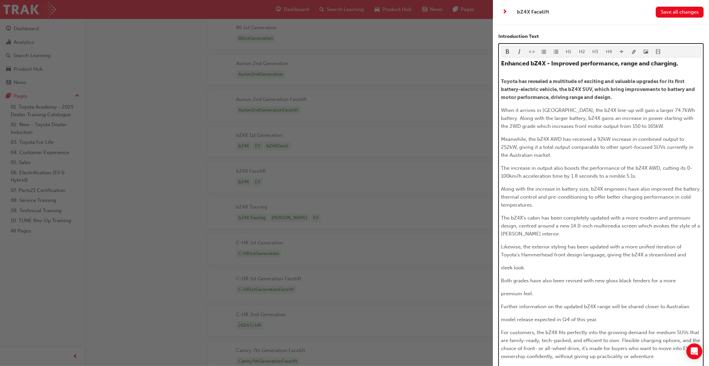
click at [501, 268] on span "sleek look." at bounding box center [513, 268] width 24 height 6
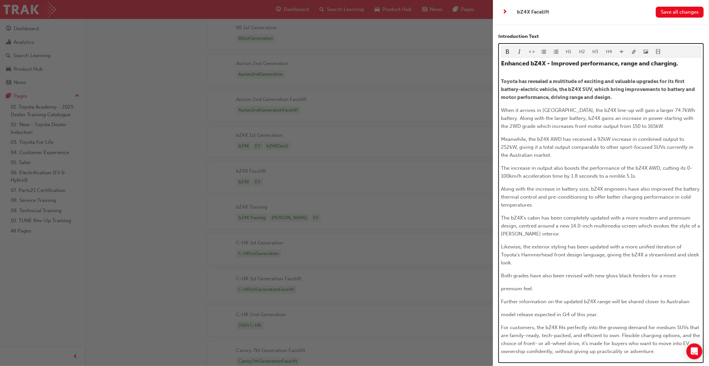
click at [502, 288] on span "premium feel." at bounding box center [517, 289] width 32 height 6
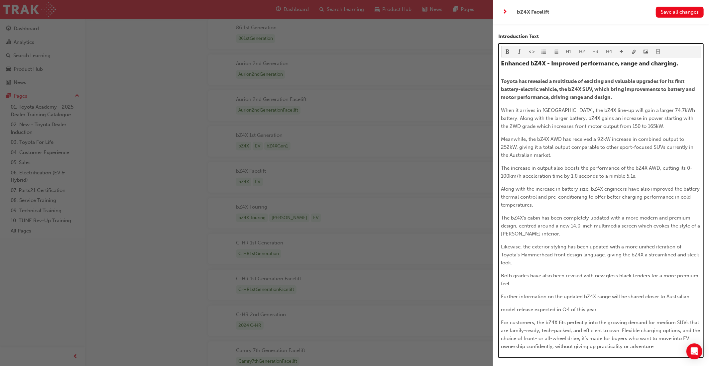
click at [502, 296] on span "Further information on the updated bZ4X range will be shared closer to Australi…" at bounding box center [595, 297] width 188 height 6
click at [502, 307] on span "model release expected in Q4 of this year." at bounding box center [549, 310] width 97 height 6
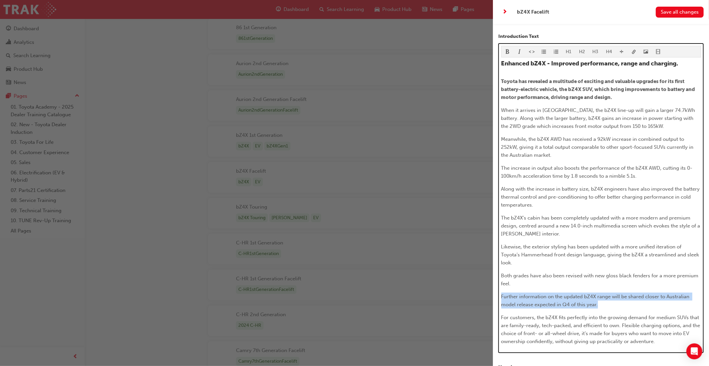
drag, startPoint x: 604, startPoint y: 306, endPoint x: 505, endPoint y: 285, distance: 101.9
click at [495, 294] on div "Name bZ4X Facelift Model Name bZ4X Facelift Series Code Current Introduction Te…" at bounding box center [601, 207] width 216 height 366
drag, startPoint x: 509, startPoint y: 53, endPoint x: 528, endPoint y: 85, distance: 38.3
click at [509, 53] on span "format_bold-icon" at bounding box center [507, 53] width 5 height 6
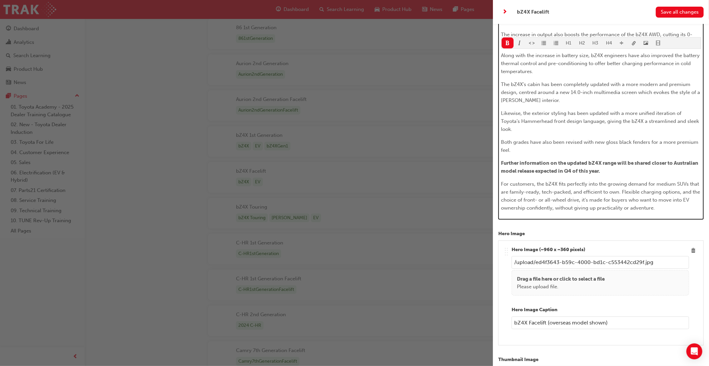
scroll to position [272, 0]
click at [551, 186] on p "For customers, the bZ4X fits perfectly into the growing demand for medium SUVs …" at bounding box center [601, 196] width 200 height 32
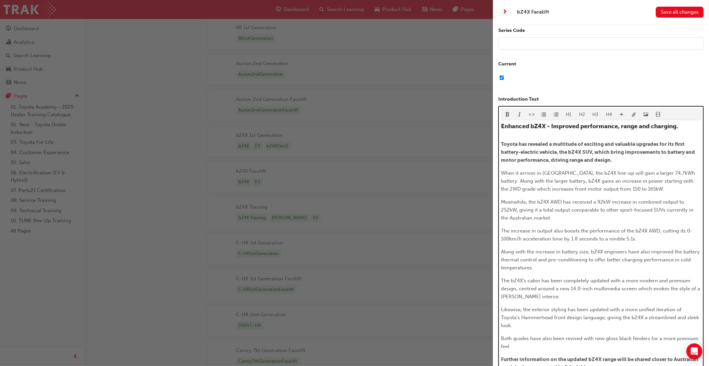
scroll to position [74, 0]
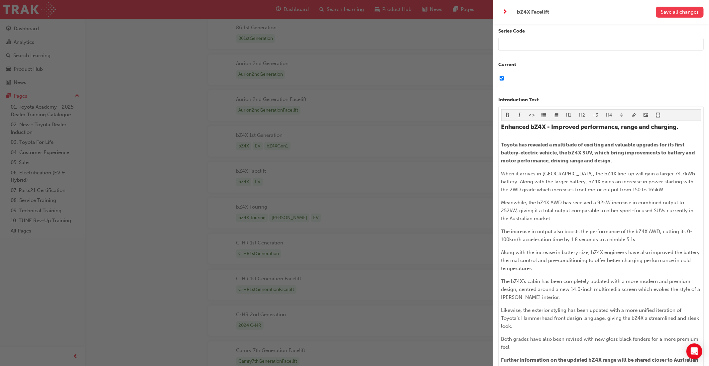
click at [666, 12] on span "Save all changes" at bounding box center [680, 12] width 38 height 6
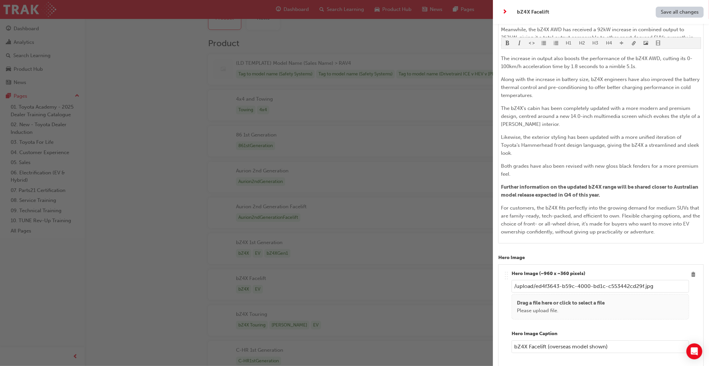
scroll to position [250, 0]
click at [393, 10] on div "button" at bounding box center [246, 183] width 493 height 366
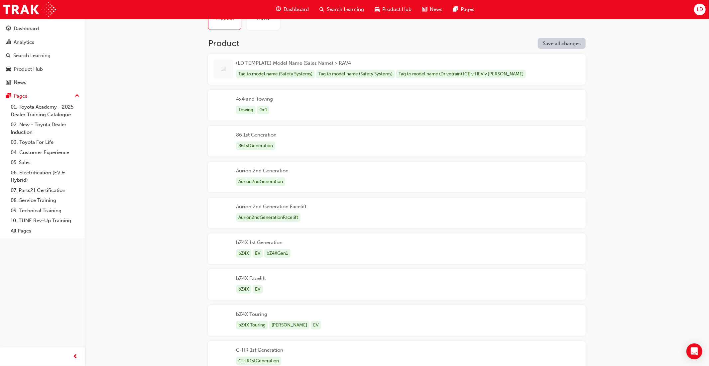
click at [393, 10] on span "Product Hub" at bounding box center [396, 10] width 29 height 8
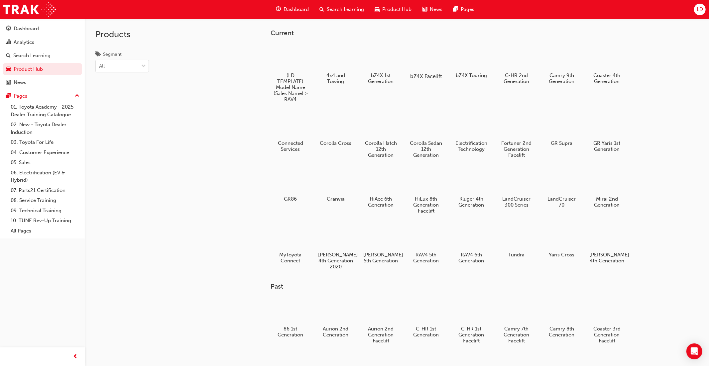
click at [424, 65] on div at bounding box center [426, 57] width 37 height 27
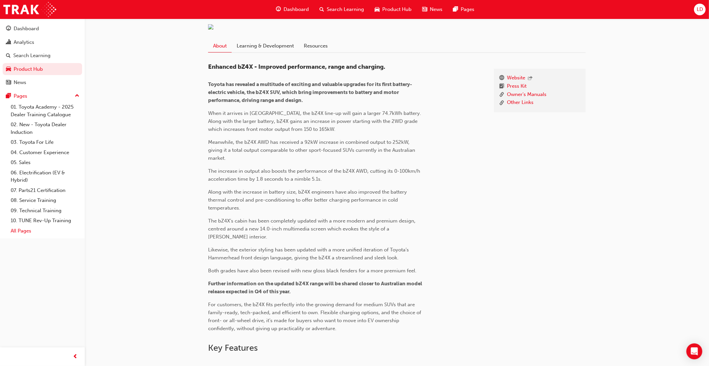
scroll to position [152, 0]
click at [399, 11] on span "Product Hub" at bounding box center [396, 10] width 29 height 8
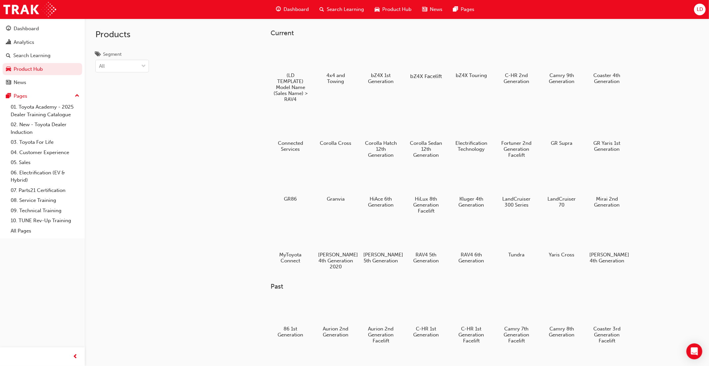
click at [430, 65] on div at bounding box center [426, 57] width 37 height 27
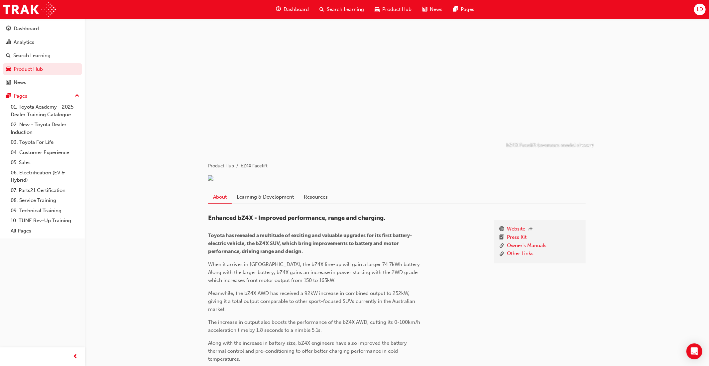
click at [700, 10] on span "LD" at bounding box center [700, 10] width 6 height 8
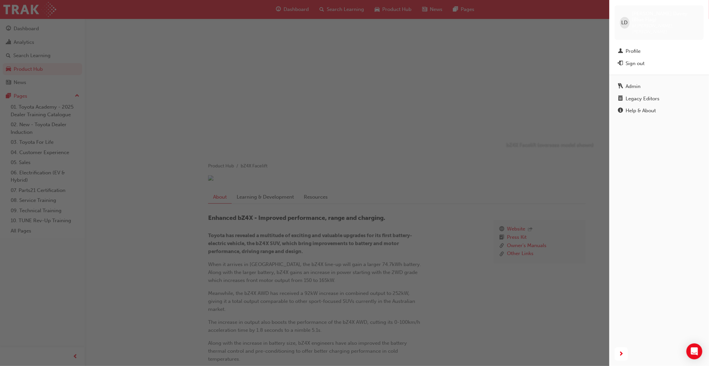
drag, startPoint x: 643, startPoint y: 86, endPoint x: 640, endPoint y: 90, distance: 4.7
click at [643, 95] on div "Legacy Editors" at bounding box center [643, 99] width 34 height 8
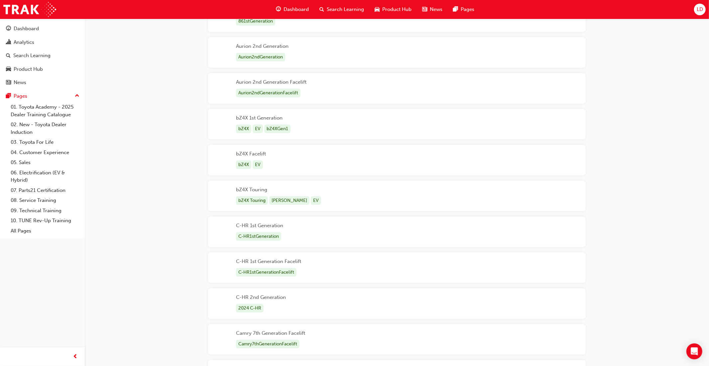
scroll to position [147, 0]
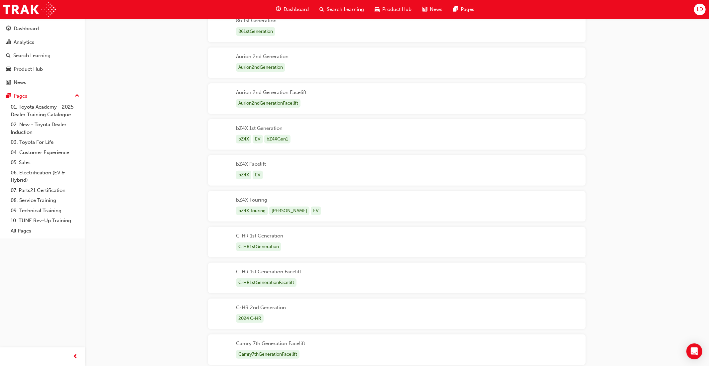
click at [467, 175] on div "bZ4X Facelift bZ4X EV" at bounding box center [397, 170] width 378 height 31
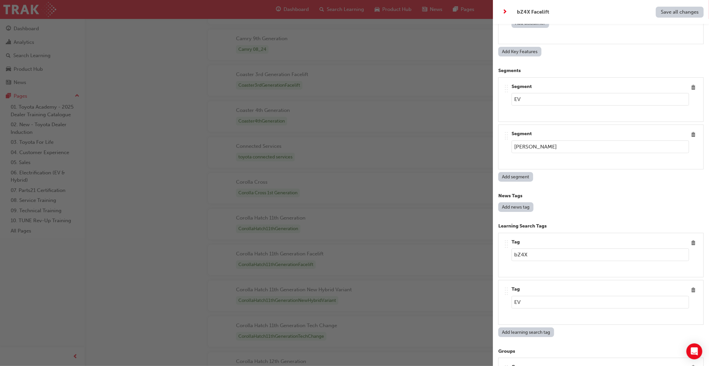
scroll to position [4754, 0]
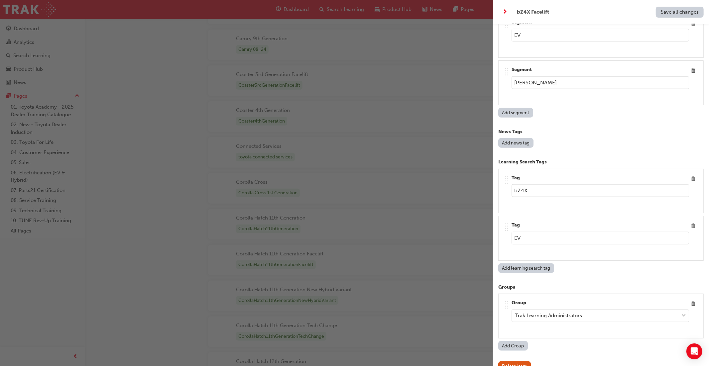
click at [447, 283] on div "button" at bounding box center [246, 183] width 493 height 366
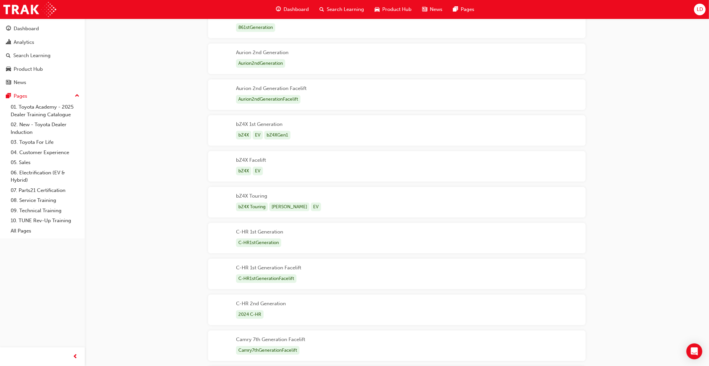
scroll to position [154, 0]
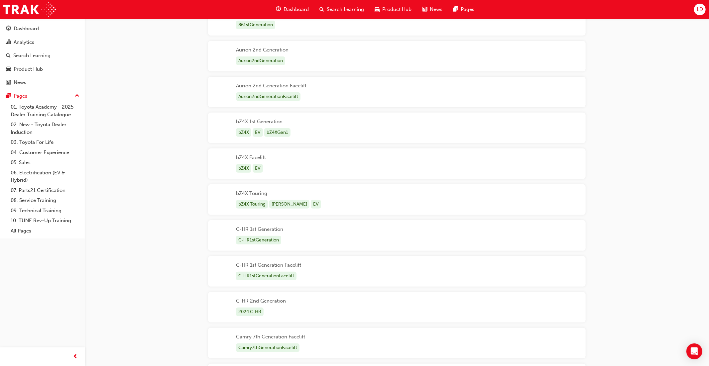
click at [378, 171] on div "bZ4X Facelift bZ4X EV" at bounding box center [397, 164] width 378 height 31
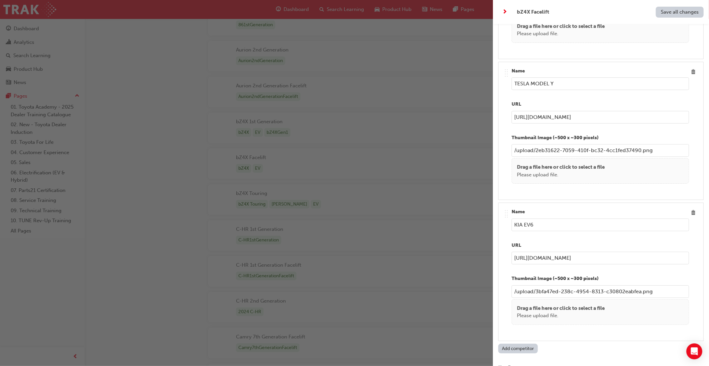
scroll to position [0, 0]
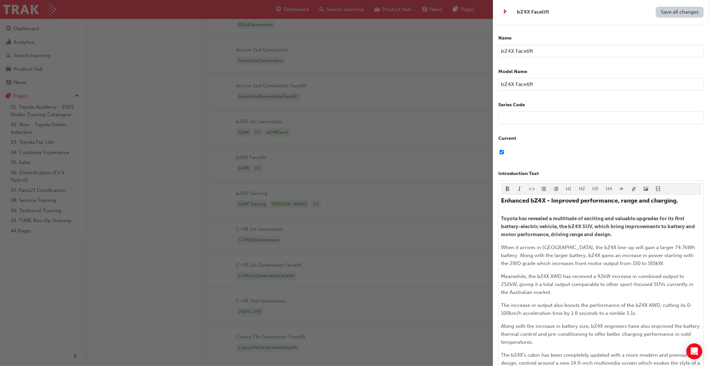
click at [517, 119] on input "text" at bounding box center [600, 118] width 205 height 13
drag, startPoint x: 537, startPoint y: 86, endPoint x: 493, endPoint y: 86, distance: 43.5
click at [493, 86] on div "Name bZ4X Facelift Model Name bZ4X Facelift Series Code Current Introduction Te…" at bounding box center [601, 207] width 216 height 366
click at [502, 118] on input "text" at bounding box center [600, 118] width 205 height 13
paste input "bZ4X Facelift"
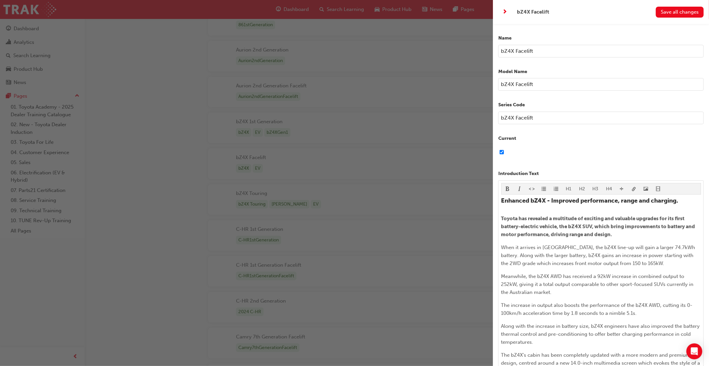
click at [517, 117] on input "bZ4X Facelift" at bounding box center [600, 118] width 205 height 13
type input "bZ4XFacelift"
click at [670, 16] on button "Save all changes" at bounding box center [680, 12] width 48 height 11
click at [415, 156] on div "button" at bounding box center [246, 183] width 493 height 366
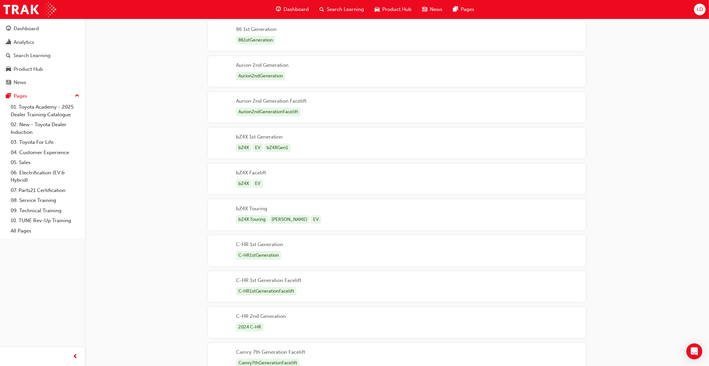
scroll to position [142, 0]
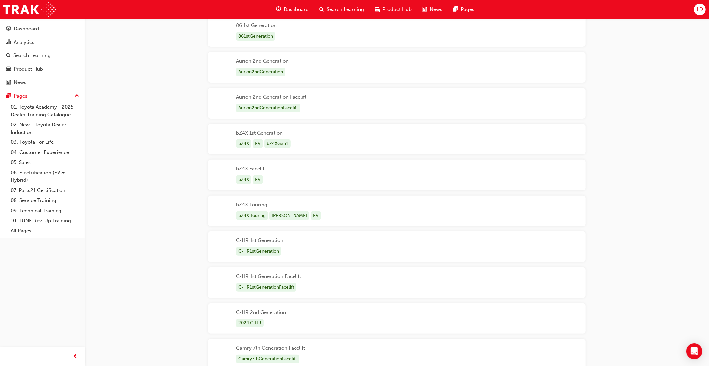
click at [373, 177] on div "bZ4X Facelift bZ4X EV" at bounding box center [397, 175] width 378 height 31
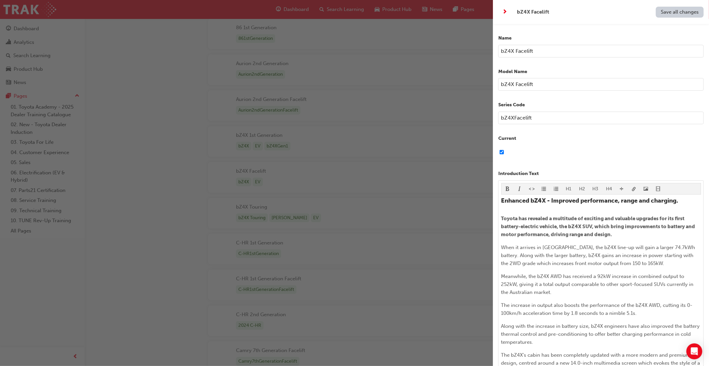
drag, startPoint x: 561, startPoint y: 121, endPoint x: 507, endPoint y: 119, distance: 54.2
click at [499, 119] on input "bZ4XFacelift" at bounding box center [600, 118] width 205 height 13
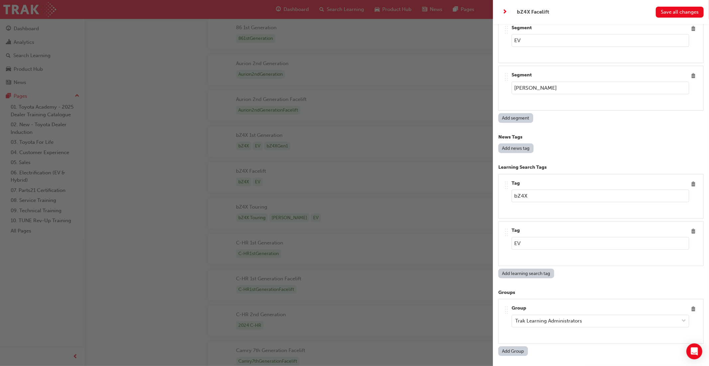
scroll to position [4754, 0]
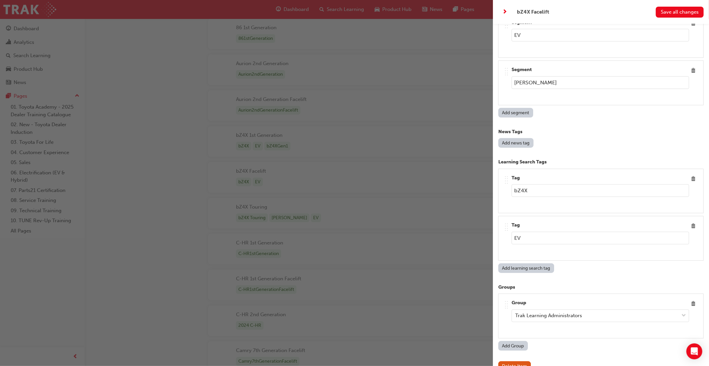
click at [531, 264] on button "Add learning search tag" at bounding box center [526, 269] width 56 height 10
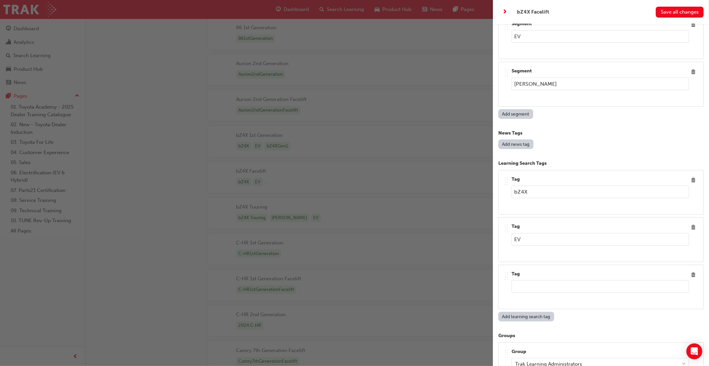
paste input "bZ4XFacelift"
type input "bZ4XFacelift"
click at [694, 176] on span "Delete" at bounding box center [693, 180] width 9 height 9
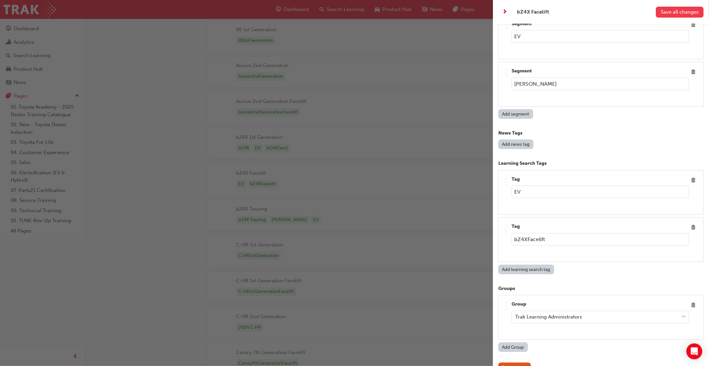
click at [670, 14] on span "Save all changes" at bounding box center [680, 12] width 38 height 6
click at [404, 11] on div "button" at bounding box center [246, 183] width 493 height 366
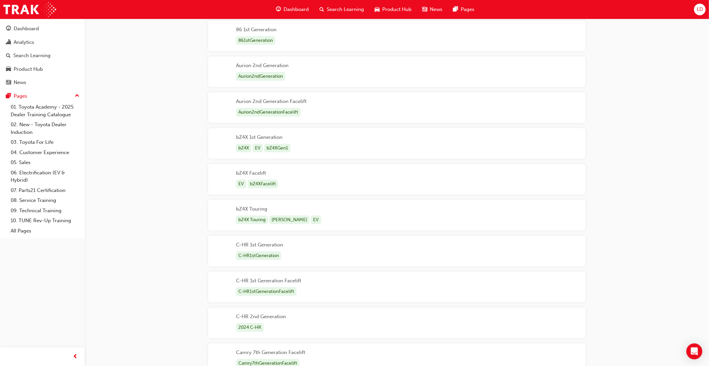
click at [395, 10] on span "Product Hub" at bounding box center [396, 10] width 29 height 8
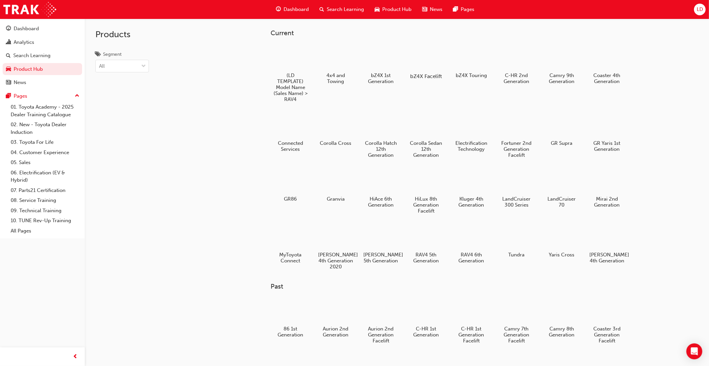
click at [428, 60] on div at bounding box center [426, 57] width 37 height 27
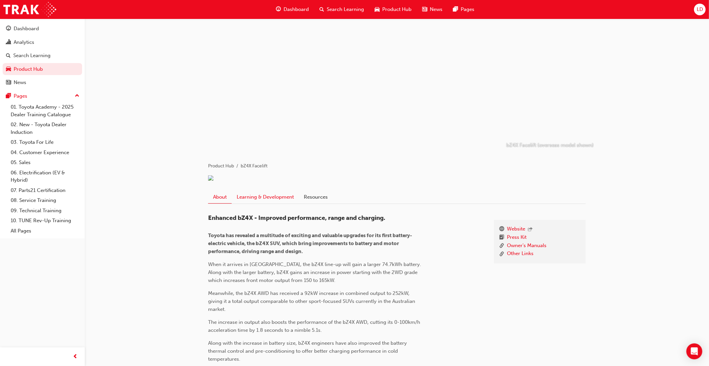
click at [272, 203] on link "Learning & Development" at bounding box center [265, 197] width 67 height 13
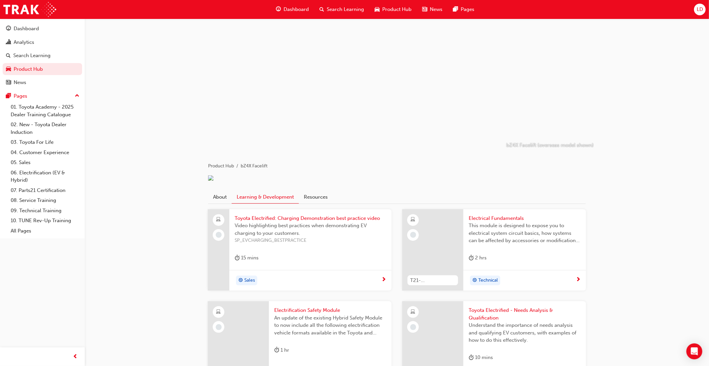
click at [701, 10] on span "LD" at bounding box center [700, 10] width 6 height 8
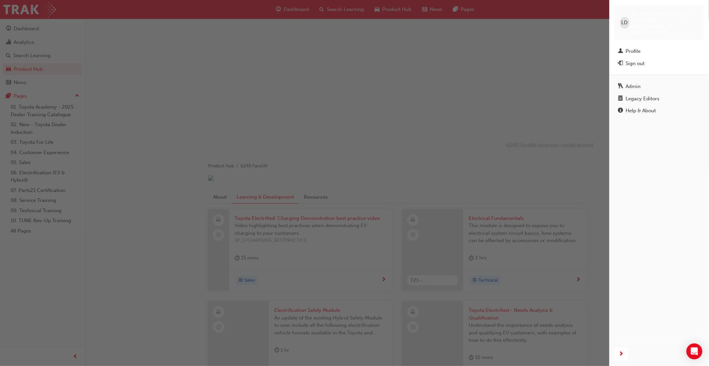
click at [649, 95] on div "Legacy Editors" at bounding box center [643, 99] width 34 height 8
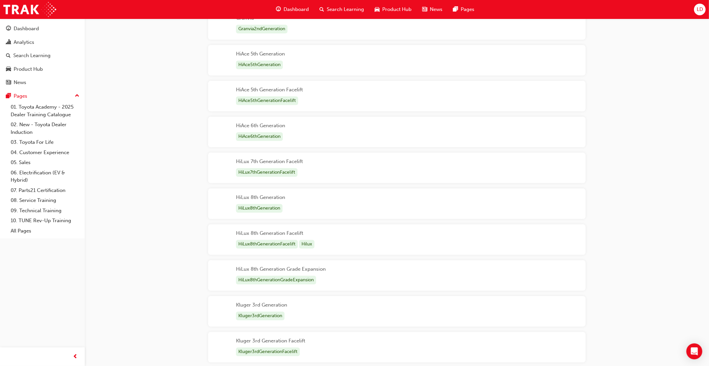
scroll to position [1265, 0]
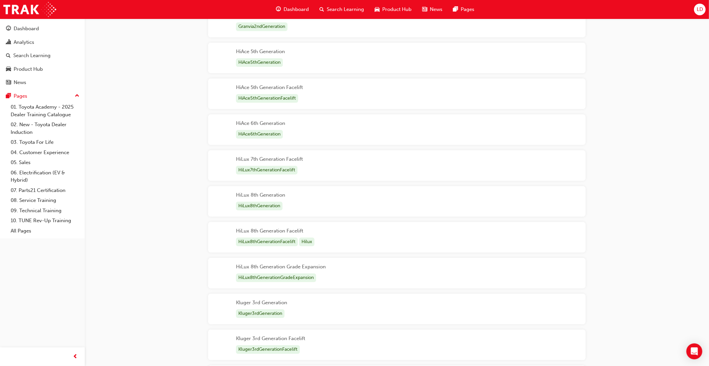
click at [396, 239] on div "HiLux 8th Generation Facelift HiLux8thGenerationFacelift Hilux" at bounding box center [397, 237] width 378 height 31
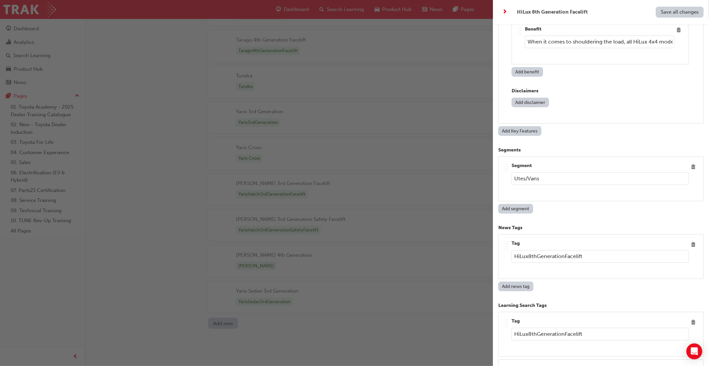
scroll to position [3605, 0]
click at [693, 239] on span "Delete" at bounding box center [693, 243] width 9 height 9
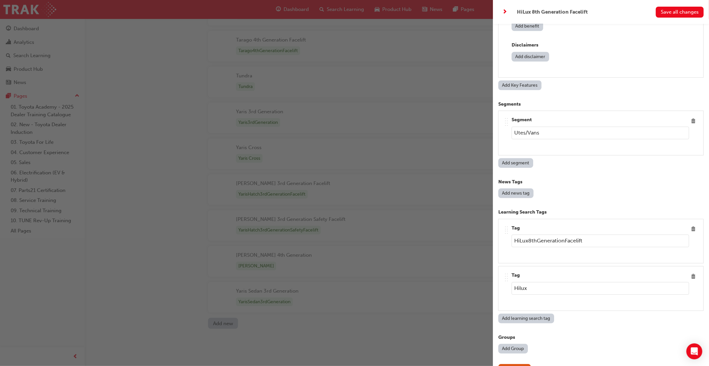
scroll to position [3655, 0]
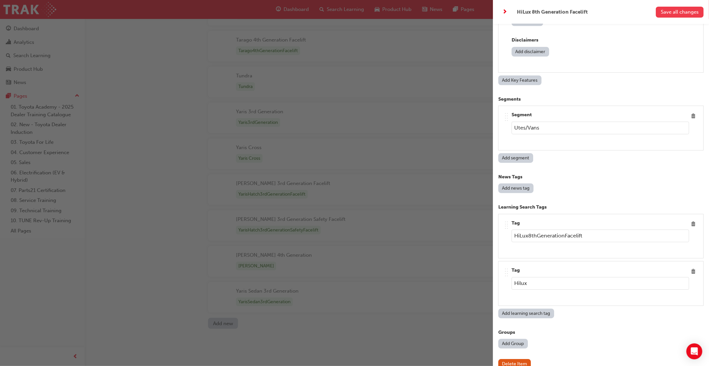
click at [675, 15] on button "Save all changes" at bounding box center [680, 12] width 48 height 11
click at [435, 151] on div "button" at bounding box center [246, 183] width 493 height 366
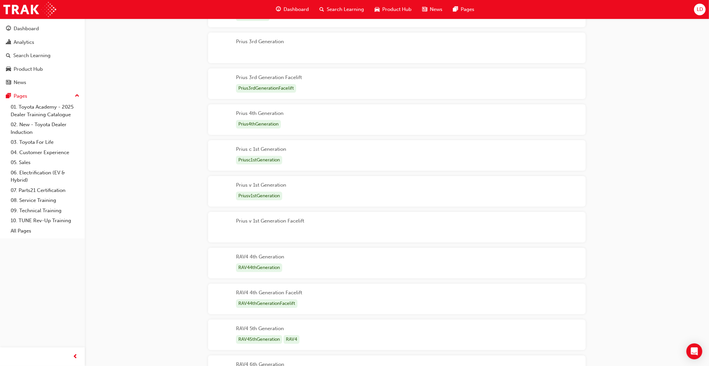
scroll to position [1947, 0]
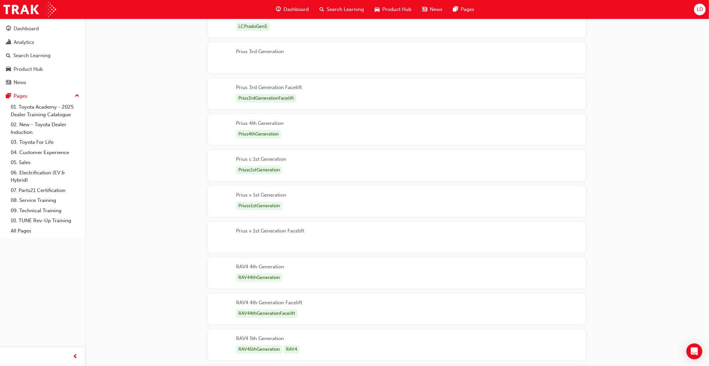
click at [397, 12] on span "Product Hub" at bounding box center [396, 10] width 29 height 8
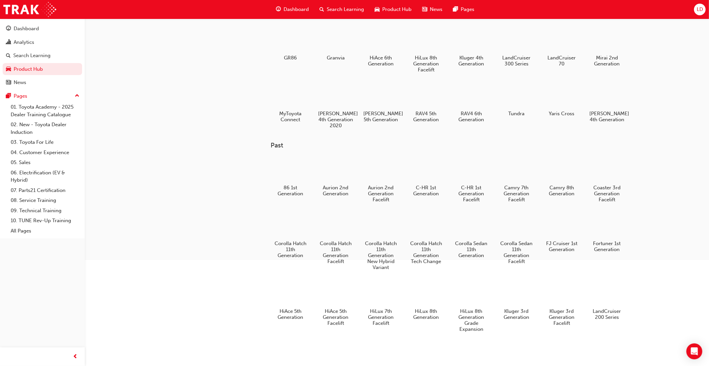
scroll to position [70, 0]
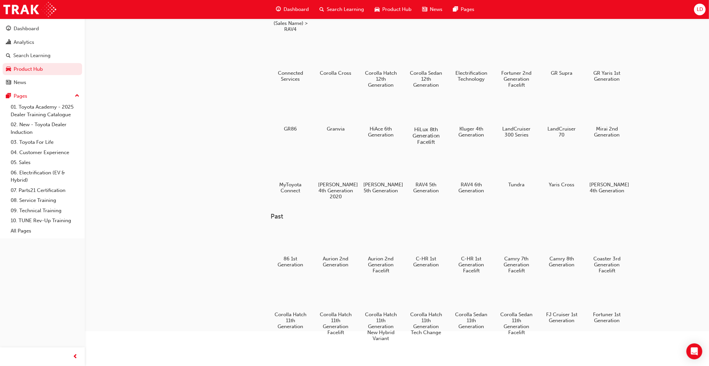
click at [428, 107] on div at bounding box center [426, 110] width 37 height 27
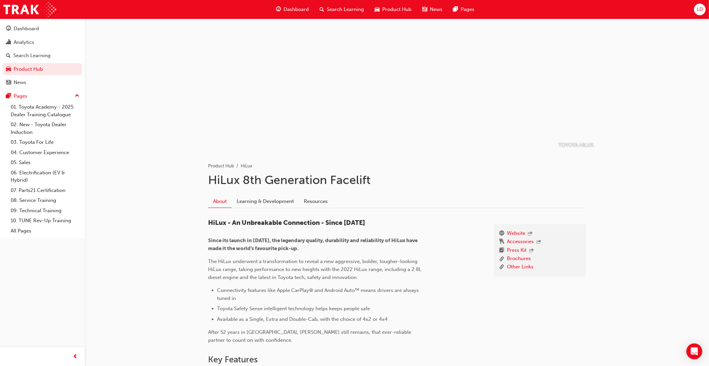
click at [394, 7] on span "Product Hub" at bounding box center [396, 10] width 29 height 8
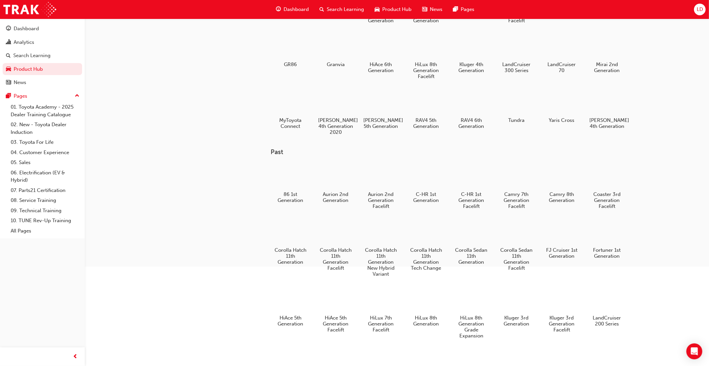
scroll to position [135, 0]
click at [475, 107] on div at bounding box center [471, 101] width 37 height 27
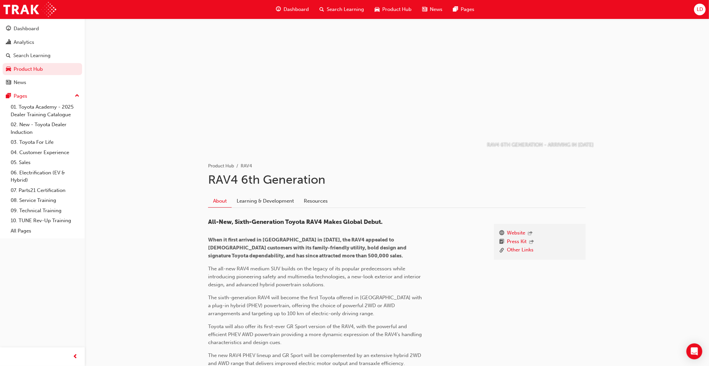
scroll to position [1, 0]
click at [702, 11] on span "LD" at bounding box center [700, 10] width 6 height 8
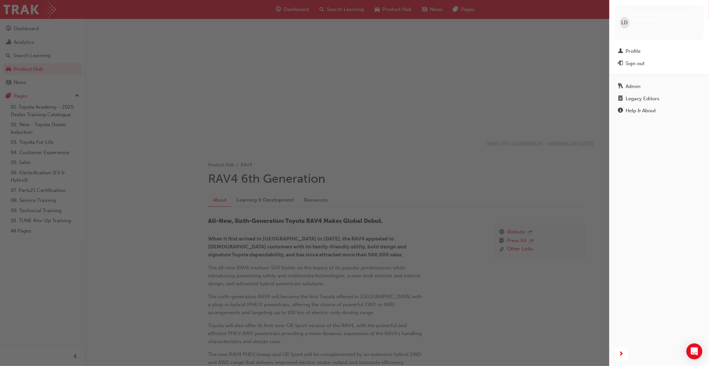
drag, startPoint x: 659, startPoint y: 86, endPoint x: 656, endPoint y: 92, distance: 7.0
click at [659, 95] on div "Legacy Editors" at bounding box center [643, 99] width 34 height 8
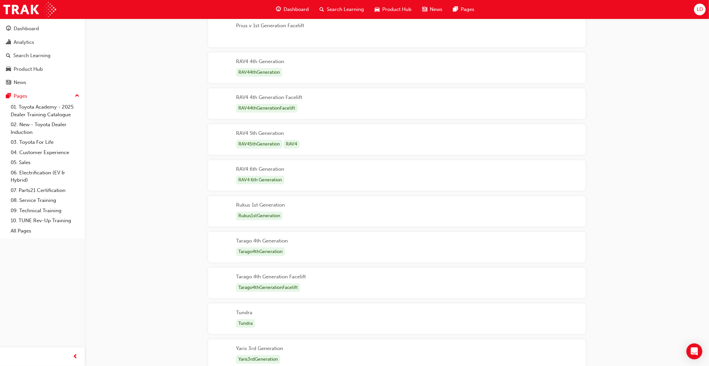
scroll to position [2160, 0]
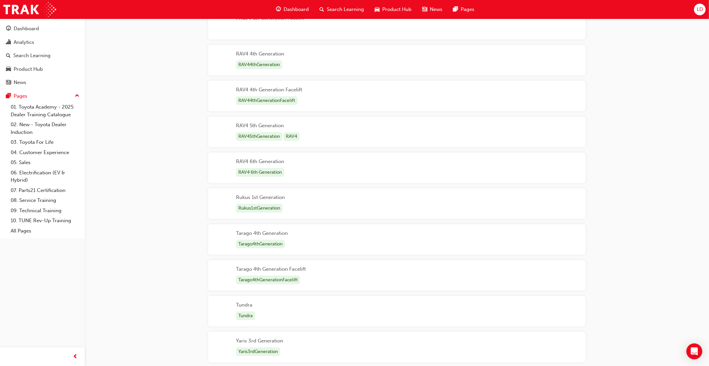
click at [437, 167] on div "RAV4 6th Generation RAV4 6th Generation" at bounding box center [397, 168] width 378 height 31
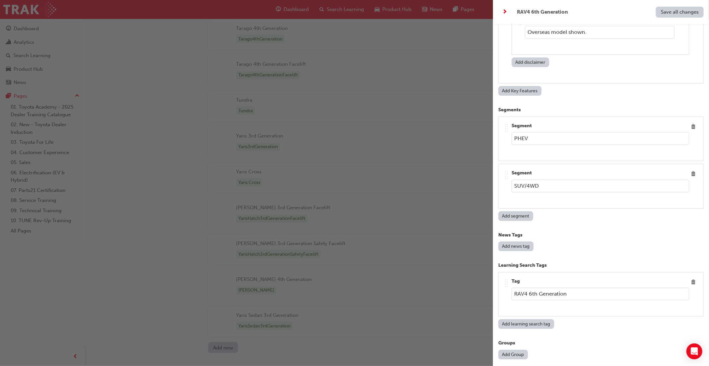
scroll to position [2390, 0]
click at [529, 288] on input "RAV4 6th Generation" at bounding box center [601, 294] width 178 height 13
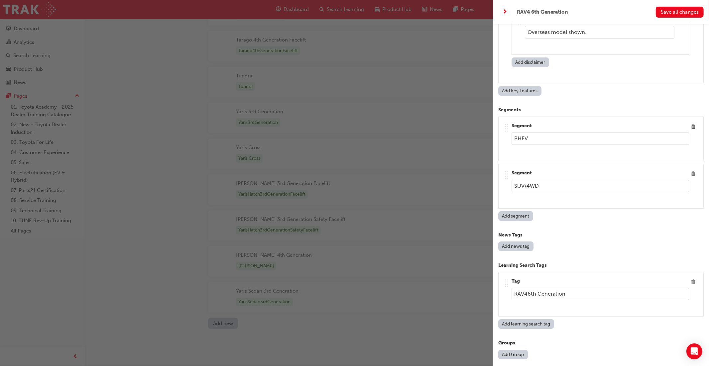
click at [538, 288] on input "RAV46th Generation" at bounding box center [601, 294] width 178 height 13
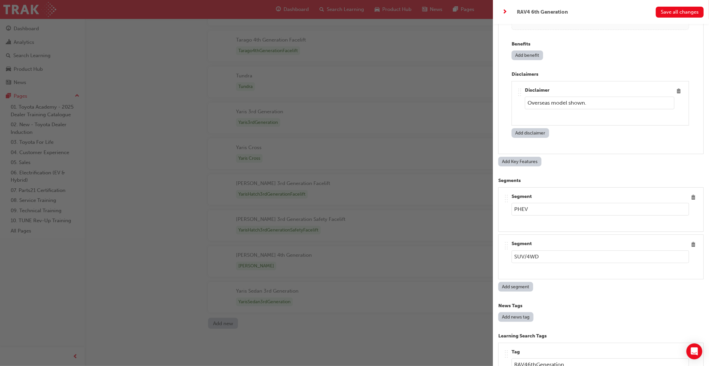
scroll to position [3921, 0]
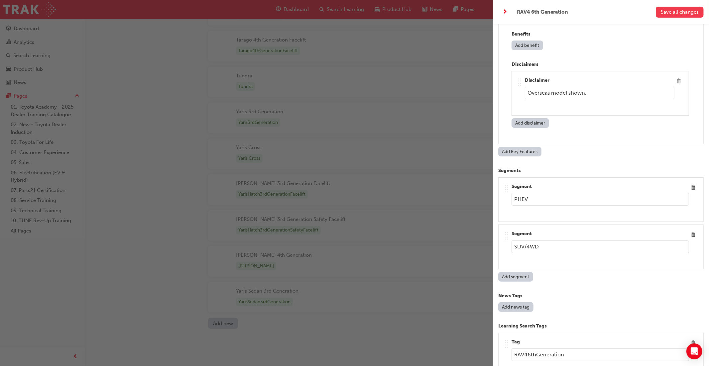
type input "RAV46thGeneration"
click at [674, 15] on span "Save all changes" at bounding box center [680, 12] width 38 height 6
click at [504, 12] on span "next-icon" at bounding box center [505, 12] width 5 height 8
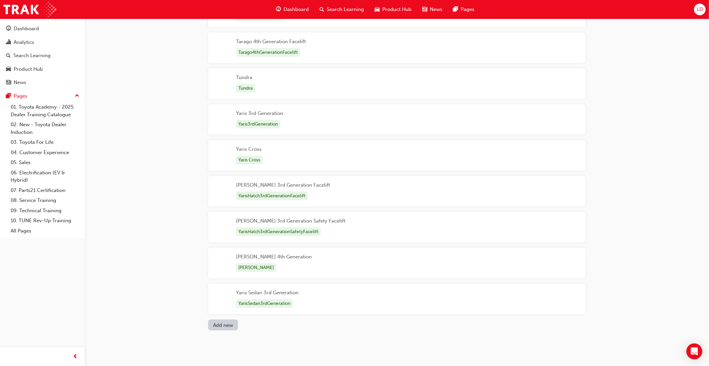
click at [385, 8] on span "Product Hub" at bounding box center [396, 10] width 29 height 8
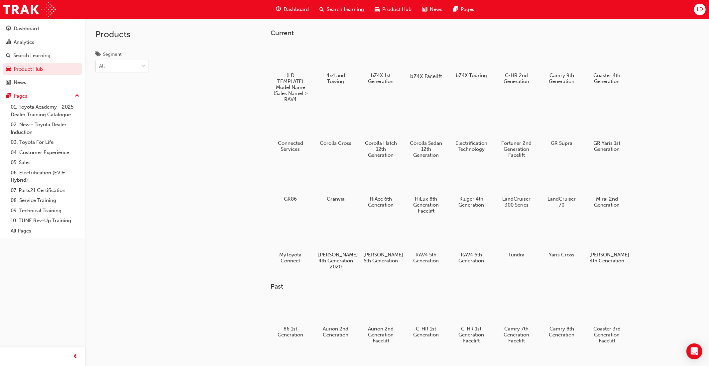
click at [424, 61] on div at bounding box center [426, 57] width 37 height 27
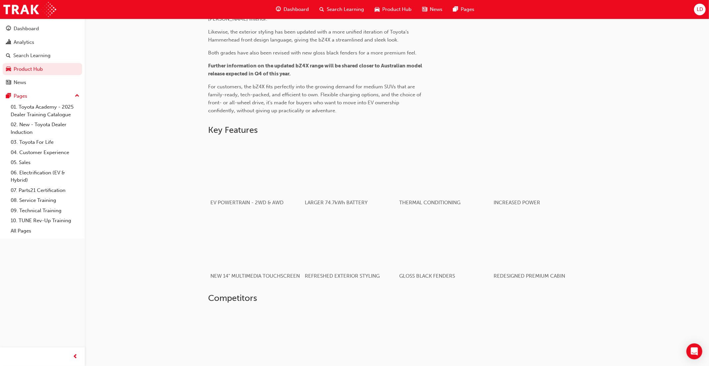
scroll to position [370, 0]
click at [432, 176] on div "button" at bounding box center [444, 167] width 95 height 53
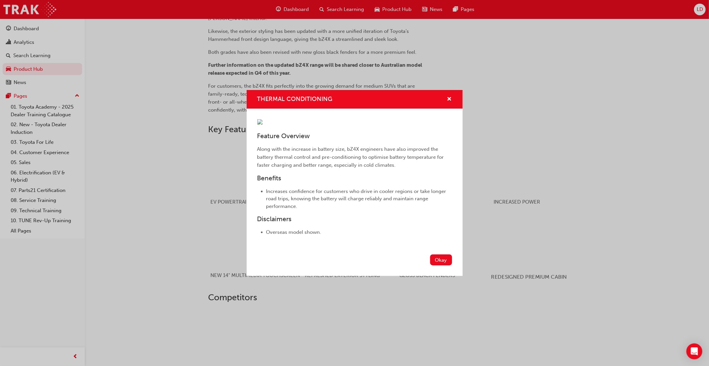
click at [519, 228] on div "THERMAL CONDITIONING Feature Overview Along with the increase in battery size, …" at bounding box center [354, 183] width 709 height 366
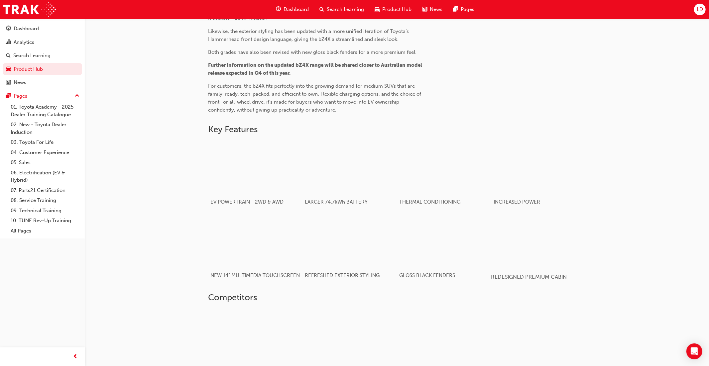
click at [519, 228] on div "button" at bounding box center [538, 240] width 95 height 53
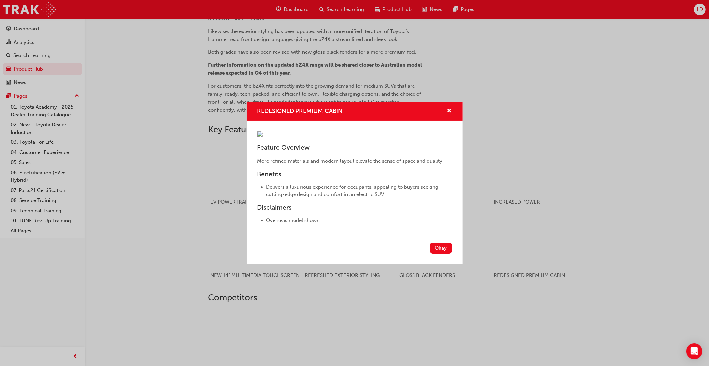
drag, startPoint x: 627, startPoint y: 241, endPoint x: 623, endPoint y: 241, distance: 4.3
click at [627, 241] on div "REDESIGNED PREMIUM CABIN Feature Overview More refined materials and modern lay…" at bounding box center [354, 183] width 709 height 366
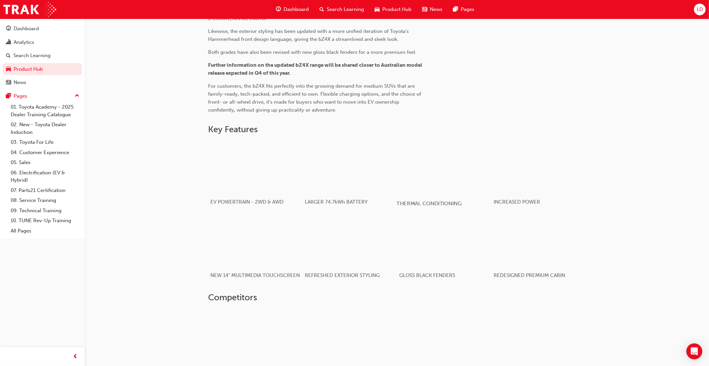
click at [434, 187] on div "button" at bounding box center [444, 167] width 95 height 53
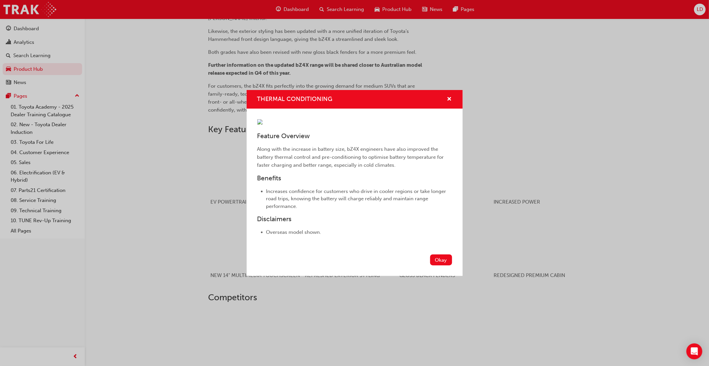
click at [233, 176] on div "THERMAL CONDITIONING Feature Overview Along with the increase in battery size, …" at bounding box center [354, 183] width 709 height 366
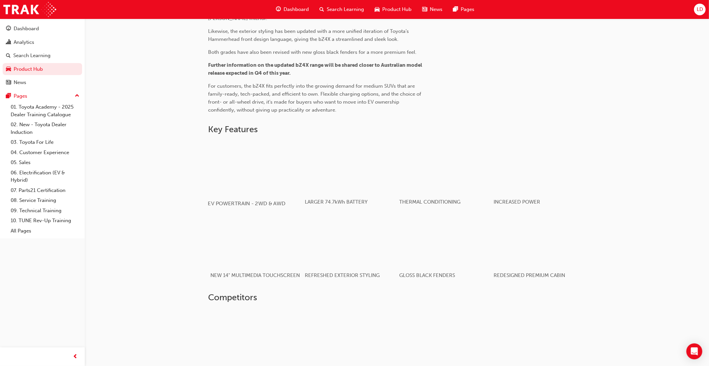
click at [234, 176] on div "button" at bounding box center [255, 167] width 95 height 53
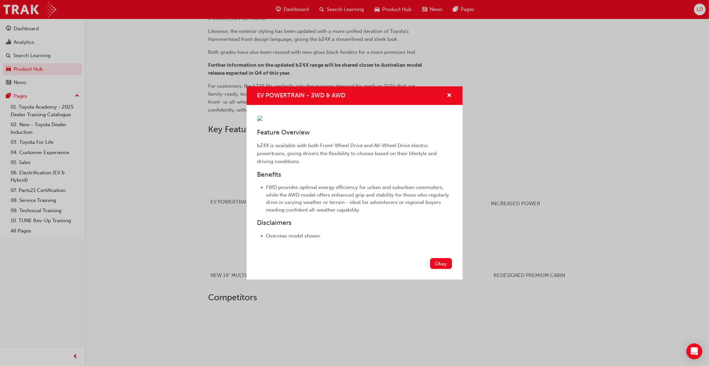
drag, startPoint x: 495, startPoint y: 201, endPoint x: 491, endPoint y: 202, distance: 3.9
click at [495, 201] on div "EV POWERTRAIN - 2WD & AWD Feature Overview bZ4X is available with both Front-Wh…" at bounding box center [354, 183] width 709 height 366
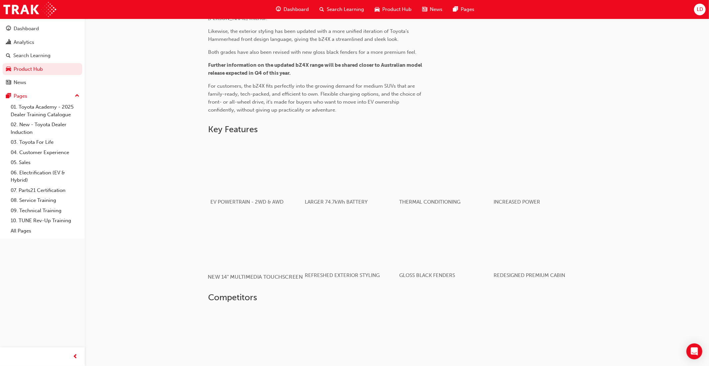
click at [256, 230] on div "button" at bounding box center [255, 240] width 95 height 53
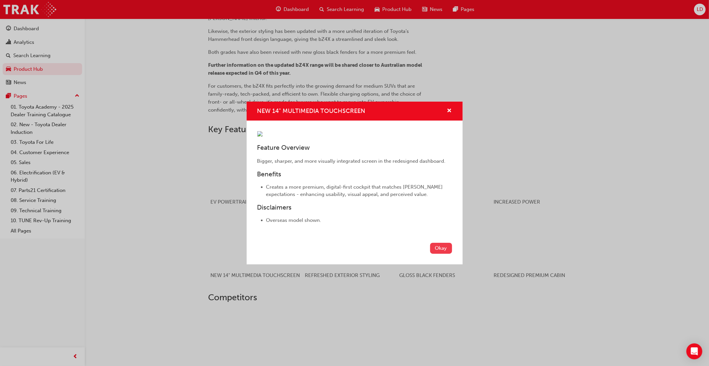
click at [440, 254] on button "Okay" at bounding box center [441, 248] width 22 height 11
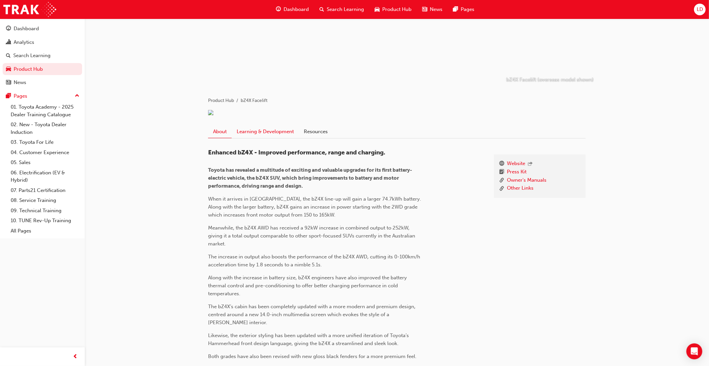
click at [268, 137] on link "Learning & Development" at bounding box center [265, 131] width 67 height 13
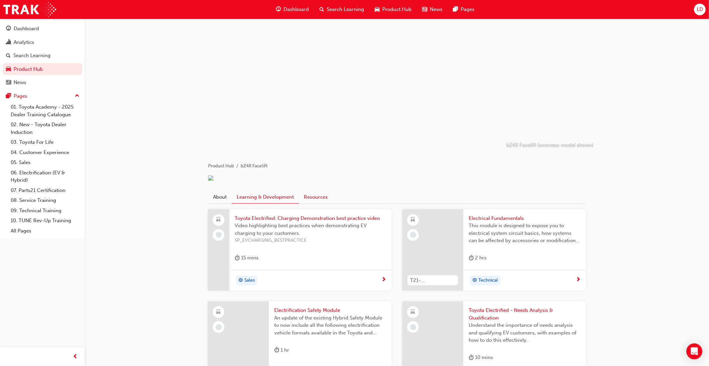
click at [322, 203] on link "Resources" at bounding box center [316, 197] width 34 height 13
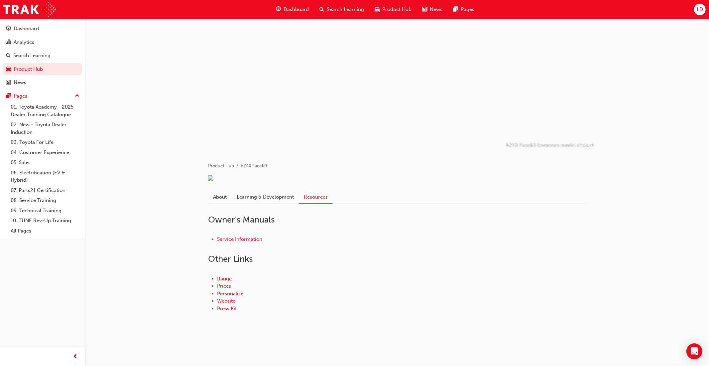
click at [226, 282] on link "Range" at bounding box center [224, 279] width 15 height 6
click at [699, 10] on span "LD" at bounding box center [700, 10] width 6 height 8
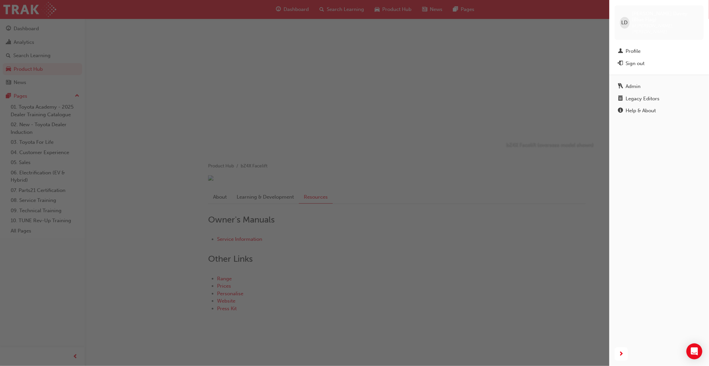
click at [648, 95] on div "Legacy Editors" at bounding box center [643, 99] width 34 height 8
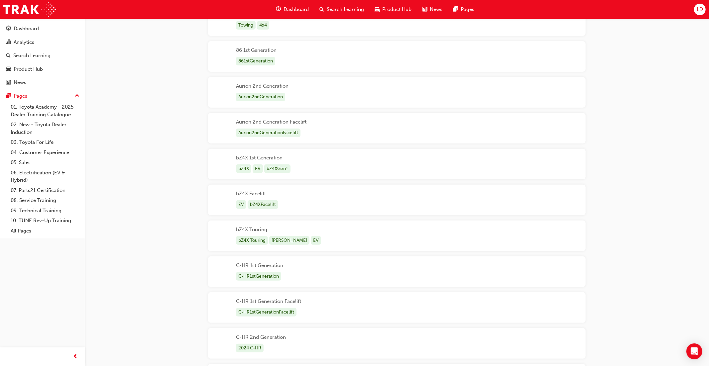
scroll to position [125, 0]
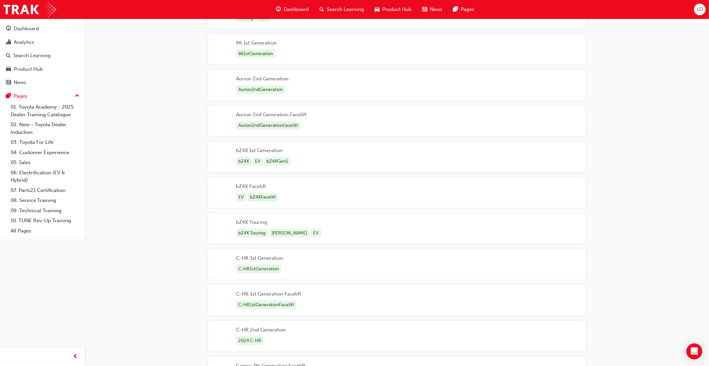
click at [309, 204] on div "bZ4X Facelift EV bZ4XFacelift" at bounding box center [397, 193] width 378 height 31
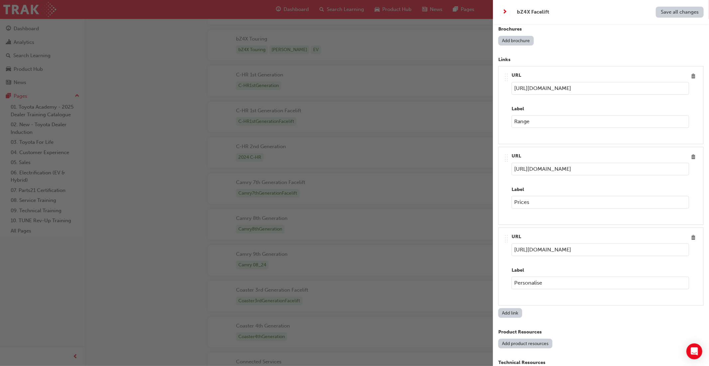
scroll to position [1046, 0]
drag, startPoint x: 555, startPoint y: 283, endPoint x: 499, endPoint y: 278, distance: 56.7
click at [499, 279] on div ".. .. .. .. URL [URL][DOMAIN_NAME] Label Personalise" at bounding box center [600, 267] width 205 height 78
drag, startPoint x: 618, startPoint y: 251, endPoint x: 526, endPoint y: 248, distance: 92.1
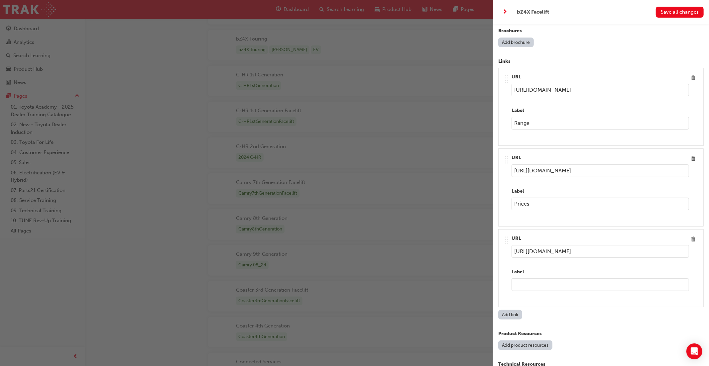
click at [511, 252] on div ".. .. .. .. URL [URL][DOMAIN_NAME] Label" at bounding box center [601, 268] width 194 height 67
click at [694, 239] on span "Delete" at bounding box center [693, 239] width 9 height 9
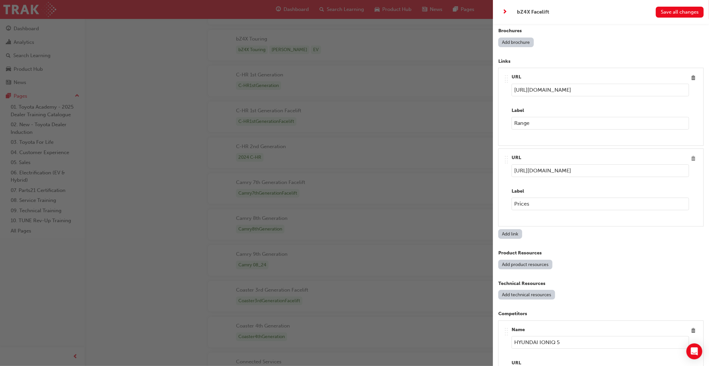
click at [694, 160] on span "Delete" at bounding box center [693, 158] width 9 height 9
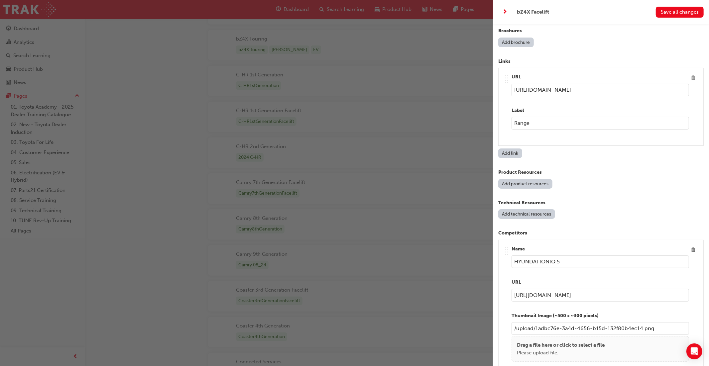
click at [694, 80] on span "Delete" at bounding box center [693, 77] width 9 height 9
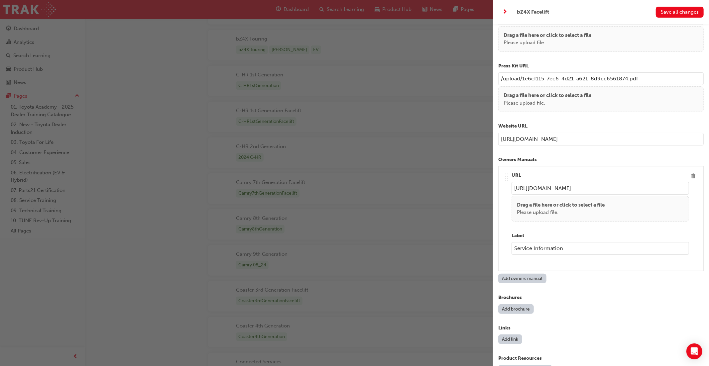
scroll to position [777, 0]
click at [692, 177] on span "Delete" at bounding box center [693, 177] width 9 height 9
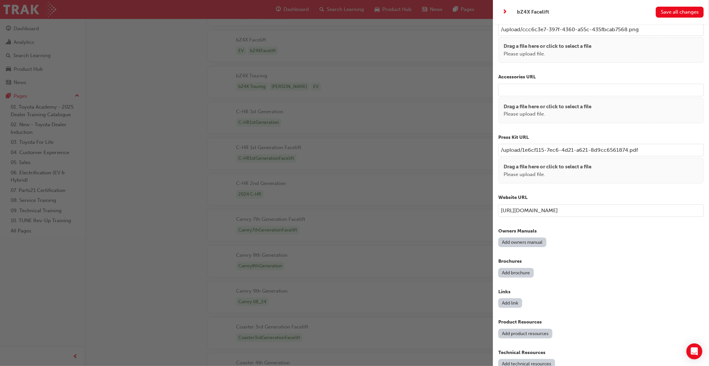
scroll to position [706, 0]
drag, startPoint x: 599, startPoint y: 215, endPoint x: 481, endPoint y: 209, distance: 118.2
click at [480, 208] on div "bZ4X Facelift Save all changes Name bZ4X Facelift Model Name bZ4X Facelift Seri…" at bounding box center [354, 183] width 709 height 366
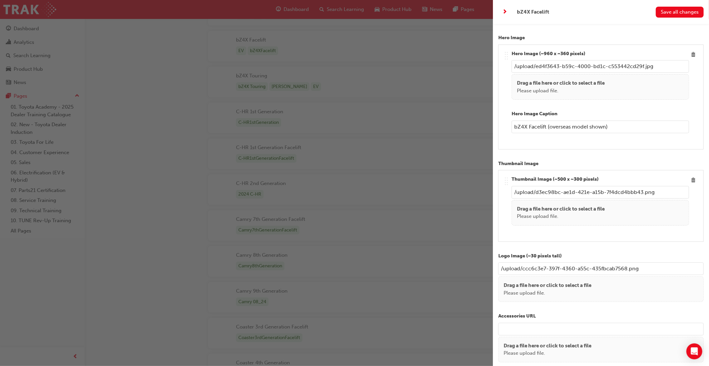
scroll to position [466, 0]
click at [672, 11] on span "Save all changes" at bounding box center [680, 12] width 38 height 6
click at [385, 9] on div "button" at bounding box center [246, 183] width 493 height 366
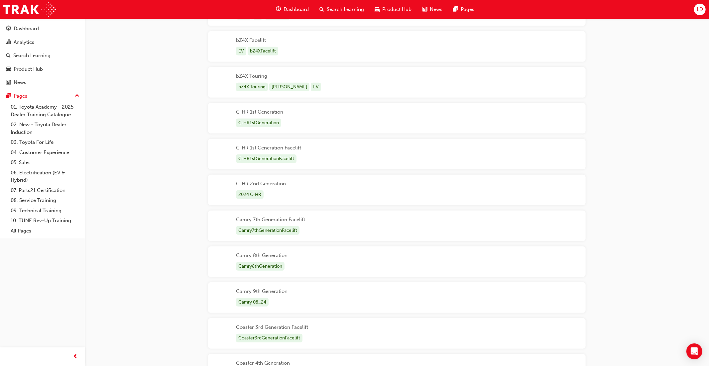
click at [385, 9] on span "Product Hub" at bounding box center [396, 10] width 29 height 8
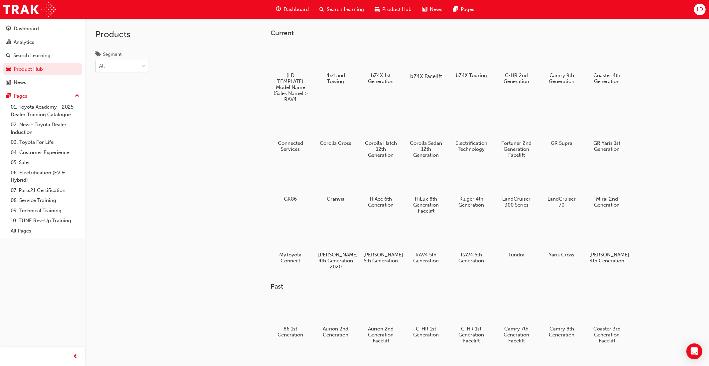
click at [423, 63] on div at bounding box center [426, 57] width 37 height 27
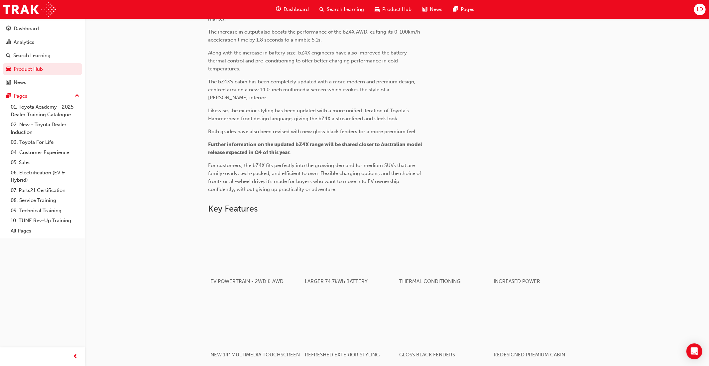
scroll to position [294, 0]
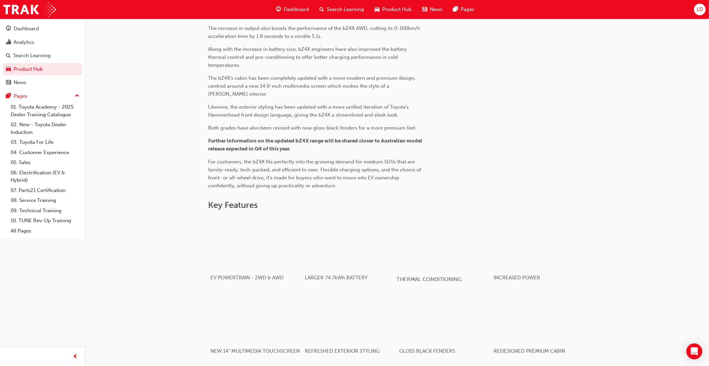
click at [426, 260] on div "button" at bounding box center [444, 242] width 95 height 53
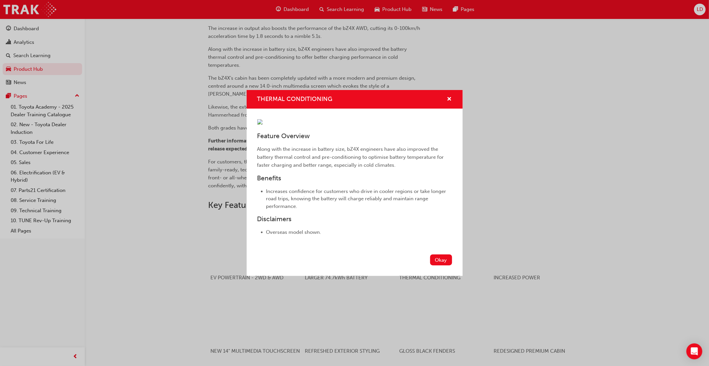
click at [179, 267] on div "THERMAL CONDITIONING Feature Overview Along with the increase in battery size, …" at bounding box center [354, 183] width 709 height 366
